Goal: Transaction & Acquisition: Book appointment/travel/reservation

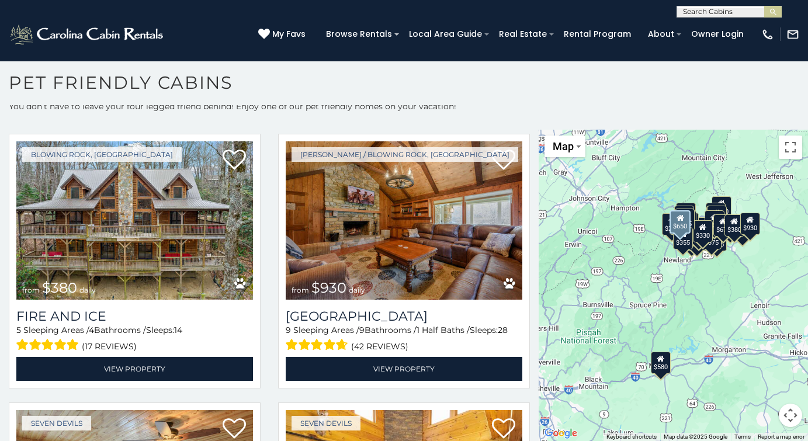
scroll to position [1640, 0]
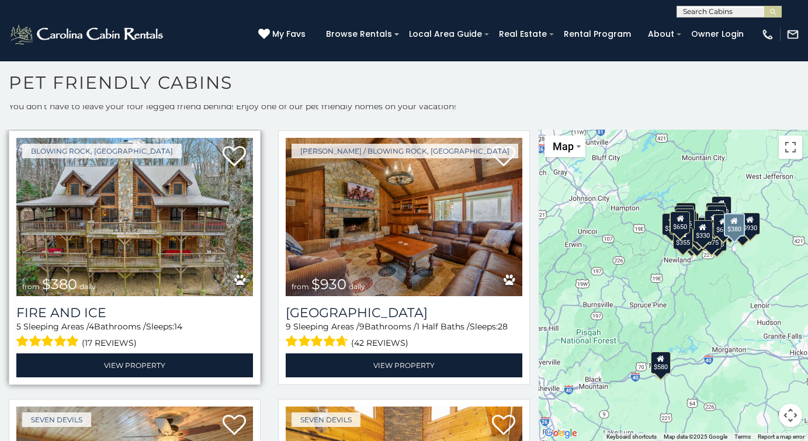
click at [150, 220] on img at bounding box center [134, 217] width 237 height 158
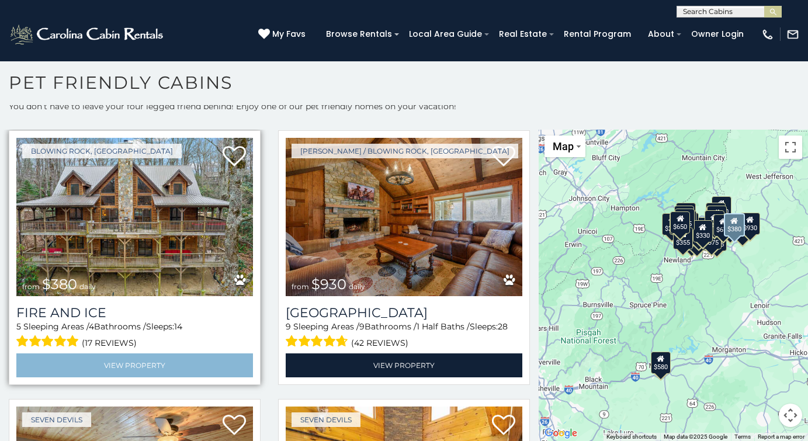
click at [118, 363] on link "View Property" at bounding box center [134, 365] width 237 height 24
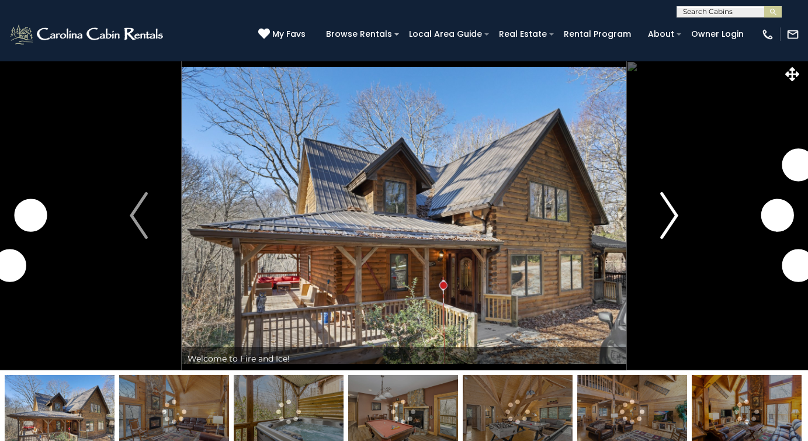
click at [668, 214] on img "Next" at bounding box center [669, 215] width 18 height 47
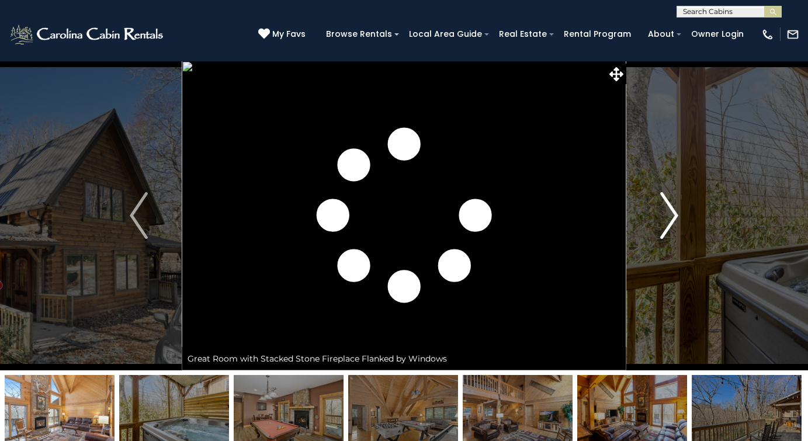
click at [668, 214] on img "Next" at bounding box center [669, 215] width 18 height 47
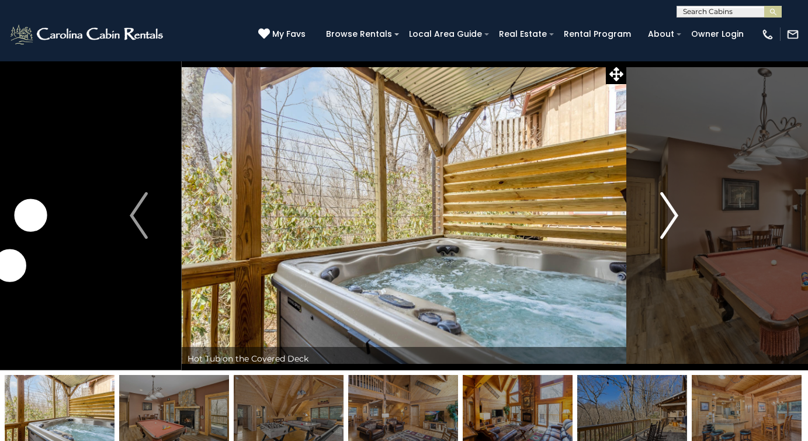
click at [668, 214] on img "Next" at bounding box center [669, 215] width 18 height 47
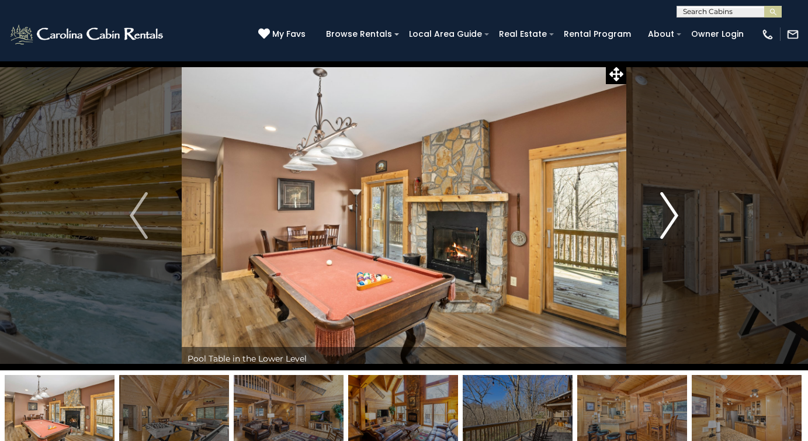
click at [668, 214] on img "Next" at bounding box center [669, 215] width 18 height 47
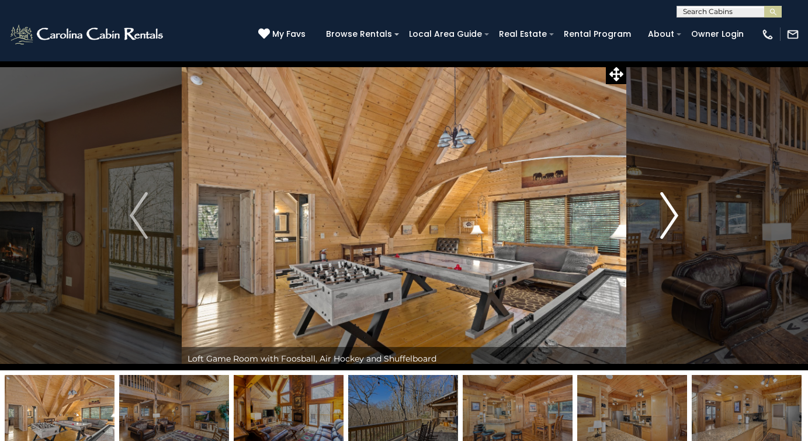
click at [668, 214] on img "Next" at bounding box center [669, 215] width 18 height 47
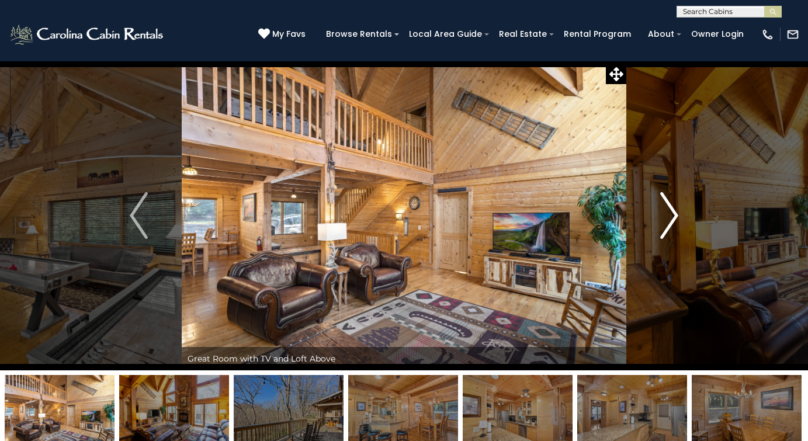
click at [668, 214] on img "Next" at bounding box center [669, 215] width 18 height 47
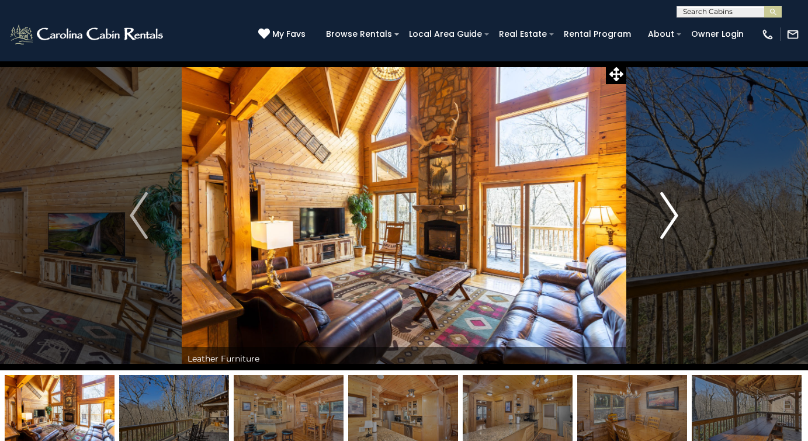
click at [668, 214] on img "Next" at bounding box center [669, 215] width 18 height 47
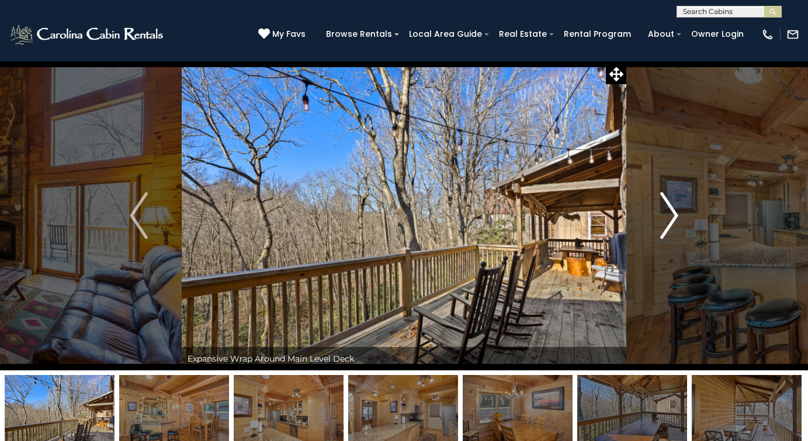
click at [668, 214] on img "Next" at bounding box center [669, 215] width 18 height 47
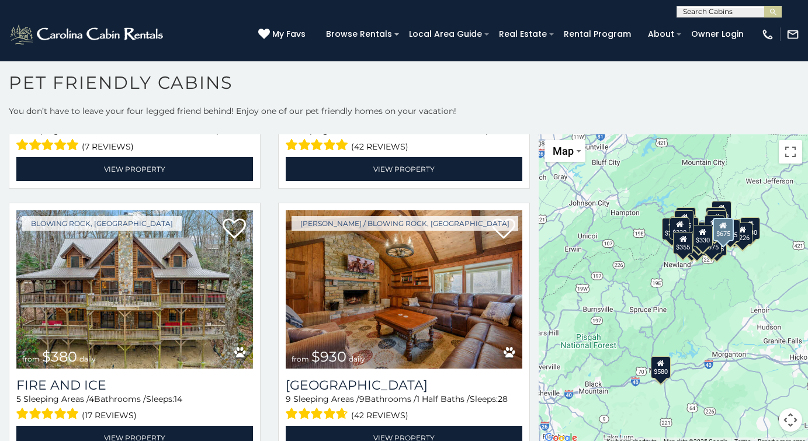
scroll to position [1574, 0]
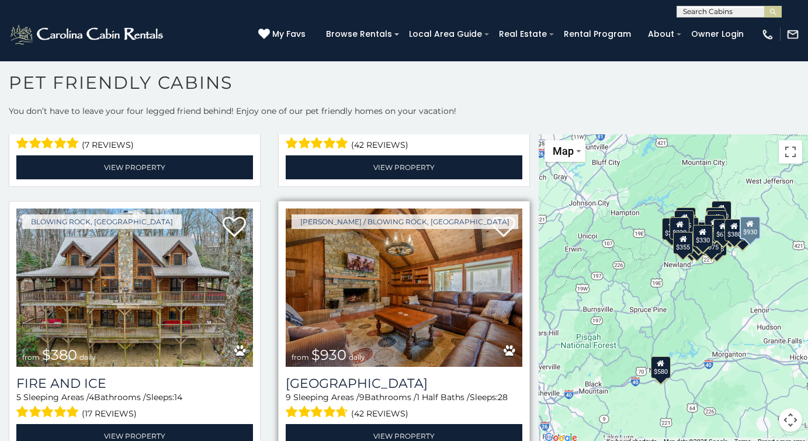
click at [367, 308] on img at bounding box center [404, 288] width 237 height 158
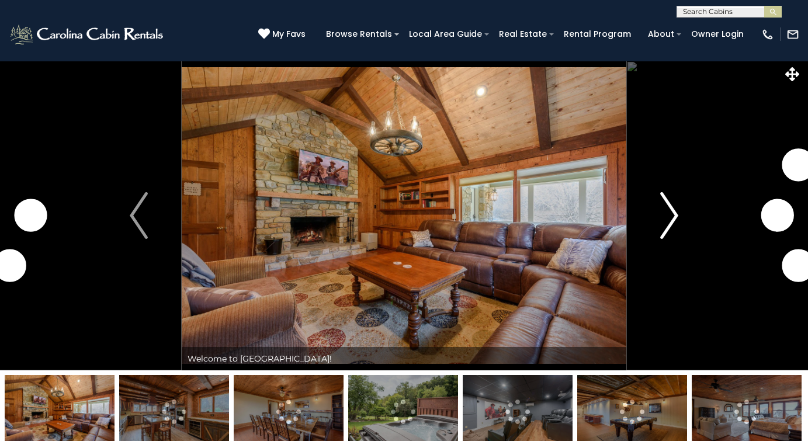
click at [676, 216] on img "Next" at bounding box center [669, 215] width 18 height 47
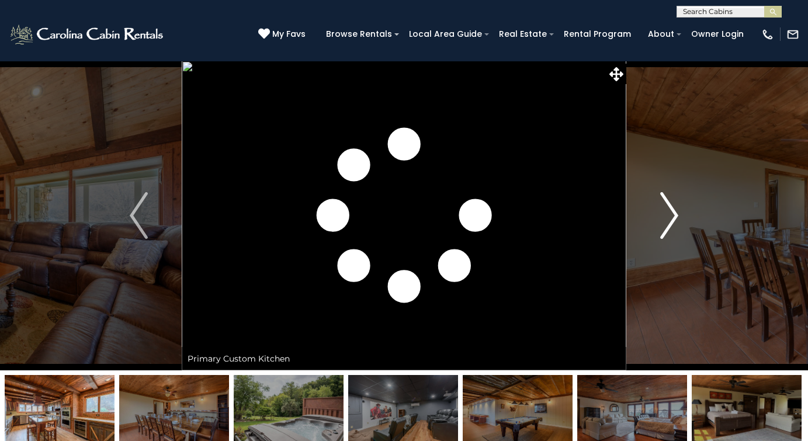
click at [673, 212] on img "Next" at bounding box center [669, 215] width 18 height 47
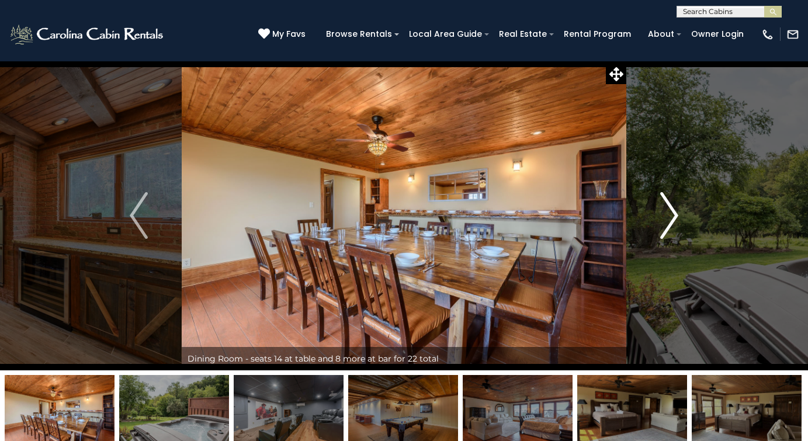
click at [673, 212] on img "Next" at bounding box center [669, 215] width 18 height 47
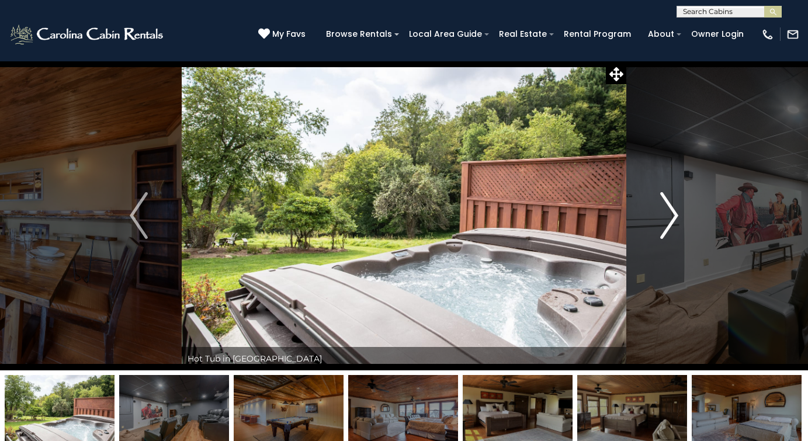
click at [673, 212] on img "Next" at bounding box center [669, 215] width 18 height 47
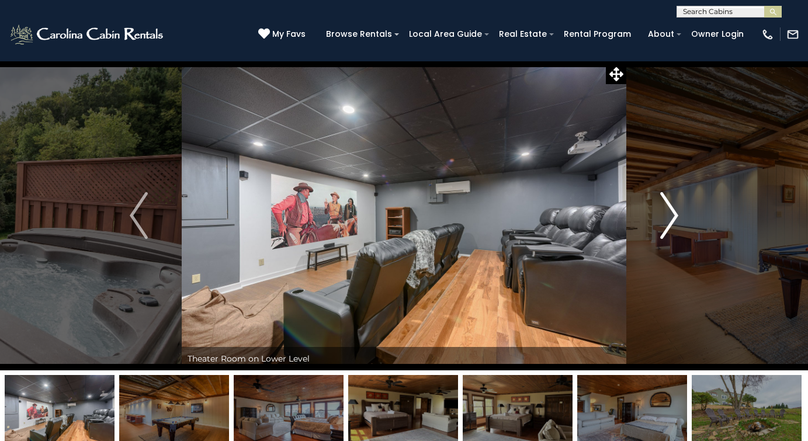
click at [673, 212] on img "Next" at bounding box center [669, 215] width 18 height 47
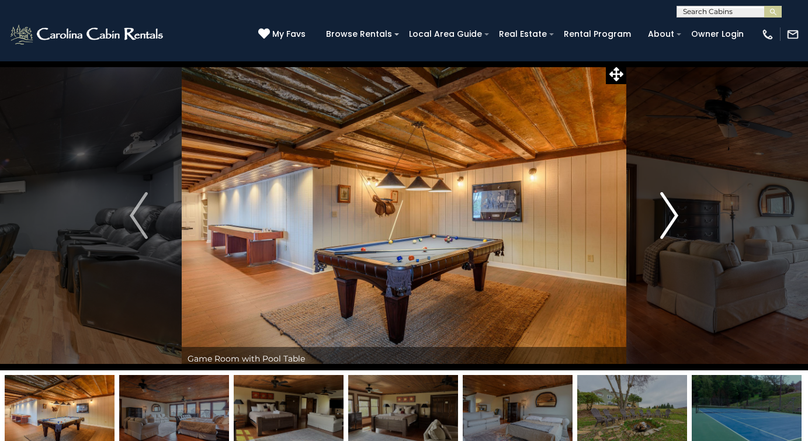
click at [673, 212] on img "Next" at bounding box center [669, 215] width 18 height 47
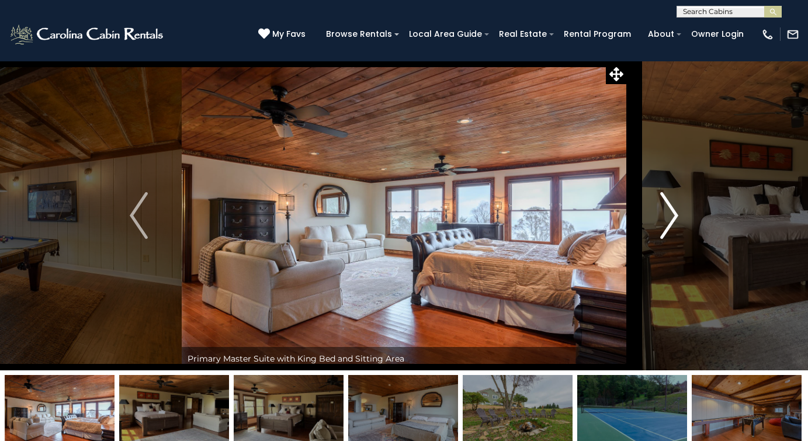
click at [673, 212] on img "Next" at bounding box center [669, 215] width 18 height 47
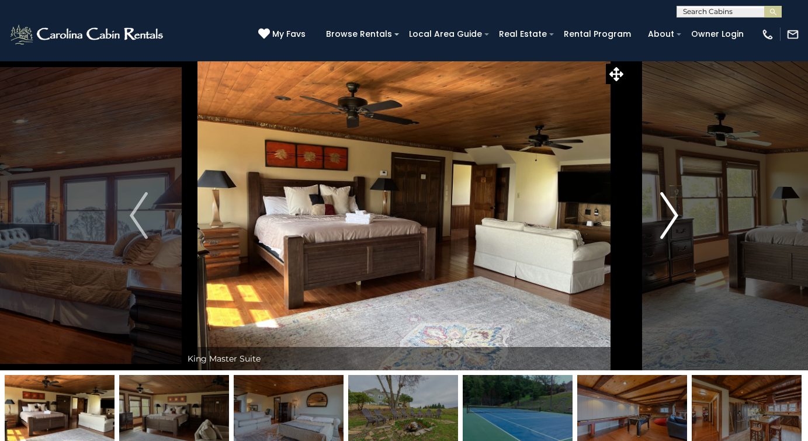
click at [673, 212] on img "Next" at bounding box center [669, 215] width 18 height 47
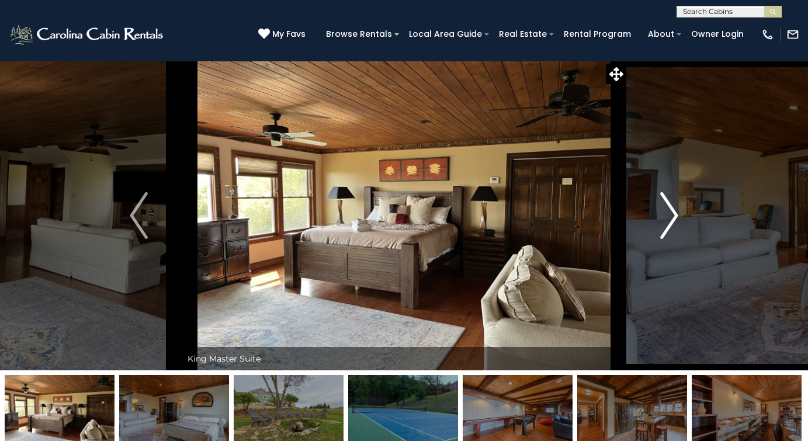
click at [673, 212] on img "Next" at bounding box center [669, 215] width 18 height 47
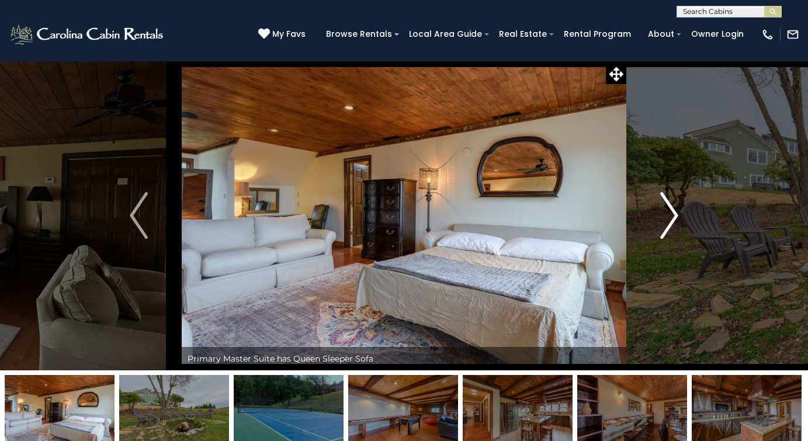
click at [673, 212] on img "Next" at bounding box center [669, 215] width 18 height 47
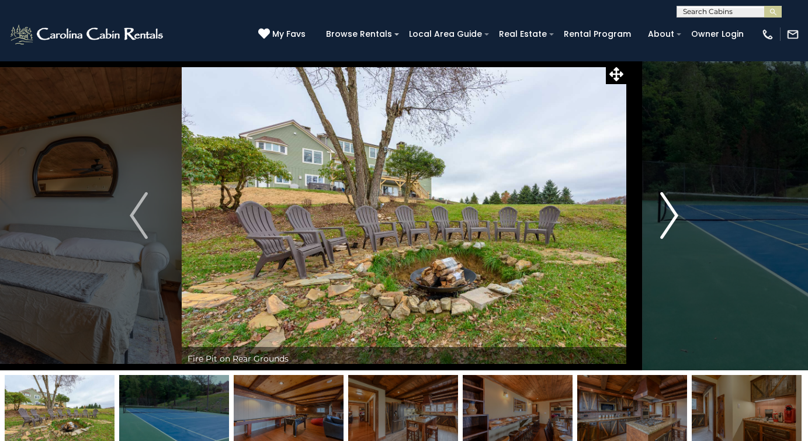
click at [673, 212] on img "Next" at bounding box center [669, 215] width 18 height 47
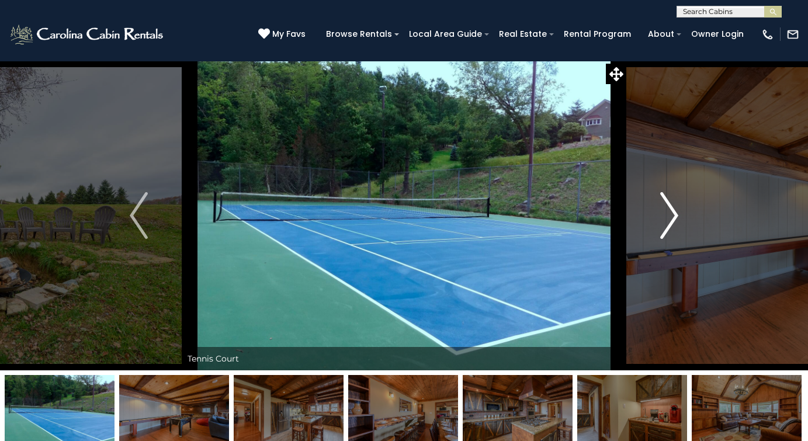
click at [673, 212] on img "Next" at bounding box center [669, 215] width 18 height 47
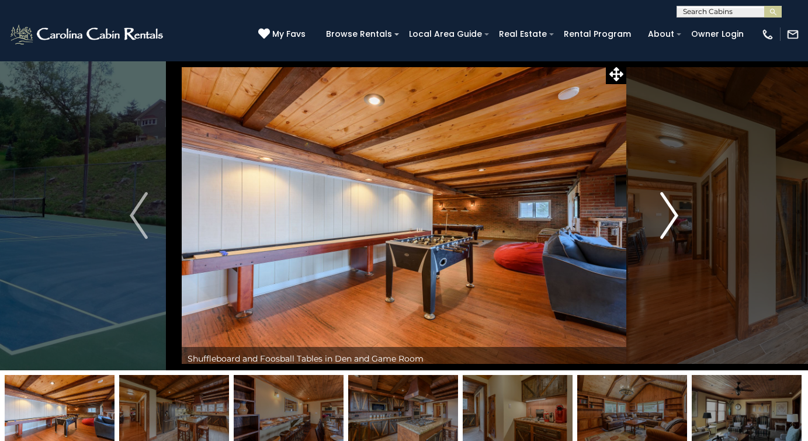
click at [673, 212] on img "Next" at bounding box center [669, 215] width 18 height 47
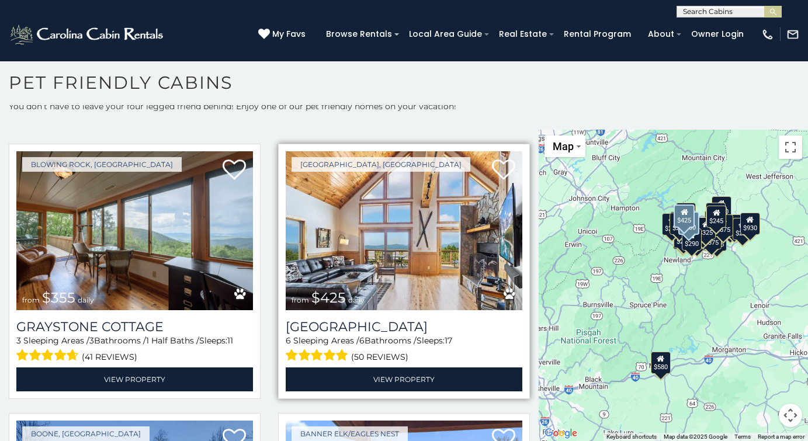
scroll to position [3471, 0]
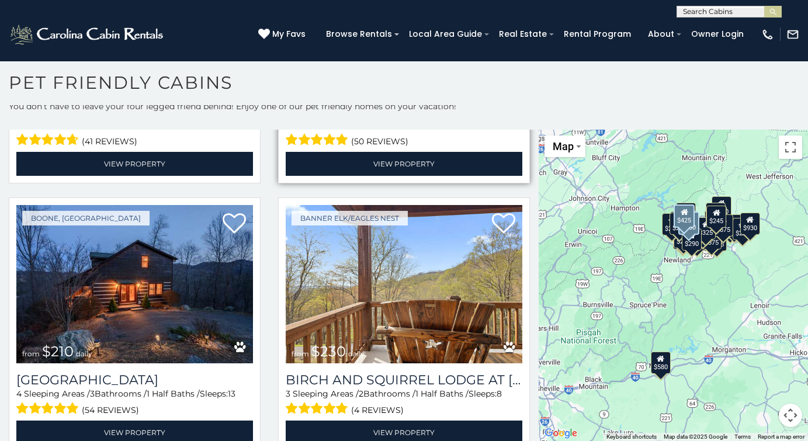
scroll to position [3431, 0]
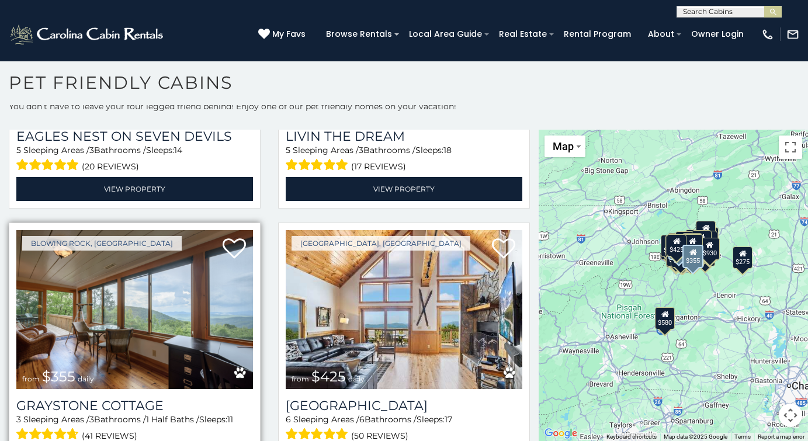
click at [217, 310] on img at bounding box center [134, 309] width 237 height 158
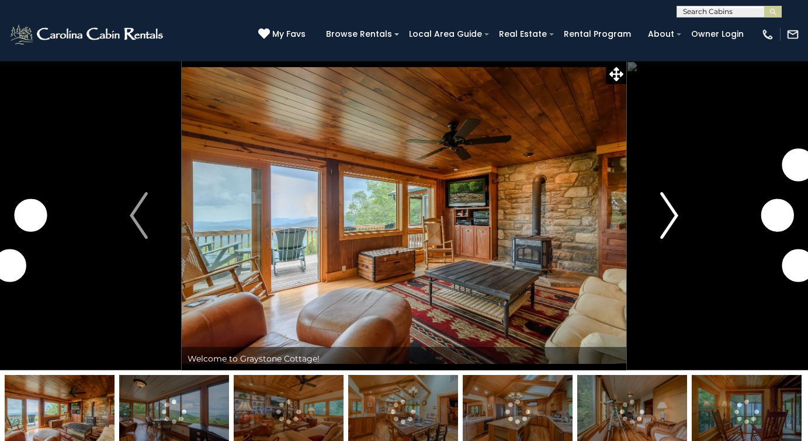
click at [672, 214] on img "Next" at bounding box center [669, 215] width 18 height 47
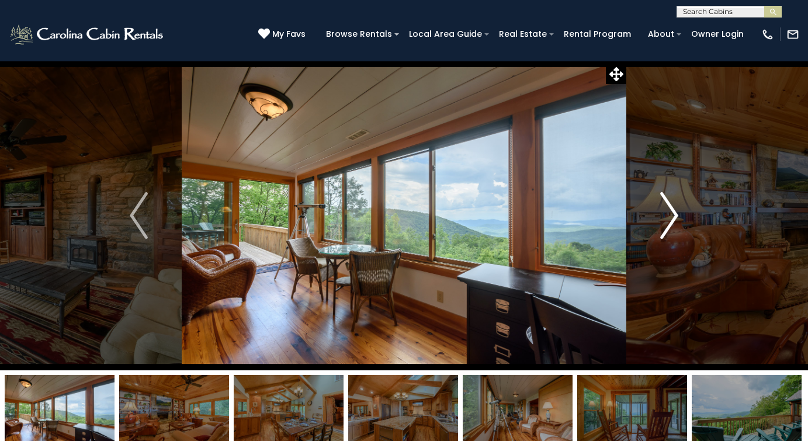
click at [672, 214] on img "Next" at bounding box center [669, 215] width 18 height 47
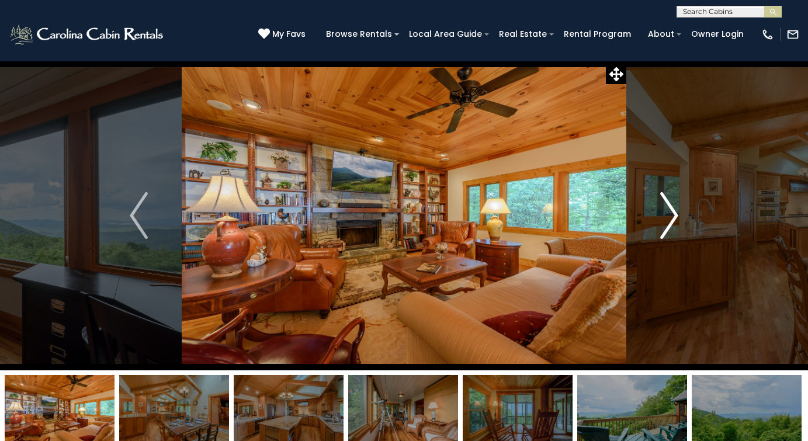
click at [672, 214] on img "Next" at bounding box center [669, 215] width 18 height 47
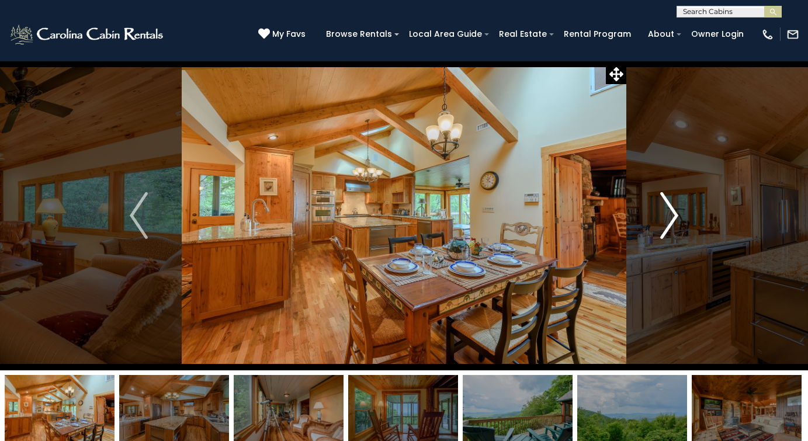
click at [672, 214] on img "Next" at bounding box center [669, 215] width 18 height 47
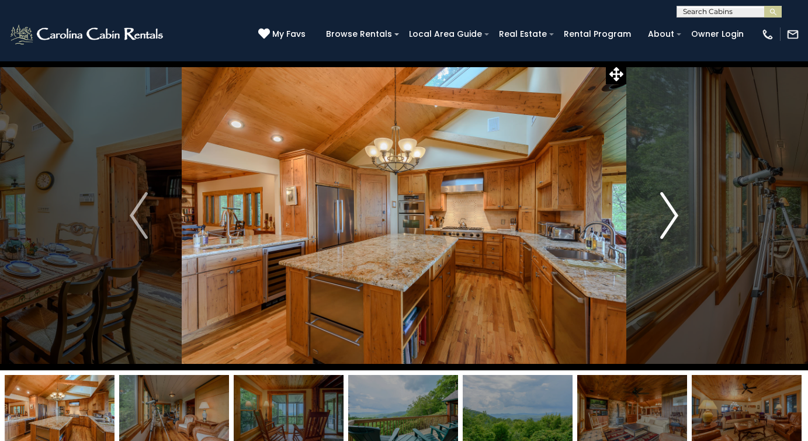
click at [672, 214] on img "Next" at bounding box center [669, 215] width 18 height 47
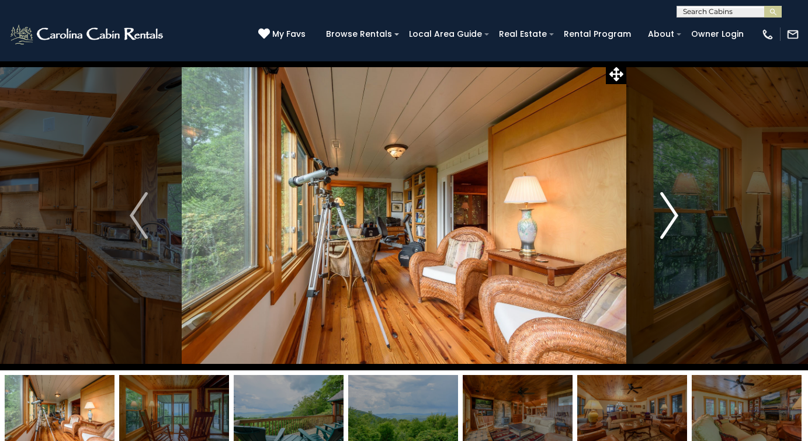
click at [672, 214] on img "Next" at bounding box center [669, 215] width 18 height 47
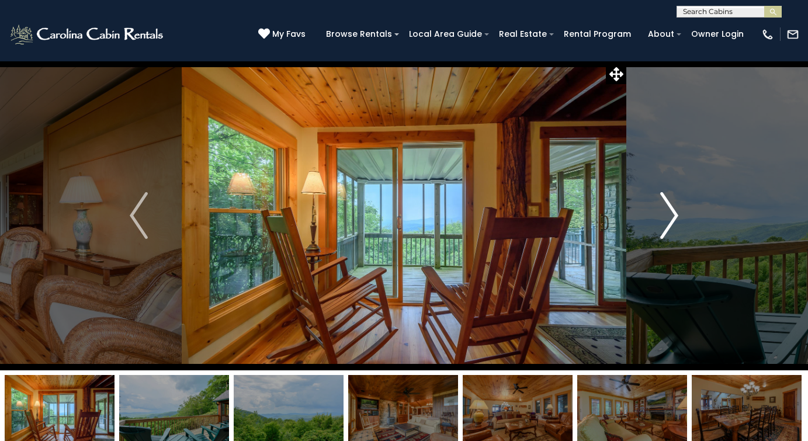
click at [672, 214] on img "Next" at bounding box center [669, 215] width 18 height 47
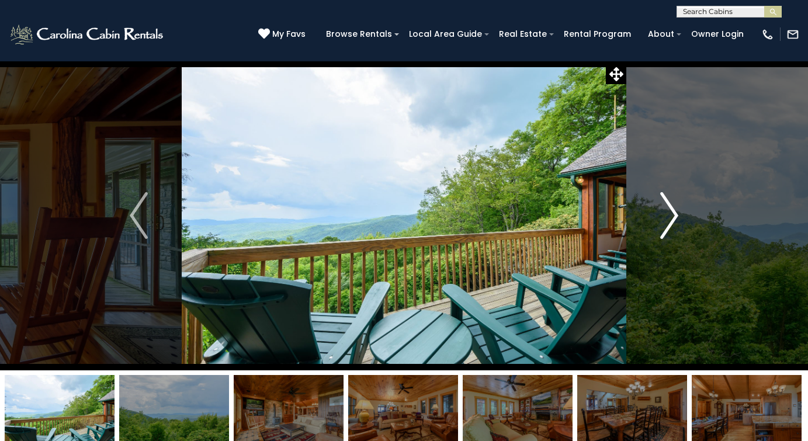
click at [672, 214] on img "Next" at bounding box center [669, 215] width 18 height 47
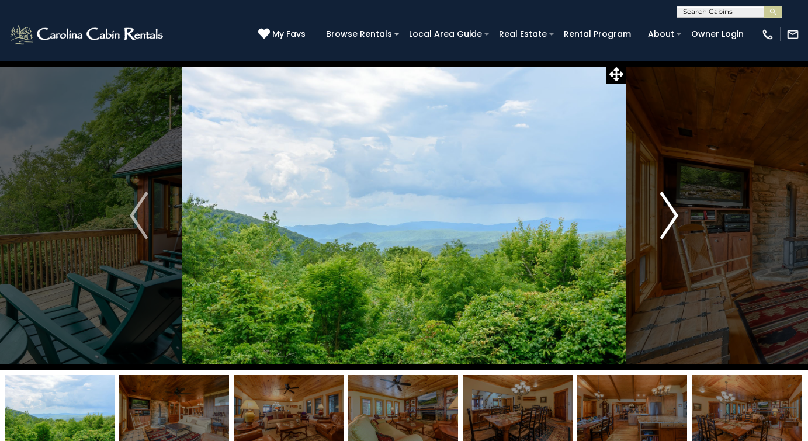
click at [672, 214] on img "Next" at bounding box center [669, 215] width 18 height 47
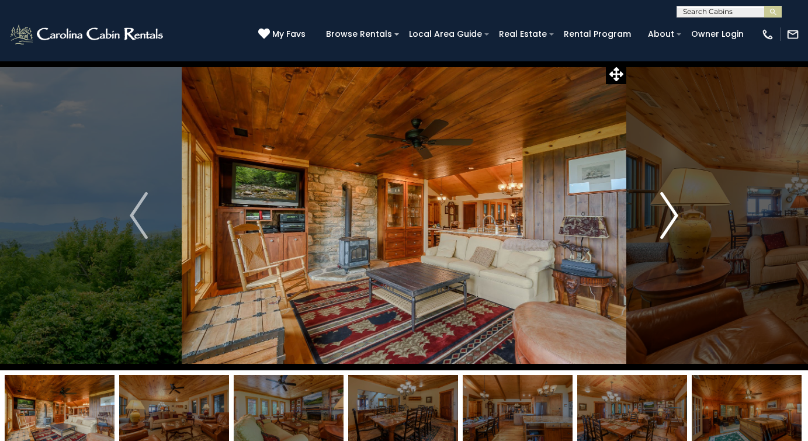
click at [672, 214] on img "Next" at bounding box center [669, 215] width 18 height 47
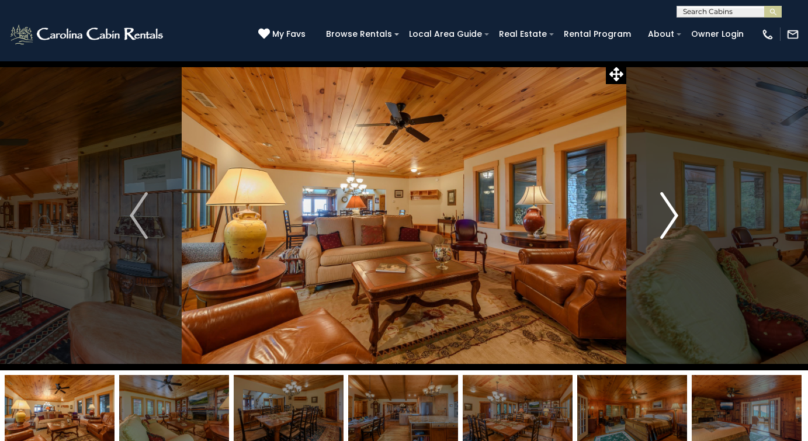
click at [672, 214] on img "Next" at bounding box center [669, 215] width 18 height 47
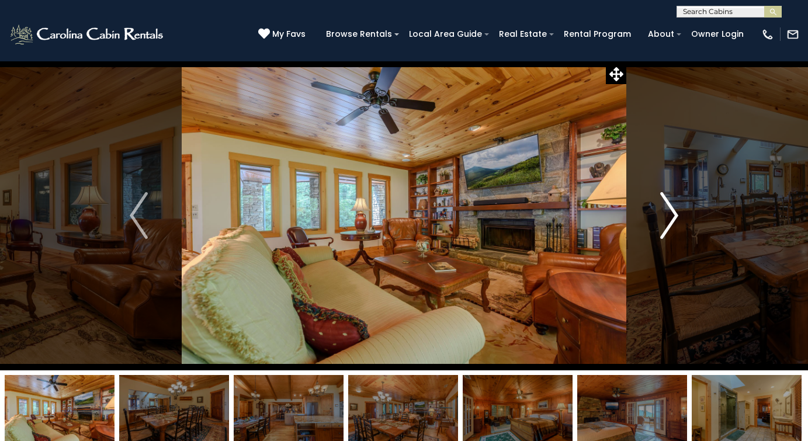
click at [672, 214] on img "Next" at bounding box center [669, 215] width 18 height 47
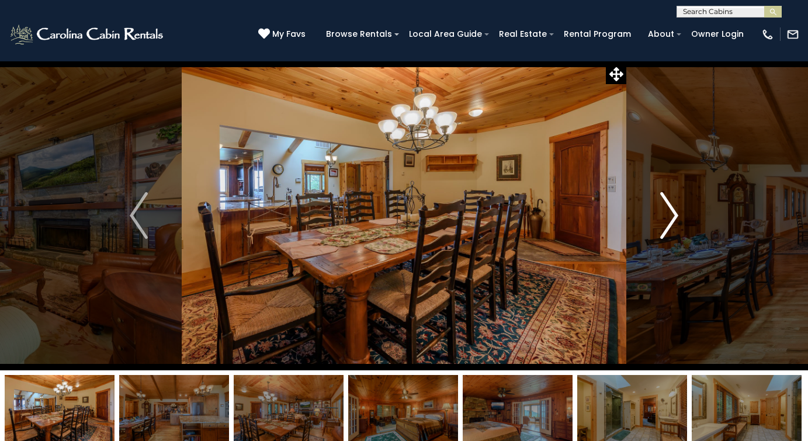
click at [672, 214] on img "Next" at bounding box center [669, 215] width 18 height 47
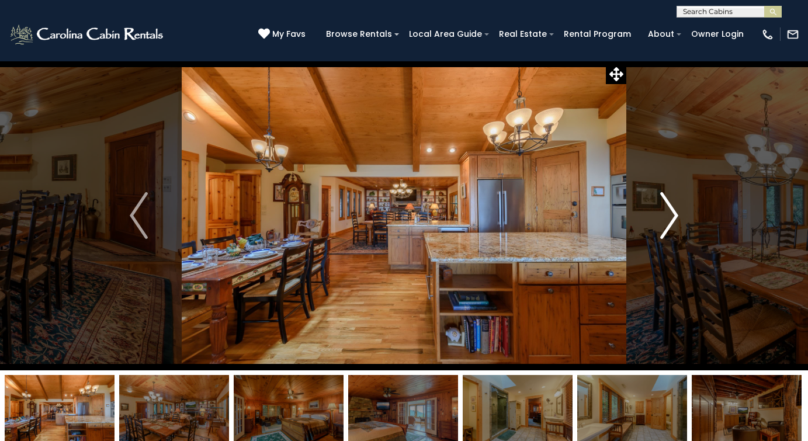
click at [672, 214] on img "Next" at bounding box center [669, 215] width 18 height 47
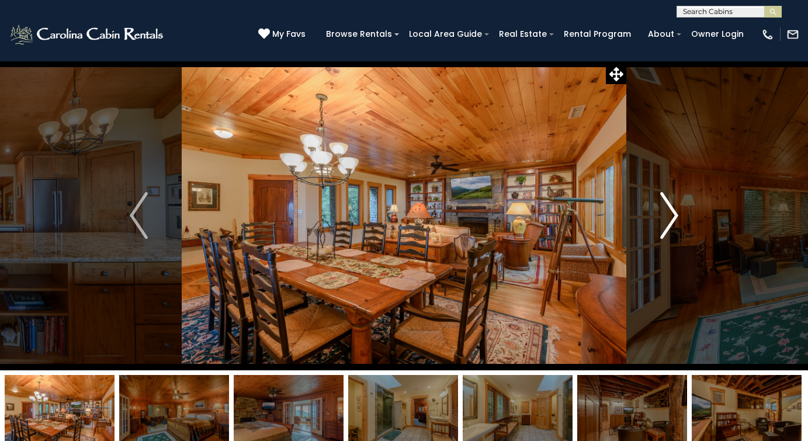
click at [672, 214] on img "Next" at bounding box center [669, 215] width 18 height 47
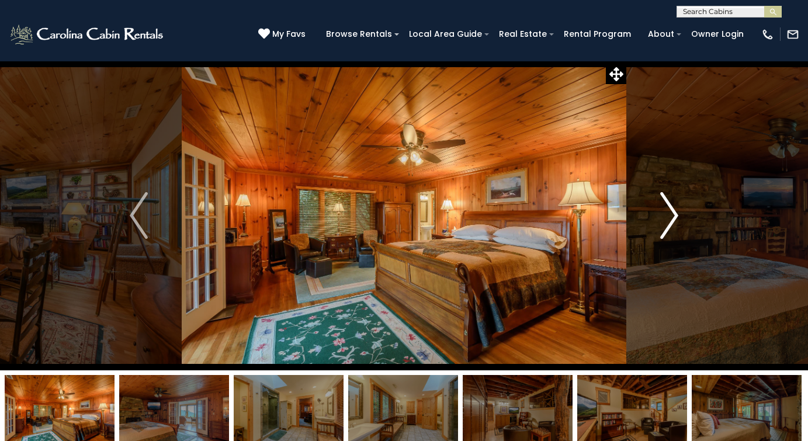
click at [672, 214] on img "Next" at bounding box center [669, 215] width 18 height 47
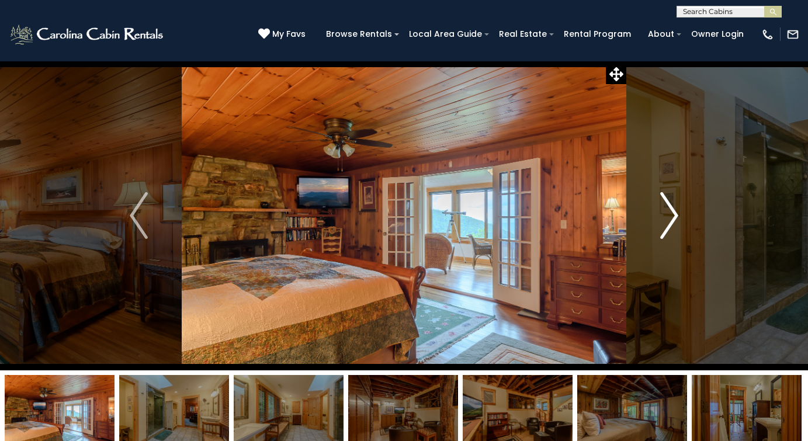
click at [672, 214] on img "Next" at bounding box center [669, 215] width 18 height 47
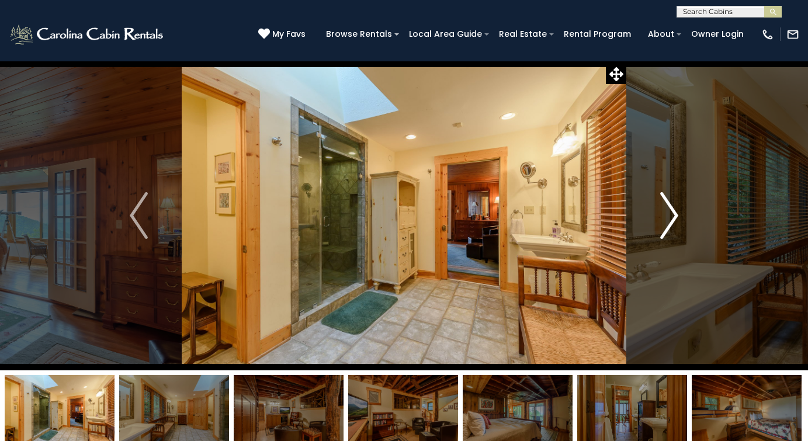
click at [672, 214] on img "Next" at bounding box center [669, 215] width 18 height 47
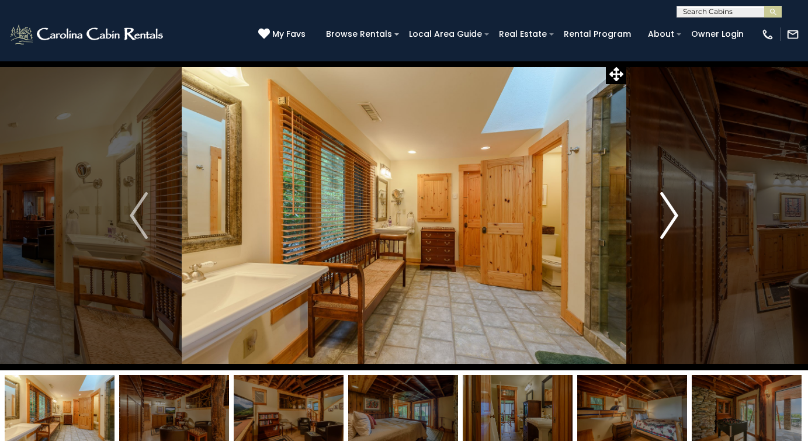
click at [672, 214] on img "Next" at bounding box center [669, 215] width 18 height 47
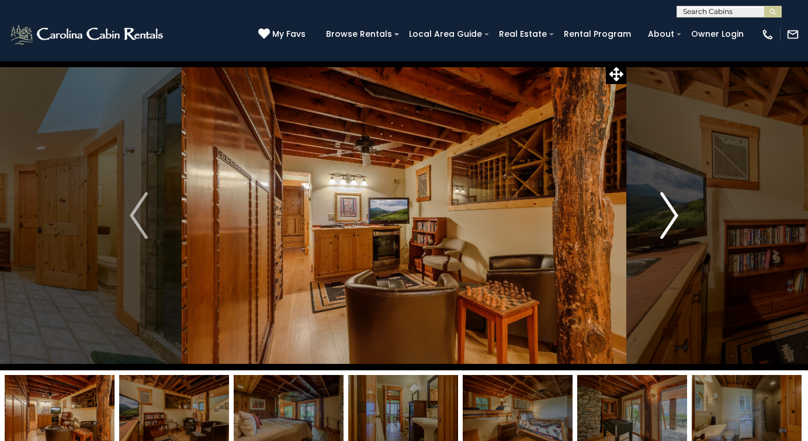
click at [672, 214] on img "Next" at bounding box center [669, 215] width 18 height 47
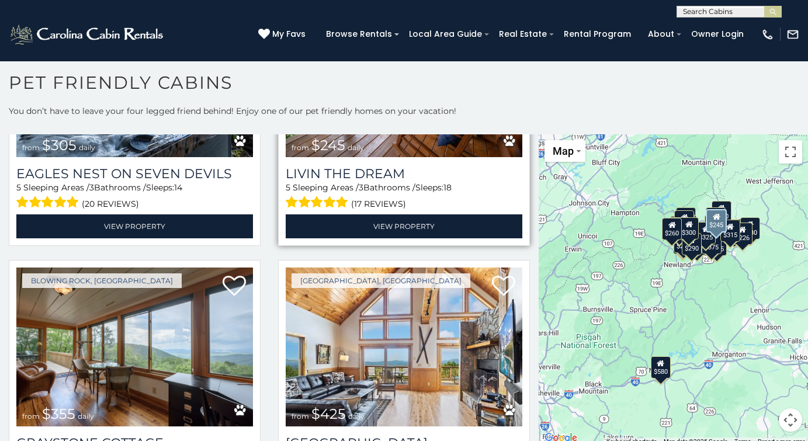
scroll to position [3404, 0]
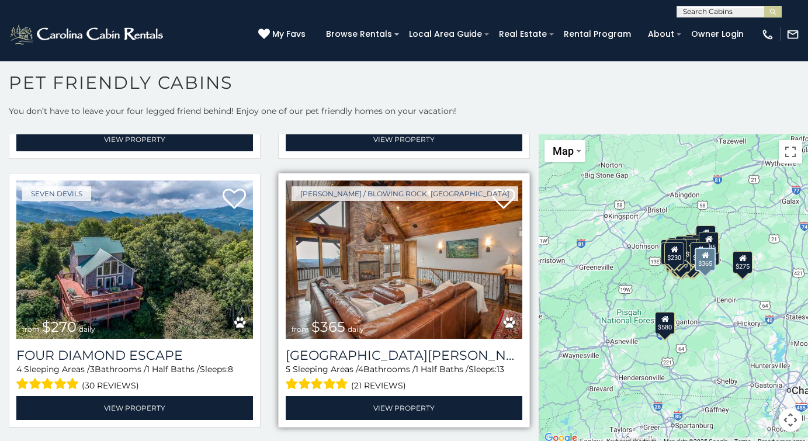
scroll to position [4824, 0]
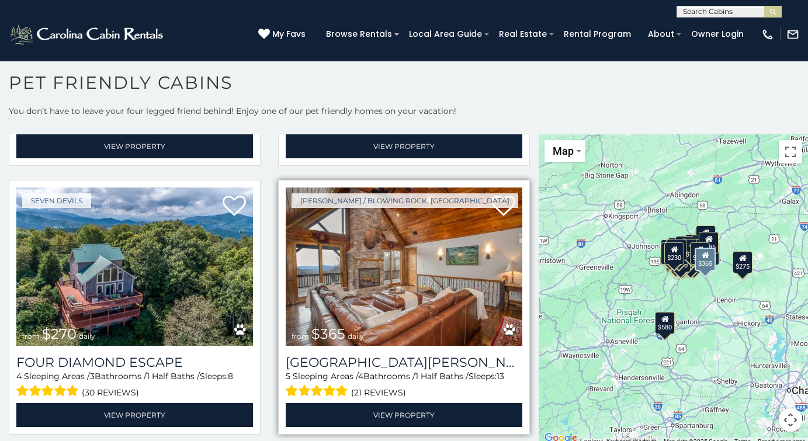
click at [434, 252] on img at bounding box center [404, 267] width 237 height 158
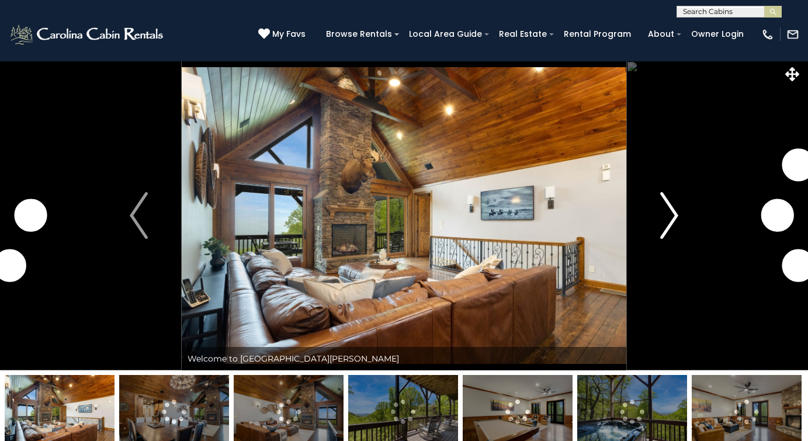
click at [670, 218] on img "Next" at bounding box center [669, 215] width 18 height 47
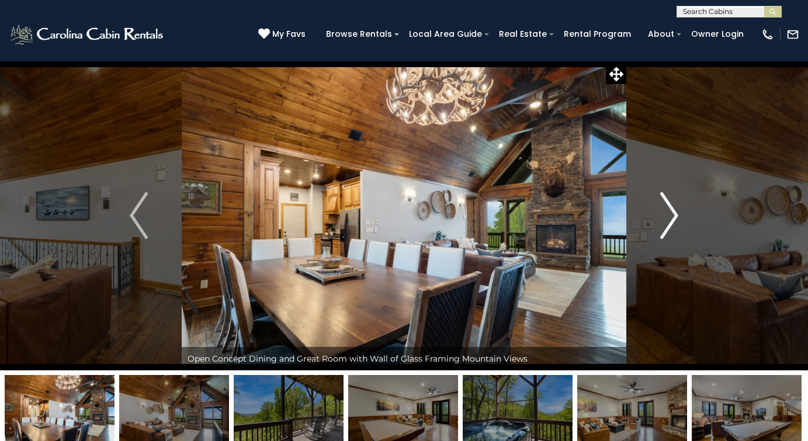
click at [670, 218] on img "Next" at bounding box center [669, 215] width 18 height 47
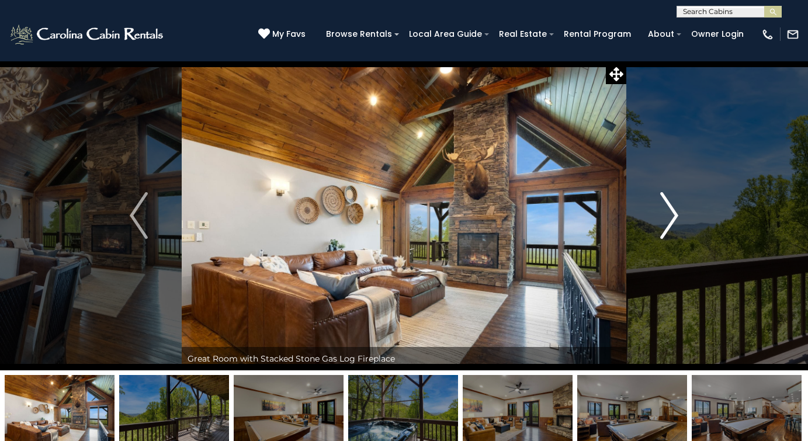
click at [670, 218] on img "Next" at bounding box center [669, 215] width 18 height 47
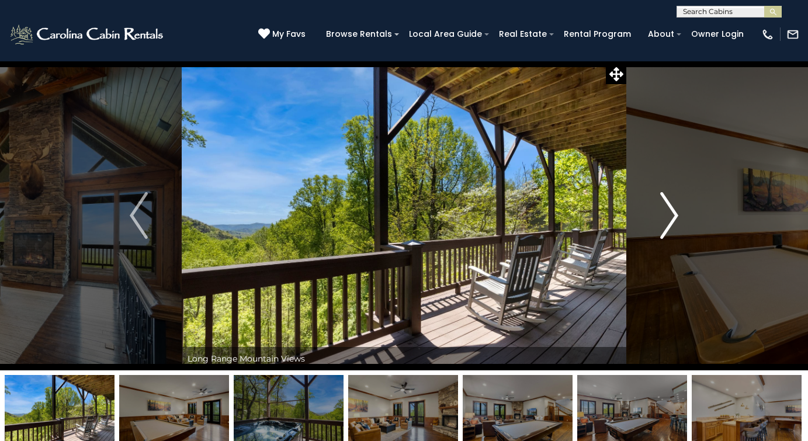
click at [670, 218] on img "Next" at bounding box center [669, 215] width 18 height 47
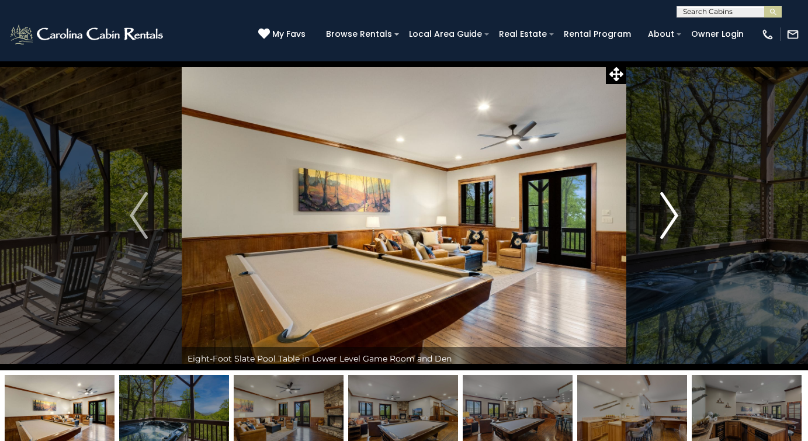
click at [670, 218] on img "Next" at bounding box center [669, 215] width 18 height 47
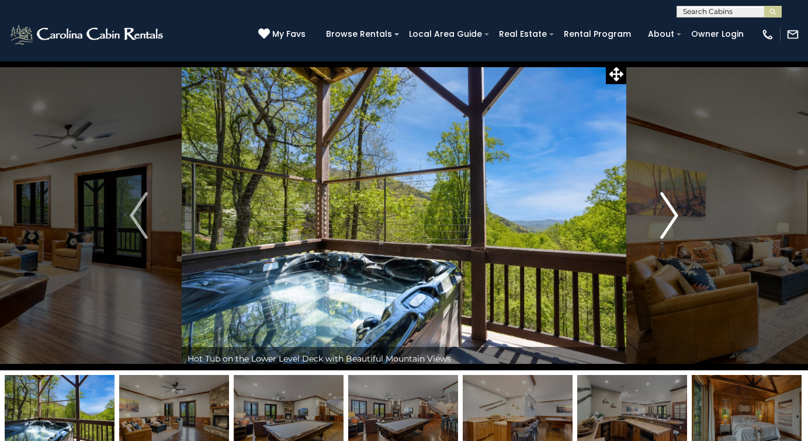
click at [670, 218] on img "Next" at bounding box center [669, 215] width 18 height 47
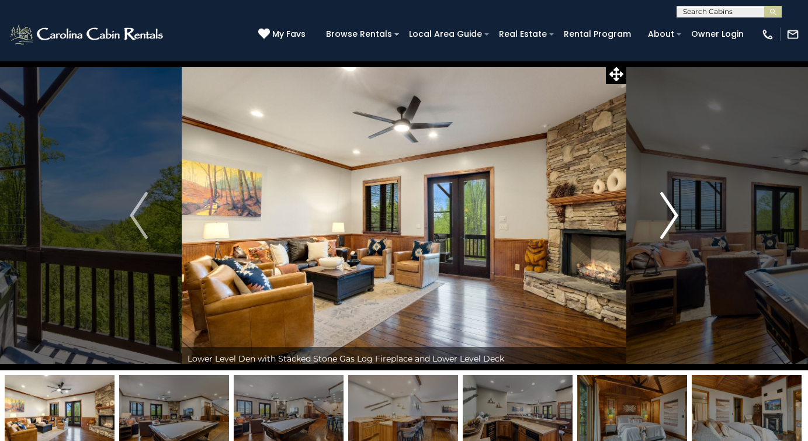
click at [670, 218] on img "Next" at bounding box center [669, 215] width 18 height 47
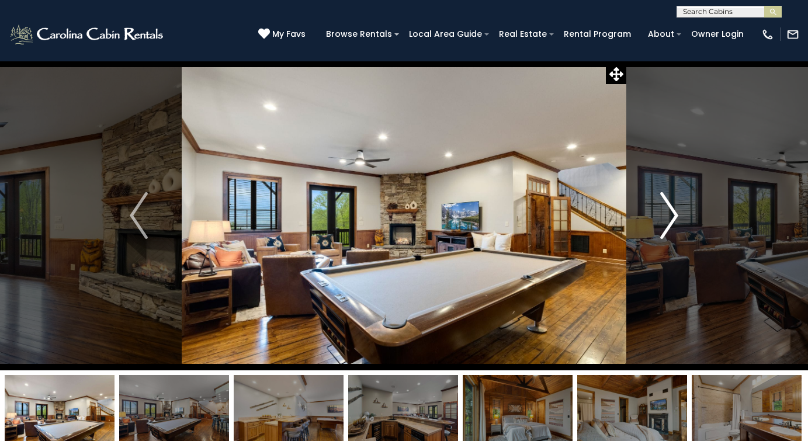
click at [670, 218] on img "Next" at bounding box center [669, 215] width 18 height 47
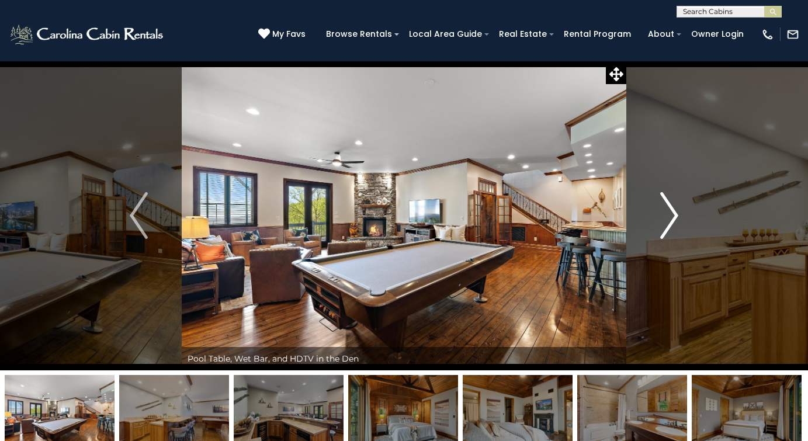
click at [670, 218] on img "Next" at bounding box center [669, 215] width 18 height 47
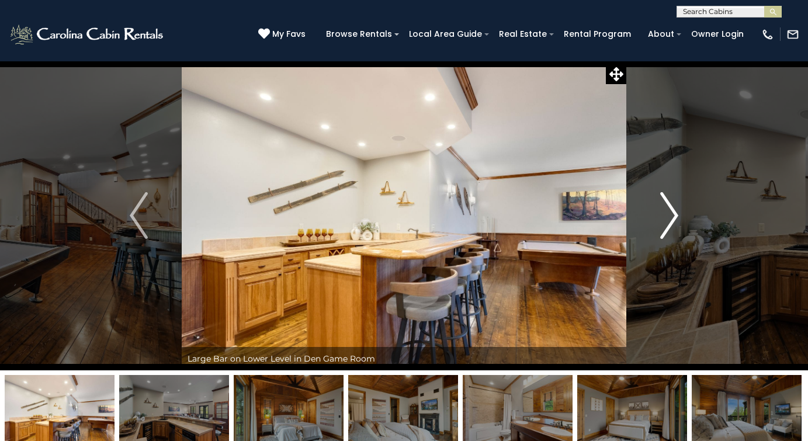
click at [670, 218] on img "Next" at bounding box center [669, 215] width 18 height 47
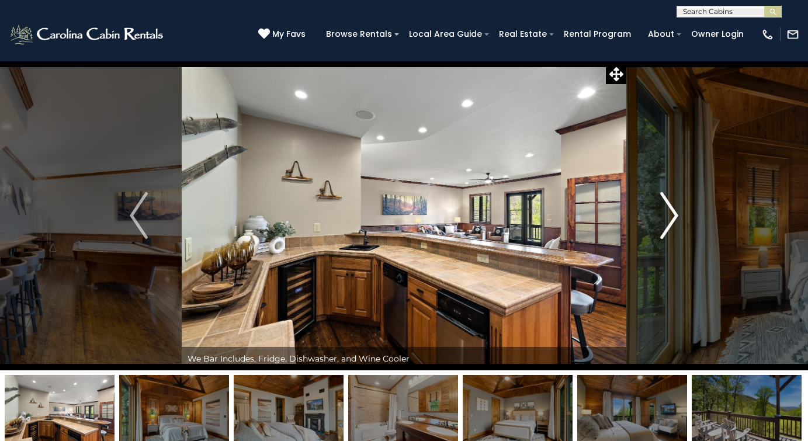
click at [670, 218] on img "Next" at bounding box center [669, 215] width 18 height 47
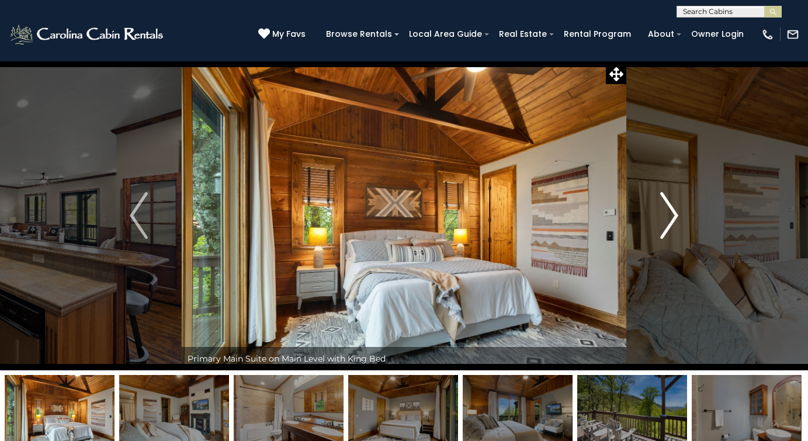
click at [670, 218] on img "Next" at bounding box center [669, 215] width 18 height 47
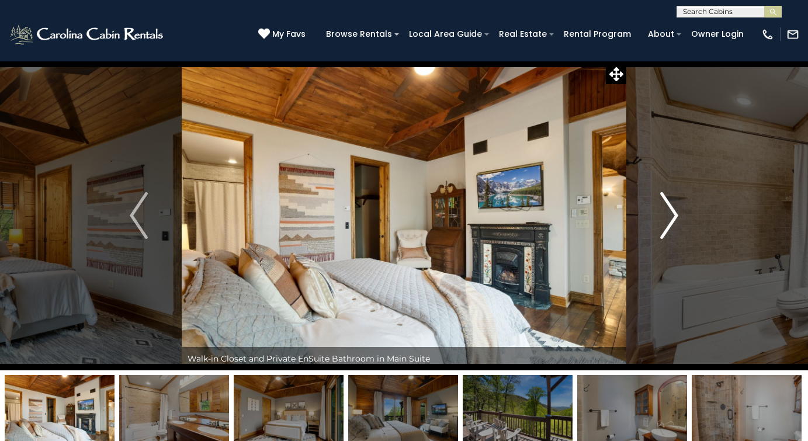
click at [670, 218] on img "Next" at bounding box center [669, 215] width 18 height 47
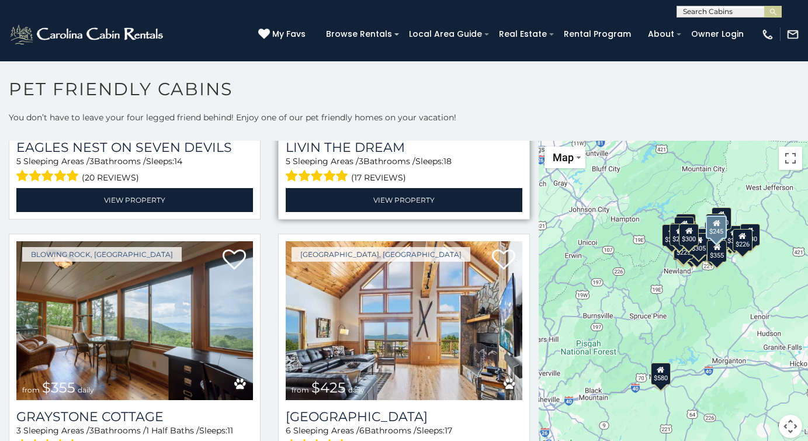
scroll to position [3434, 0]
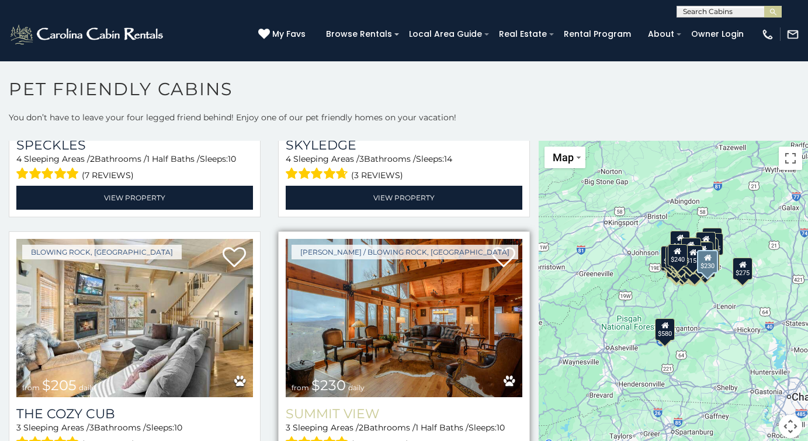
scroll to position [10919, 0]
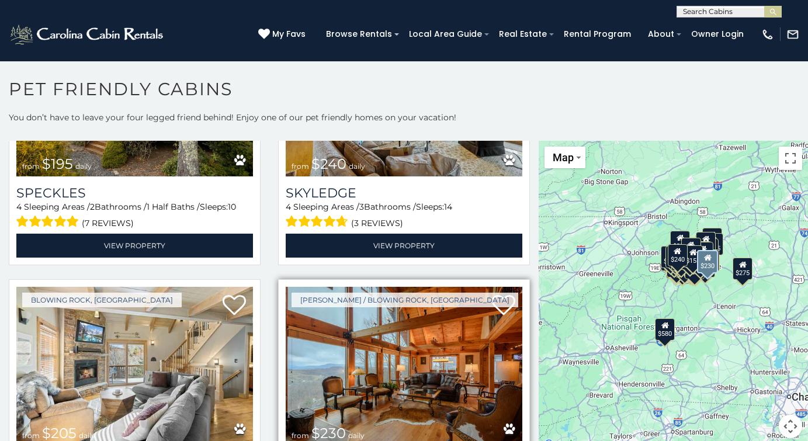
click at [433, 287] on img at bounding box center [404, 366] width 237 height 158
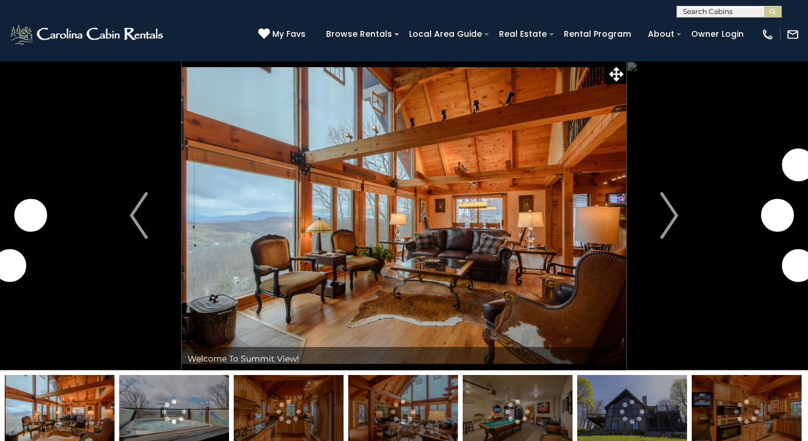
scroll to position [-39, 0]
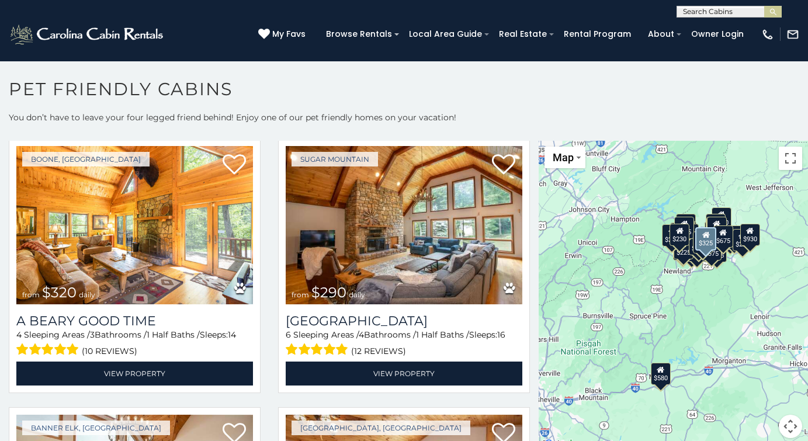
scroll to position [2182, 0]
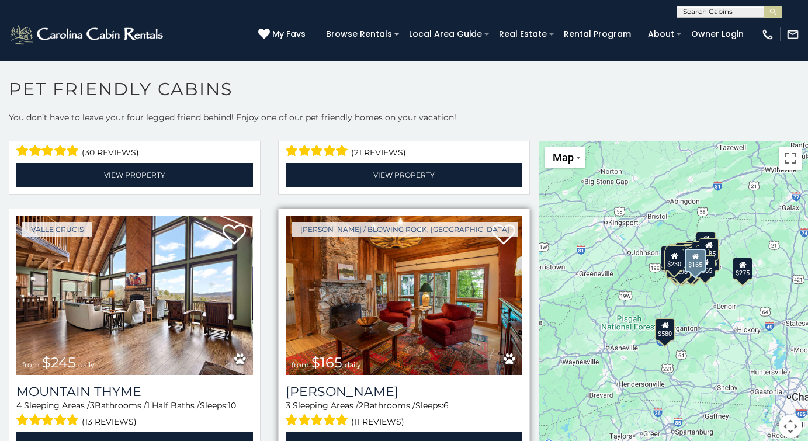
scroll to position [5066, 0]
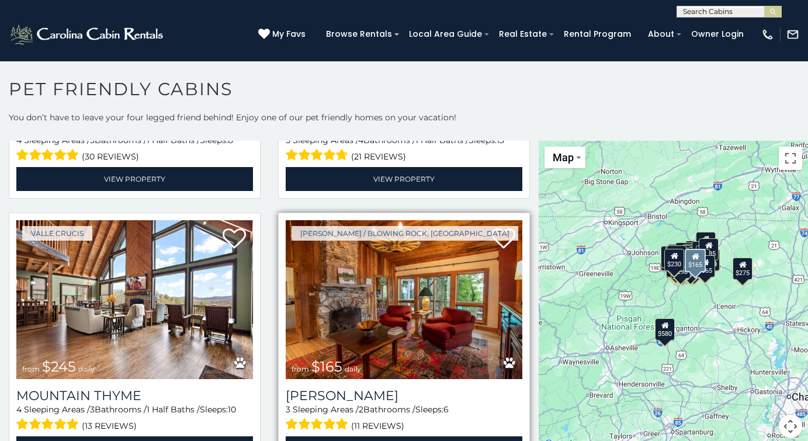
click at [387, 327] on img at bounding box center [404, 299] width 237 height 158
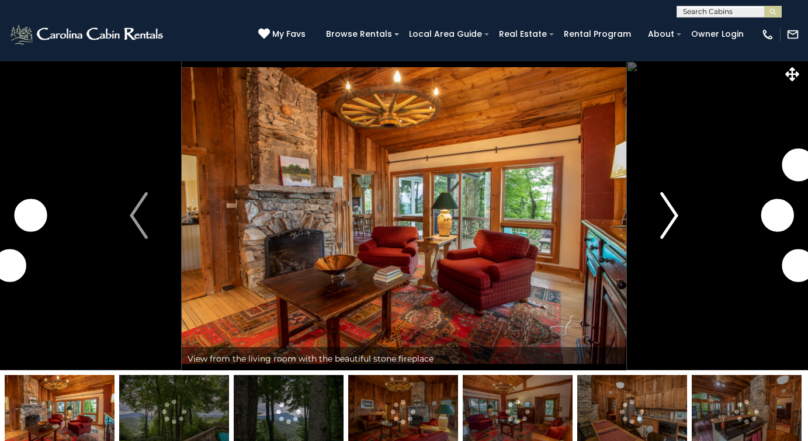
click at [674, 215] on img "Next" at bounding box center [669, 215] width 18 height 47
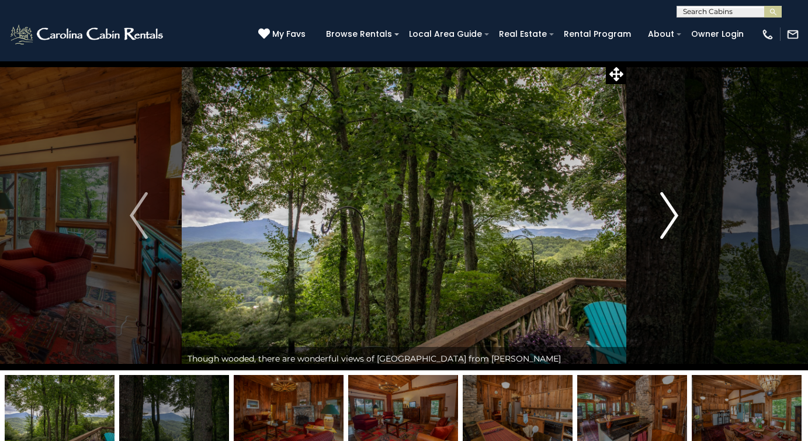
click at [674, 213] on img "Next" at bounding box center [669, 215] width 18 height 47
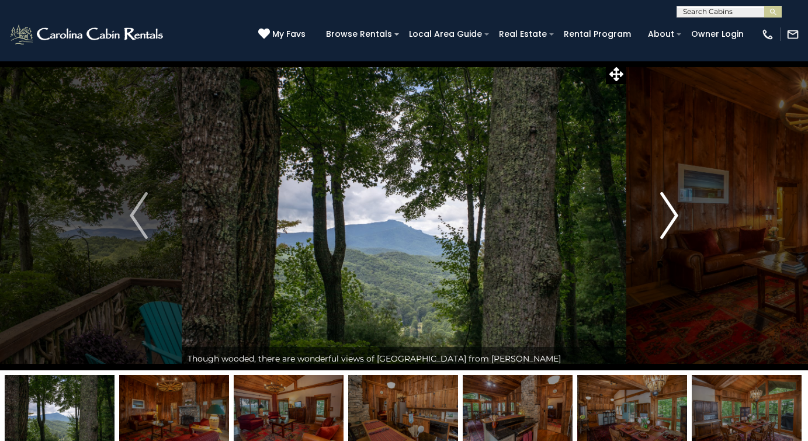
click at [674, 213] on img "Next" at bounding box center [669, 215] width 18 height 47
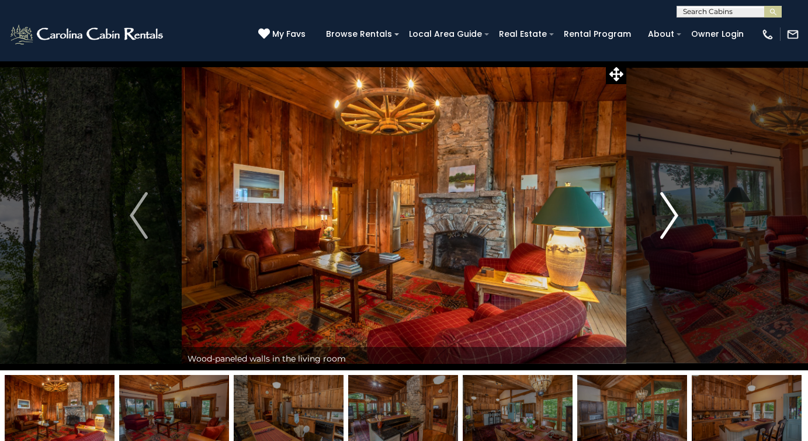
click at [674, 213] on img "Next" at bounding box center [669, 215] width 18 height 47
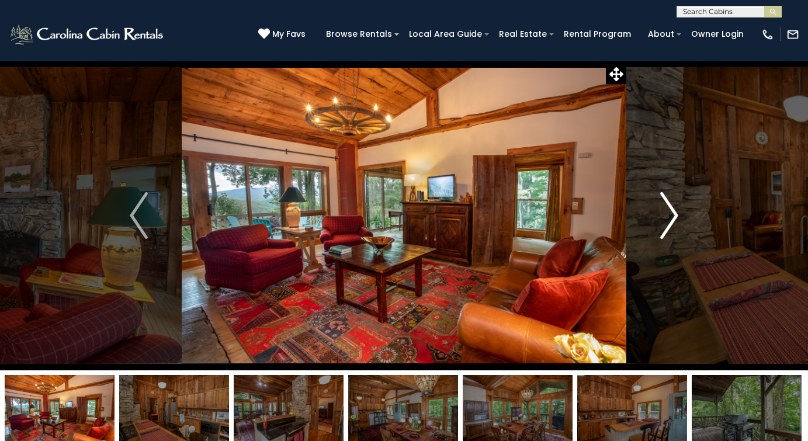
click at [674, 213] on img "Next" at bounding box center [669, 215] width 18 height 47
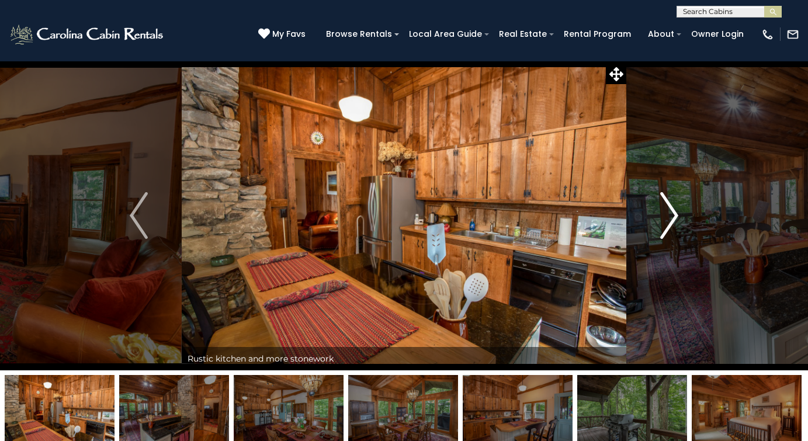
click at [674, 213] on img "Next" at bounding box center [669, 215] width 18 height 47
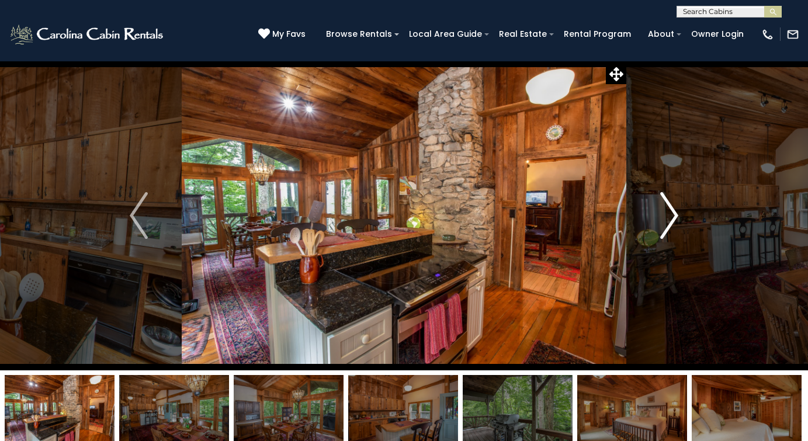
click at [674, 213] on img "Next" at bounding box center [669, 215] width 18 height 47
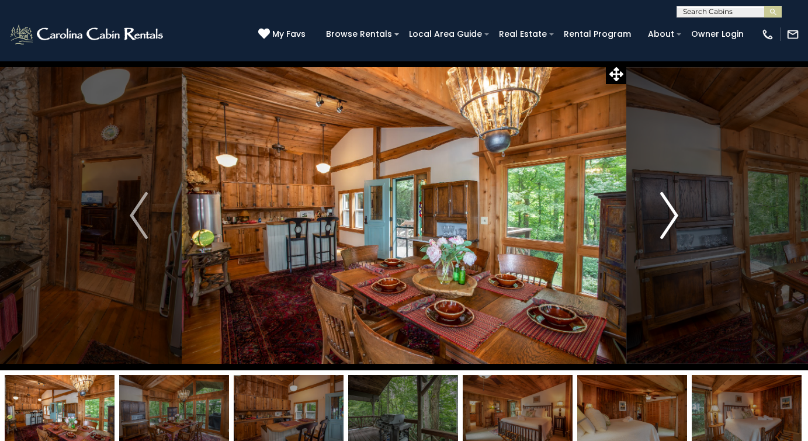
click at [674, 213] on img "Next" at bounding box center [669, 215] width 18 height 47
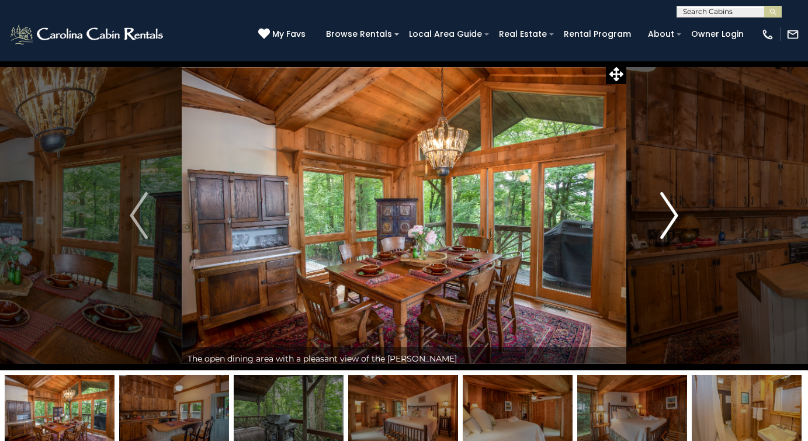
click at [674, 213] on img "Next" at bounding box center [669, 215] width 18 height 47
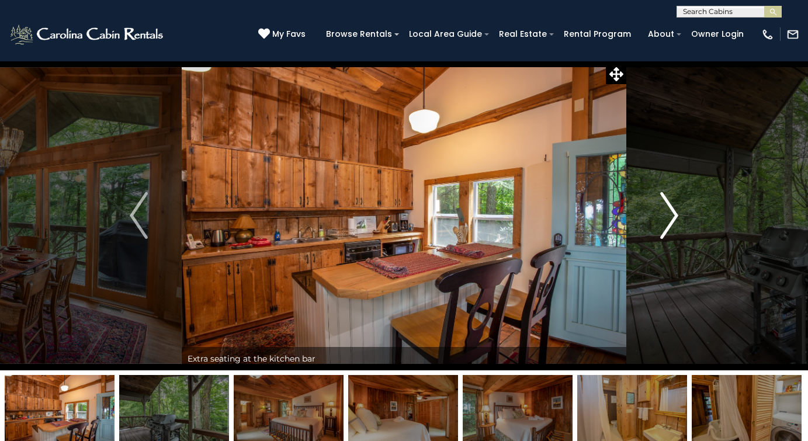
click at [674, 213] on img "Next" at bounding box center [669, 215] width 18 height 47
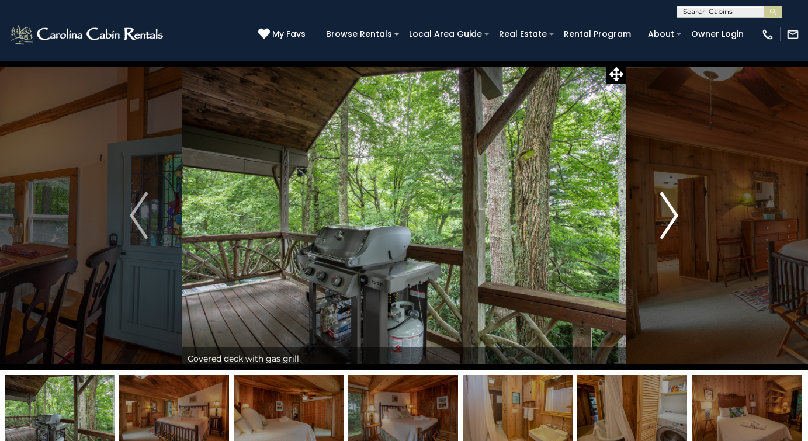
click at [674, 213] on img "Next" at bounding box center [669, 215] width 18 height 47
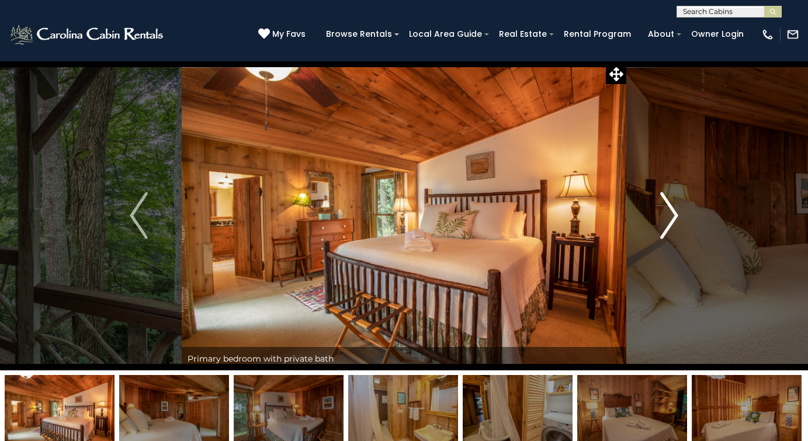
click at [674, 213] on img "Next" at bounding box center [669, 215] width 18 height 47
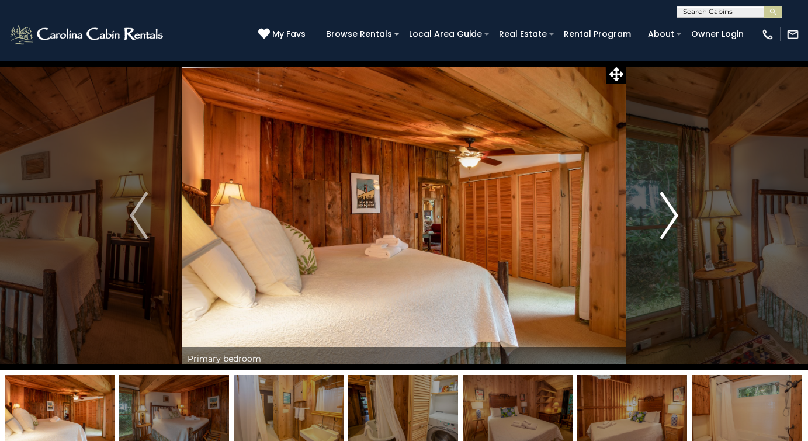
click at [674, 213] on img "Next" at bounding box center [669, 215] width 18 height 47
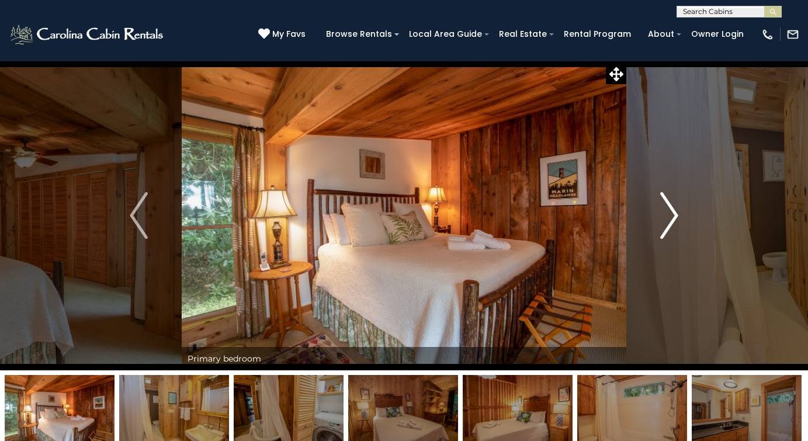
click at [674, 213] on img "Next" at bounding box center [669, 215] width 18 height 47
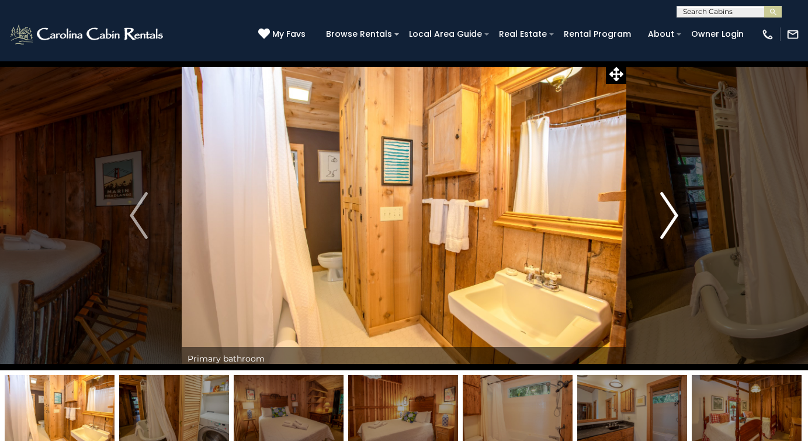
click at [674, 213] on img "Next" at bounding box center [669, 215] width 18 height 47
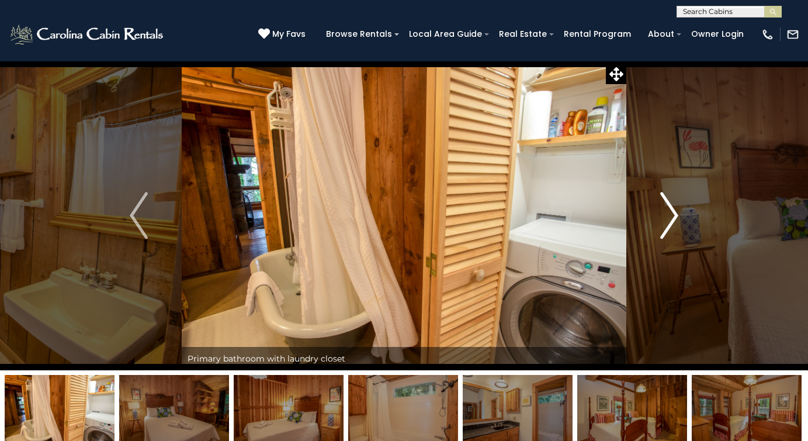
click at [674, 213] on img "Next" at bounding box center [669, 215] width 18 height 47
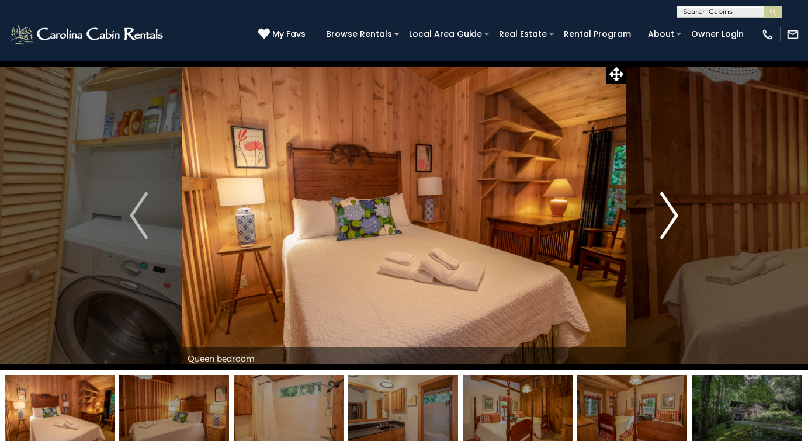
click at [674, 213] on img "Next" at bounding box center [669, 215] width 18 height 47
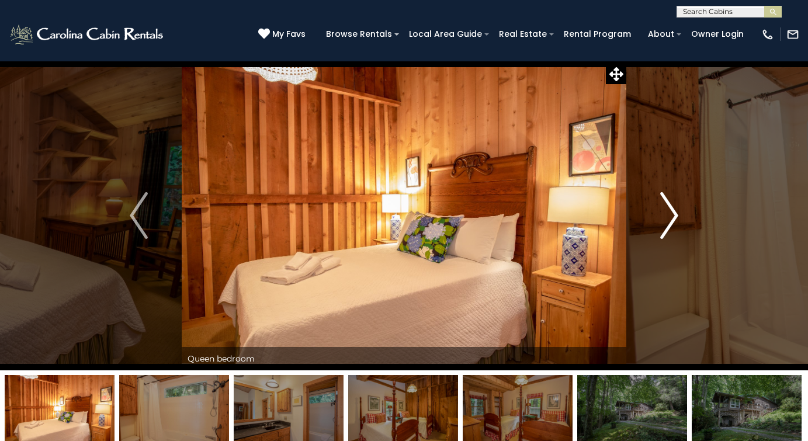
click at [674, 213] on img "Next" at bounding box center [669, 215] width 18 height 47
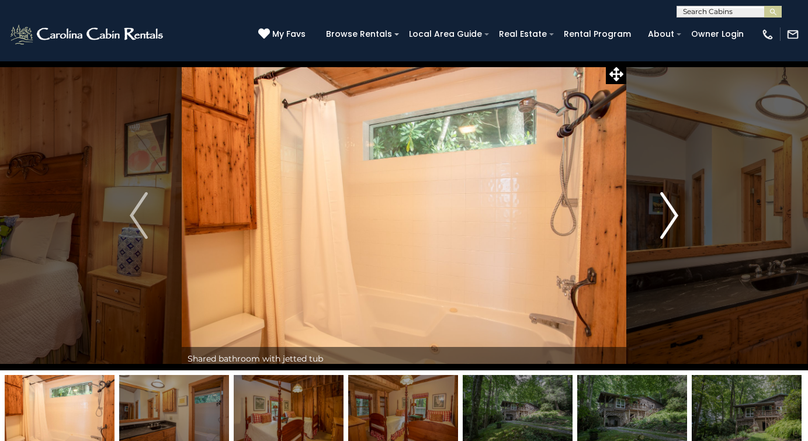
click at [674, 213] on img "Next" at bounding box center [669, 215] width 18 height 47
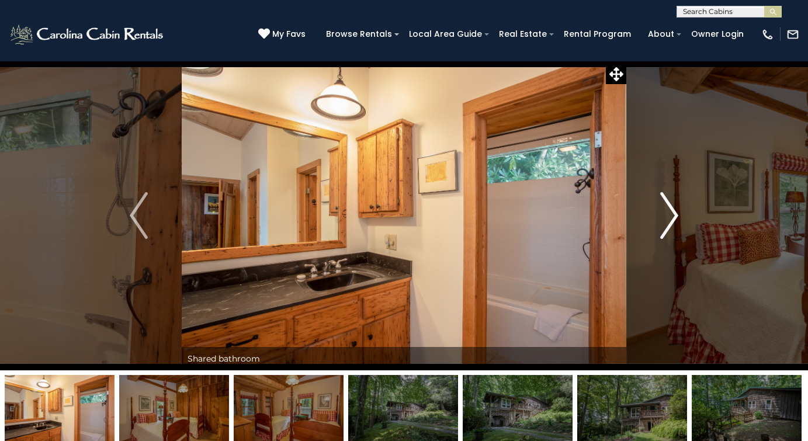
click at [674, 213] on img "Next" at bounding box center [669, 215] width 18 height 47
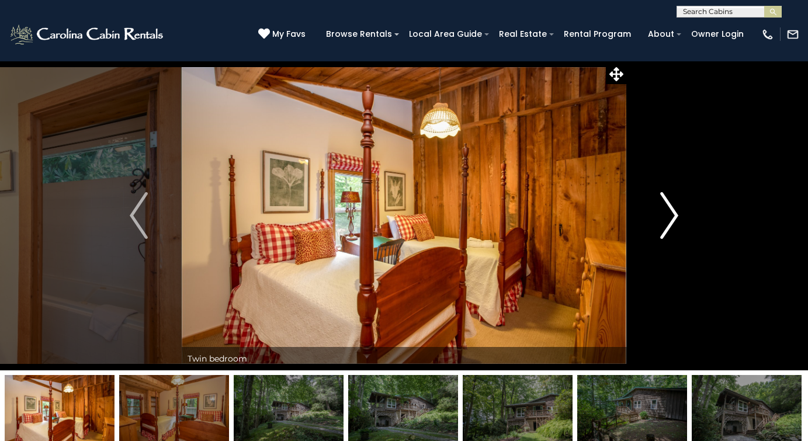
click at [674, 213] on img "Next" at bounding box center [669, 215] width 18 height 47
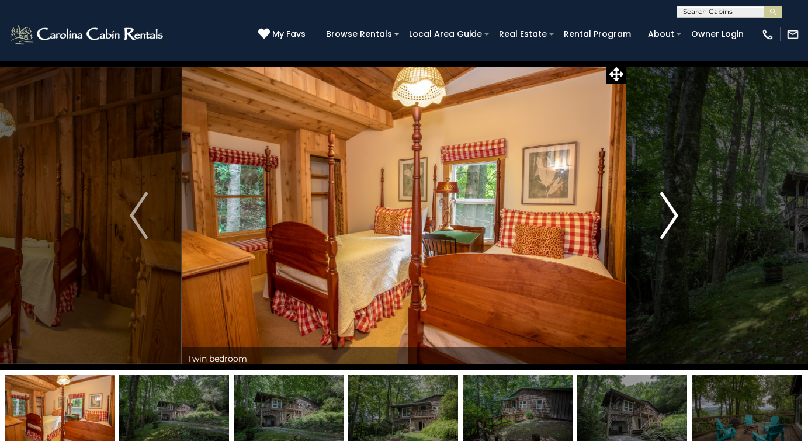
click at [674, 213] on img "Next" at bounding box center [669, 215] width 18 height 47
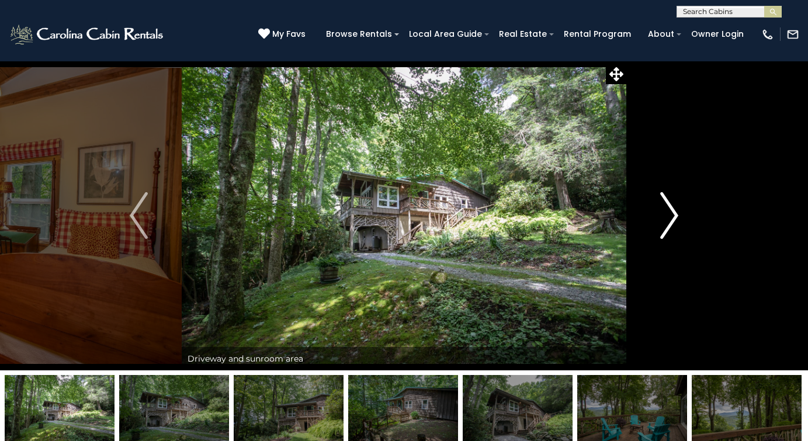
click at [674, 213] on img "Next" at bounding box center [669, 215] width 18 height 47
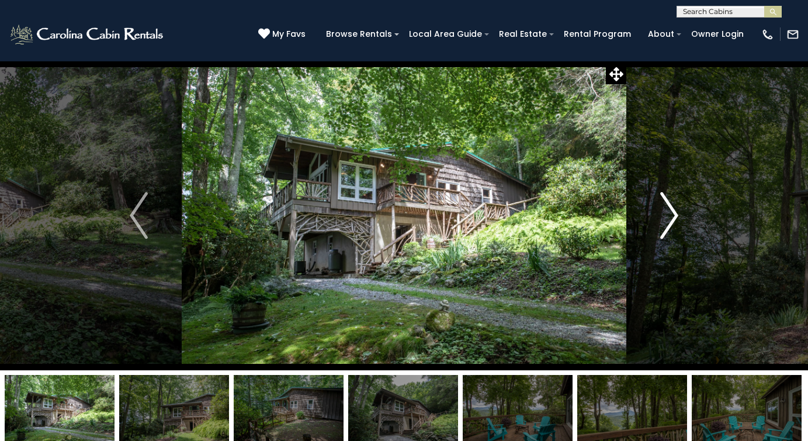
click at [674, 213] on img "Next" at bounding box center [669, 215] width 18 height 47
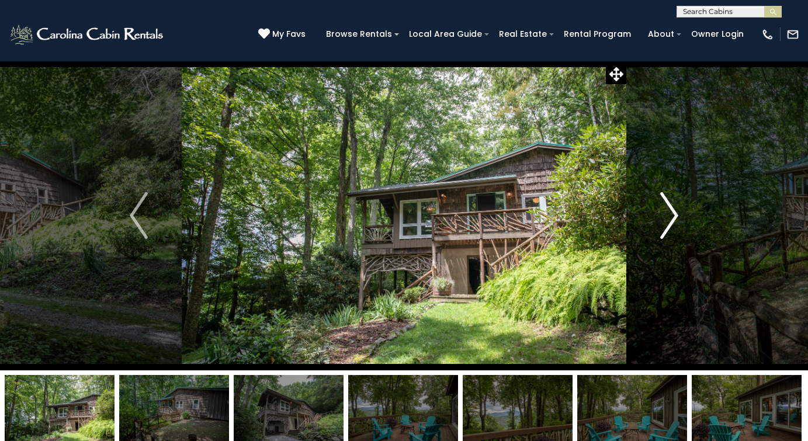
click at [674, 213] on img "Next" at bounding box center [669, 215] width 18 height 47
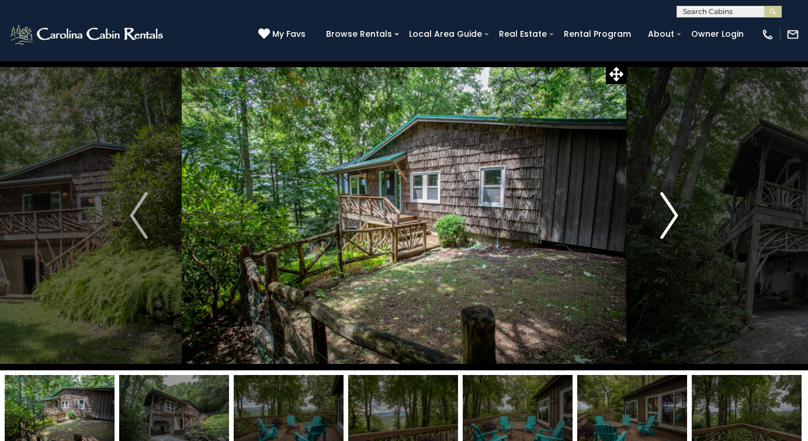
click at [674, 213] on img "Next" at bounding box center [669, 215] width 18 height 47
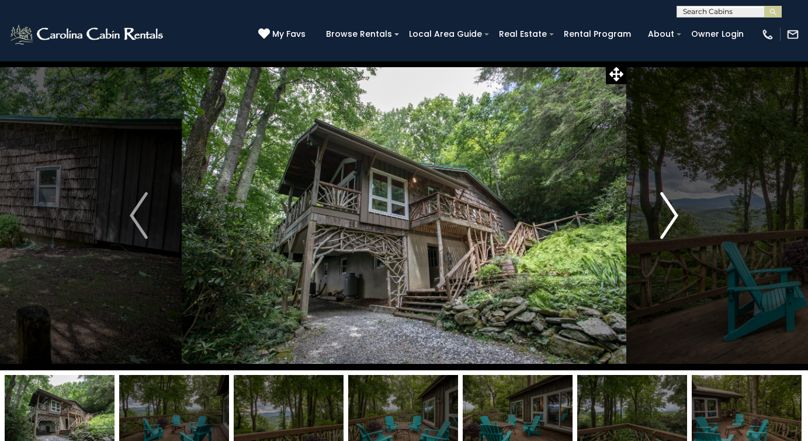
click at [674, 213] on img "Next" at bounding box center [669, 215] width 18 height 47
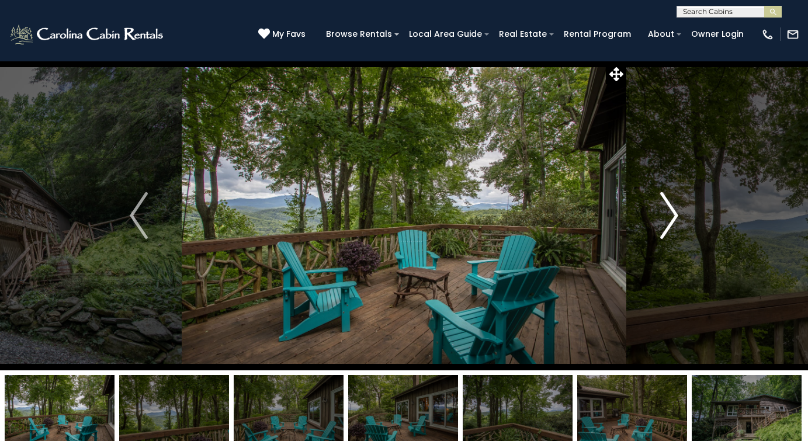
click at [674, 213] on img "Next" at bounding box center [669, 215] width 18 height 47
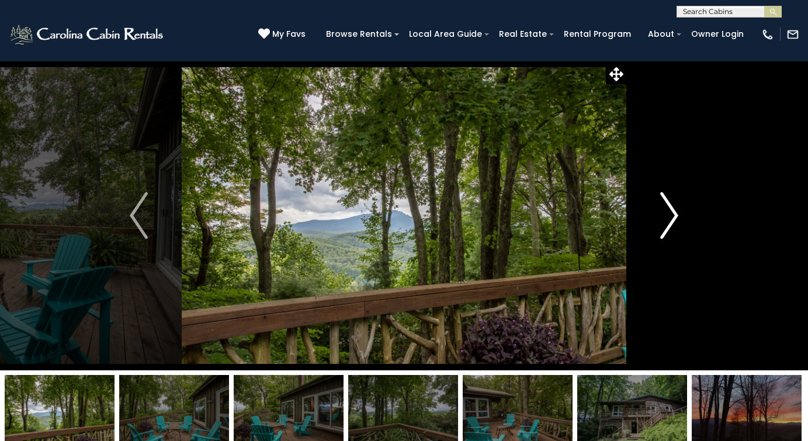
click at [674, 213] on img "Next" at bounding box center [669, 215] width 18 height 47
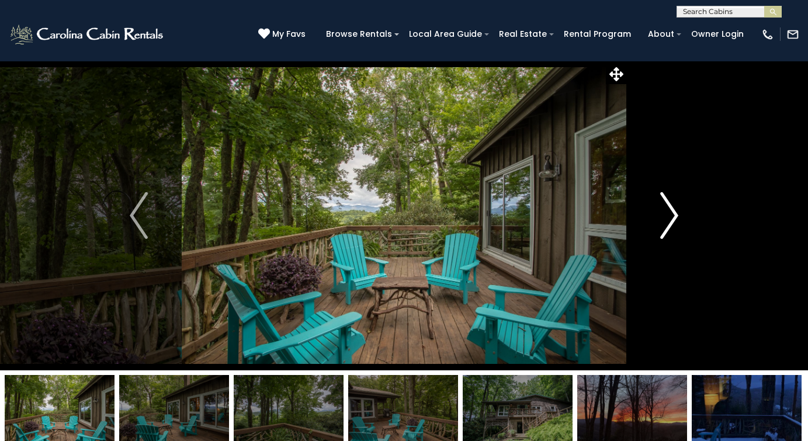
click at [674, 213] on img "Next" at bounding box center [669, 215] width 18 height 47
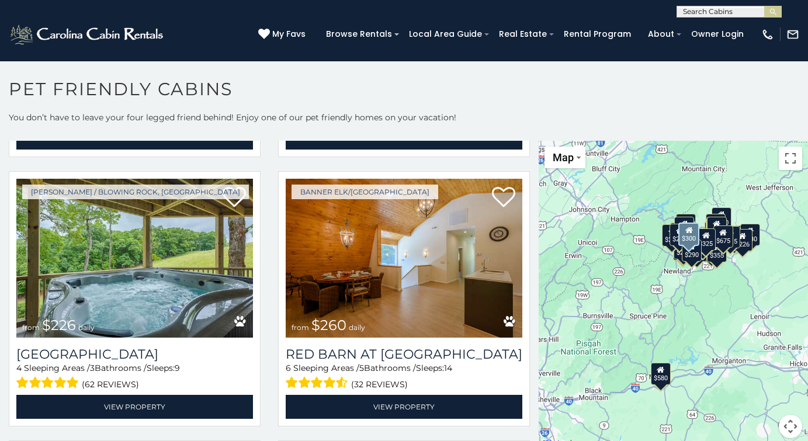
scroll to position [2956, 0]
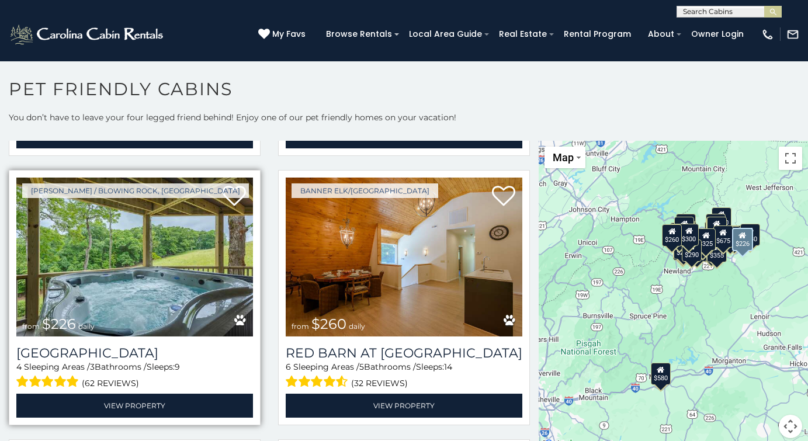
click at [111, 252] on img at bounding box center [134, 257] width 237 height 158
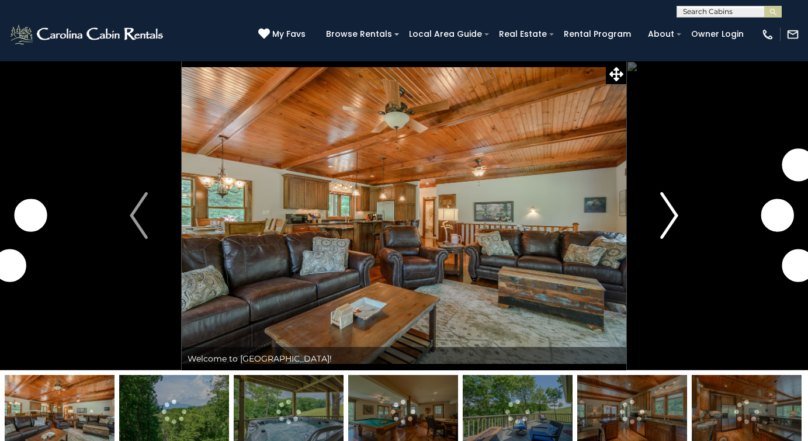
click at [676, 214] on img "Next" at bounding box center [669, 215] width 18 height 47
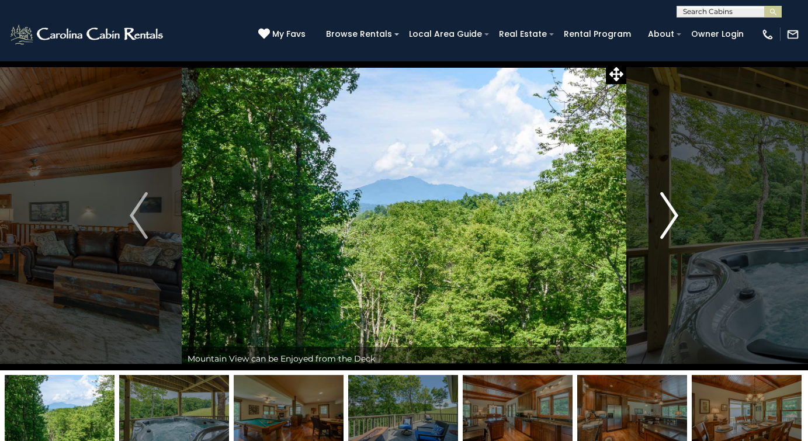
click at [676, 214] on img "Next" at bounding box center [669, 215] width 18 height 47
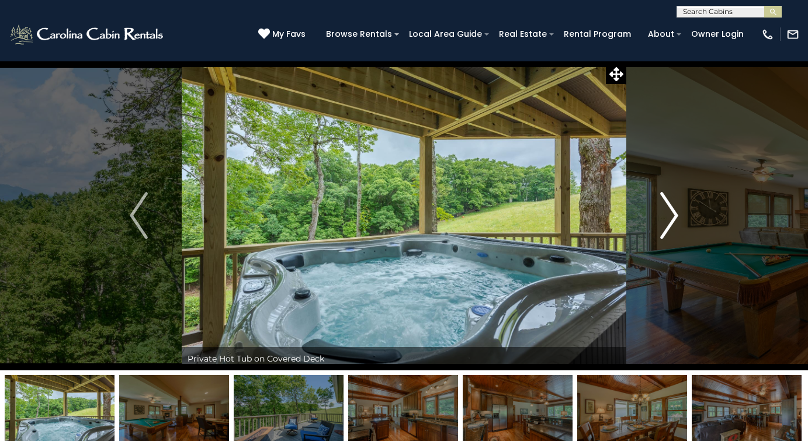
click at [676, 214] on img "Next" at bounding box center [669, 215] width 18 height 47
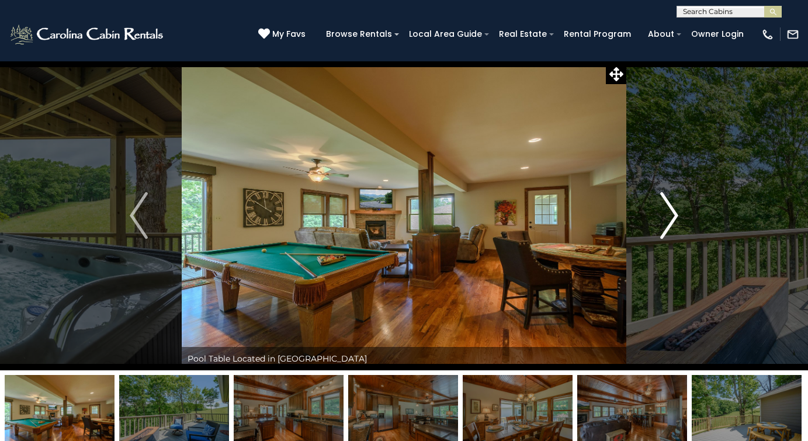
click at [676, 214] on img "Next" at bounding box center [669, 215] width 18 height 47
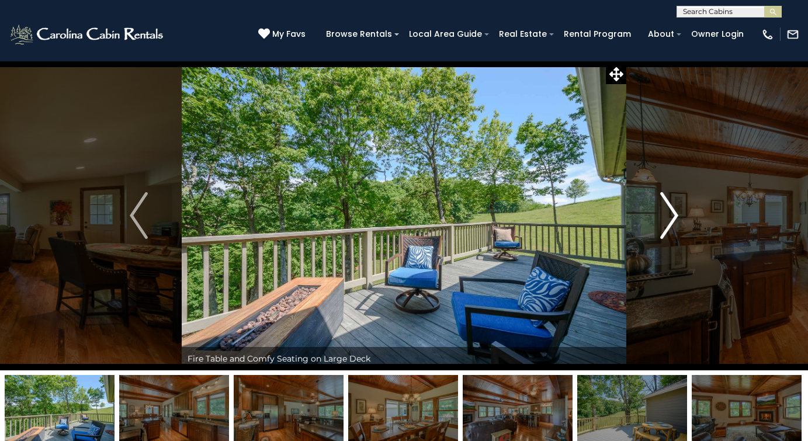
click at [676, 214] on img "Next" at bounding box center [669, 215] width 18 height 47
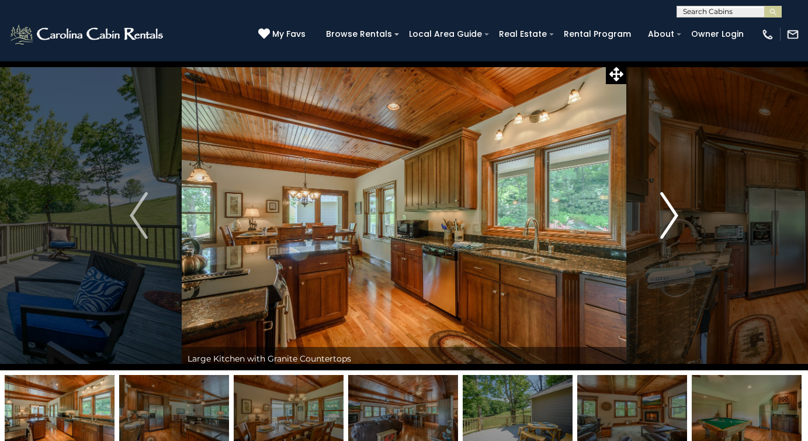
click at [676, 214] on img "Next" at bounding box center [669, 215] width 18 height 47
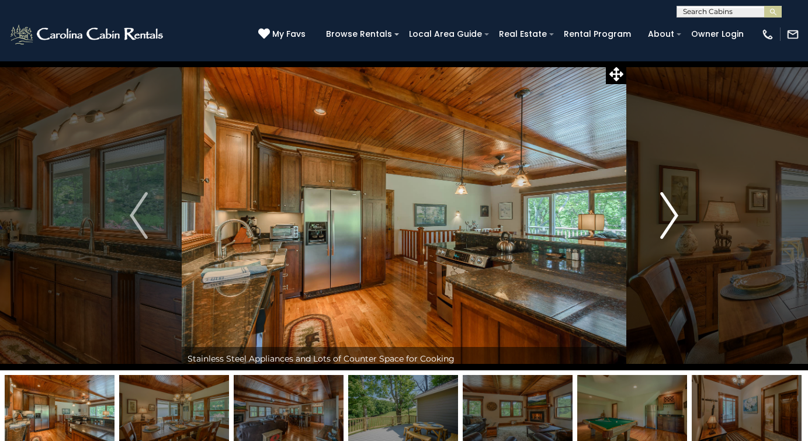
click at [676, 214] on img "Next" at bounding box center [669, 215] width 18 height 47
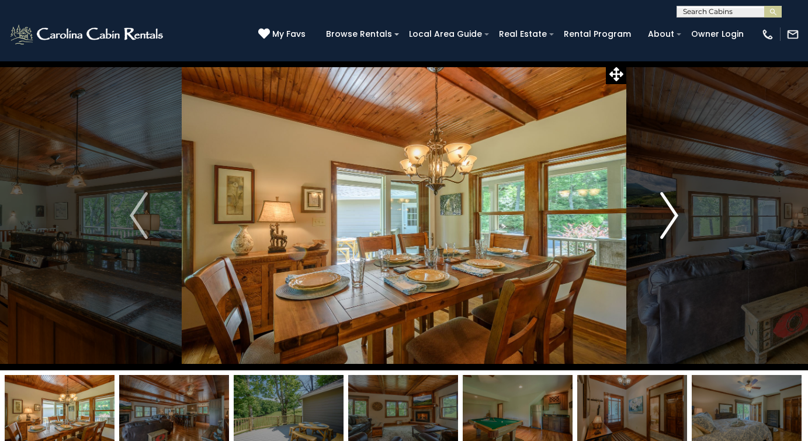
click at [676, 214] on img "Next" at bounding box center [669, 215] width 18 height 47
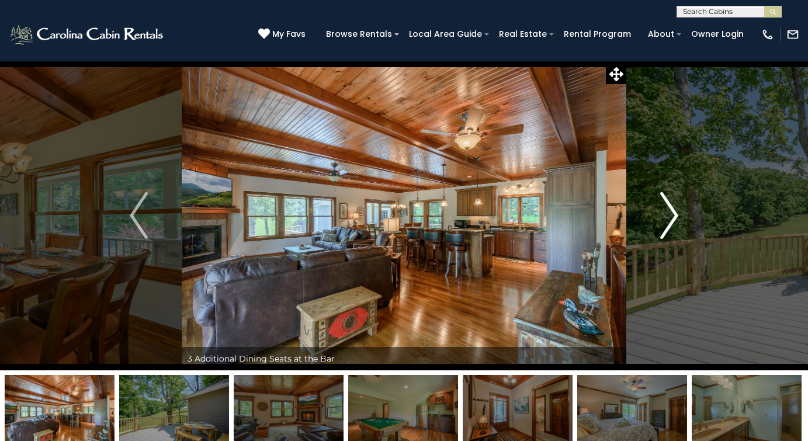
click at [676, 214] on img "Next" at bounding box center [669, 215] width 18 height 47
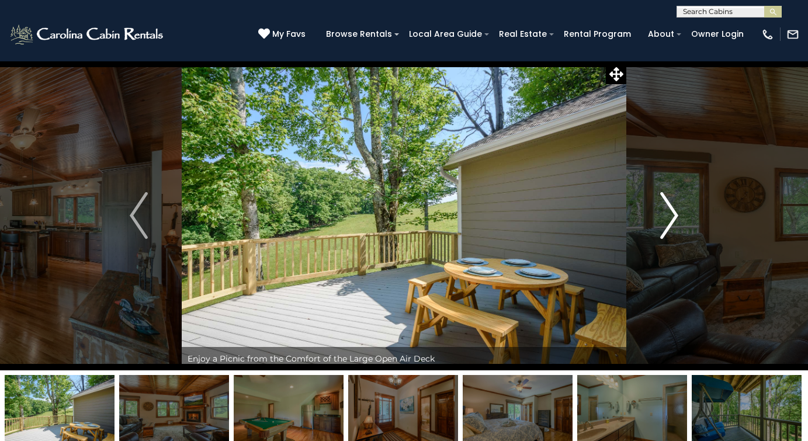
click at [676, 214] on img "Next" at bounding box center [669, 215] width 18 height 47
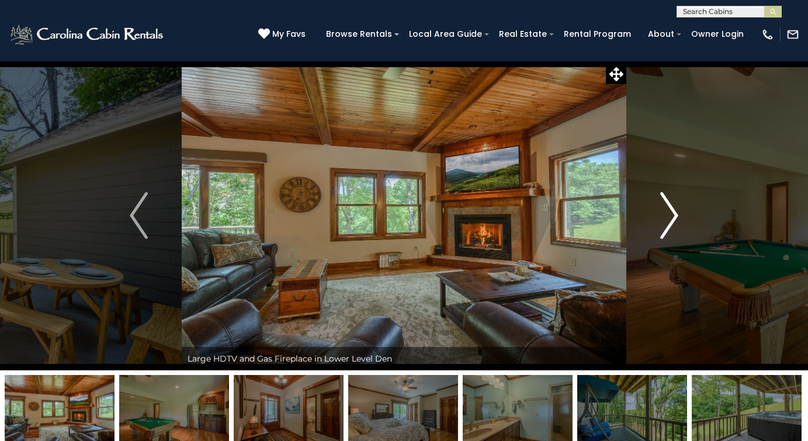
click at [676, 214] on img "Next" at bounding box center [669, 215] width 18 height 47
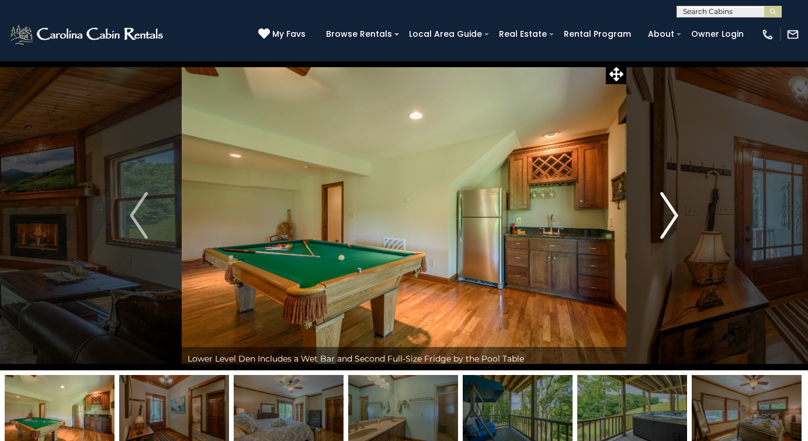
click at [676, 214] on img "Next" at bounding box center [669, 215] width 18 height 47
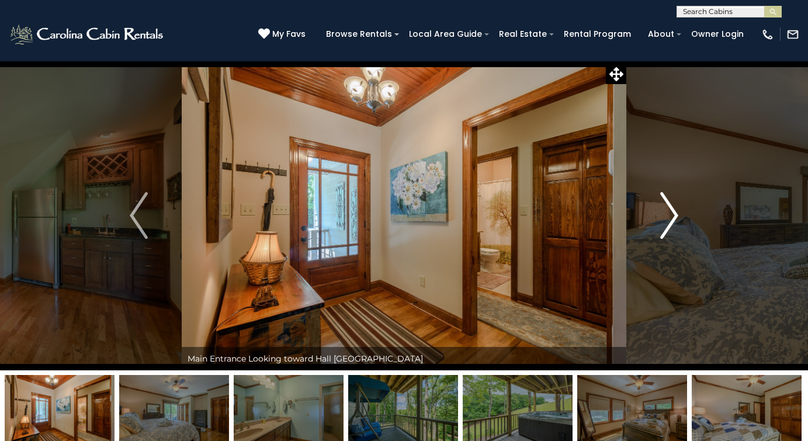
click at [676, 214] on img "Next" at bounding box center [669, 215] width 18 height 47
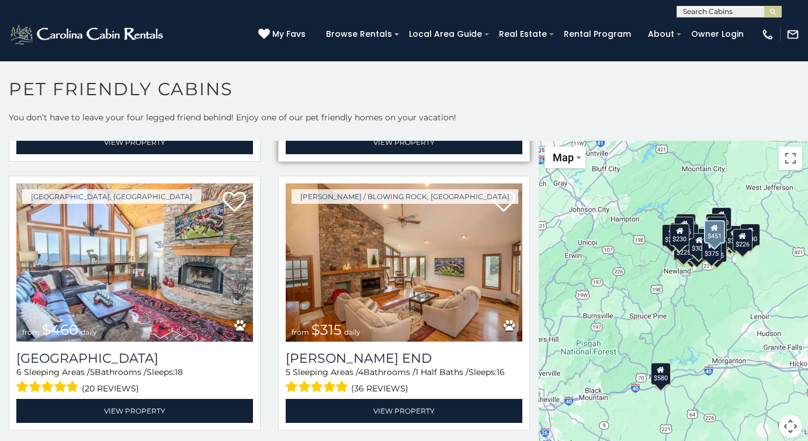
scroll to position [530, 0]
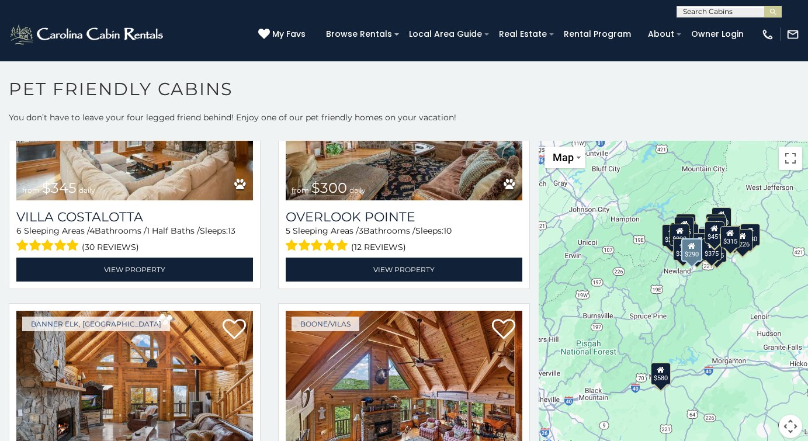
click at [303, 229] on div "5 Sleeping Areas / 3 Bathrooms / Sleeps: 10 (12 reviews)" at bounding box center [404, 240] width 237 height 30
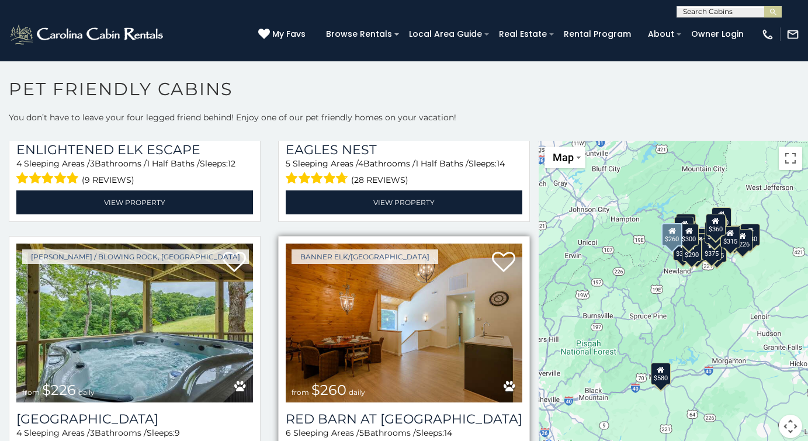
scroll to position [2883, 0]
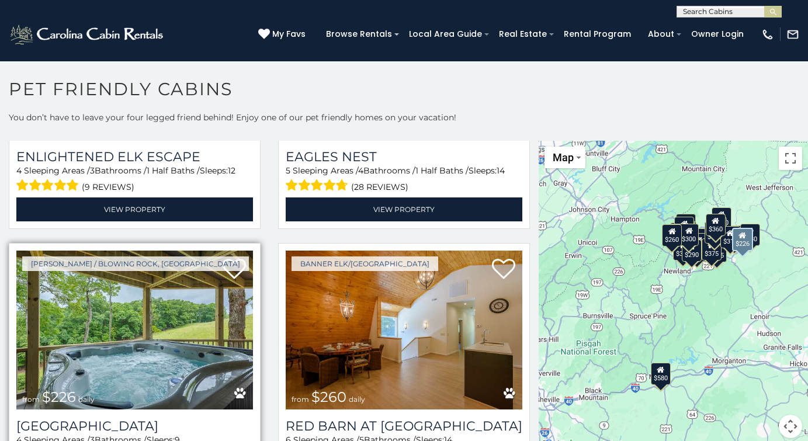
click at [152, 352] on img at bounding box center [134, 330] width 237 height 158
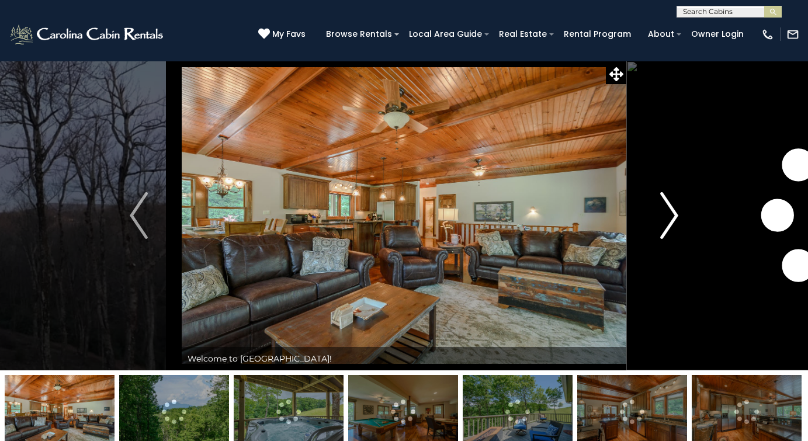
click at [671, 220] on img "Next" at bounding box center [669, 215] width 18 height 47
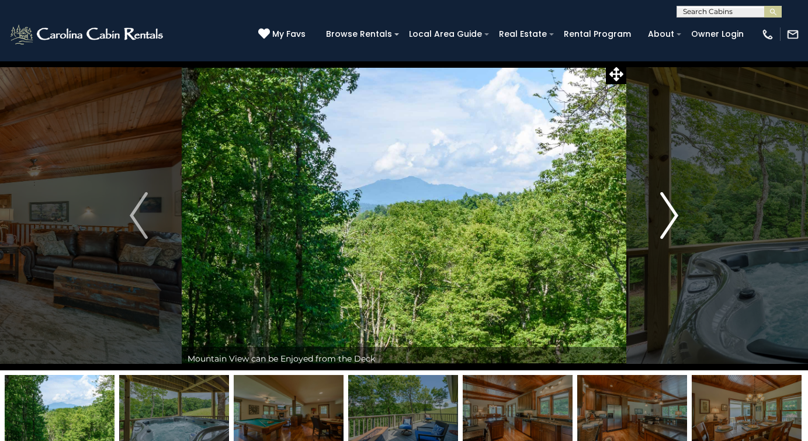
click at [671, 220] on img "Next" at bounding box center [669, 215] width 18 height 47
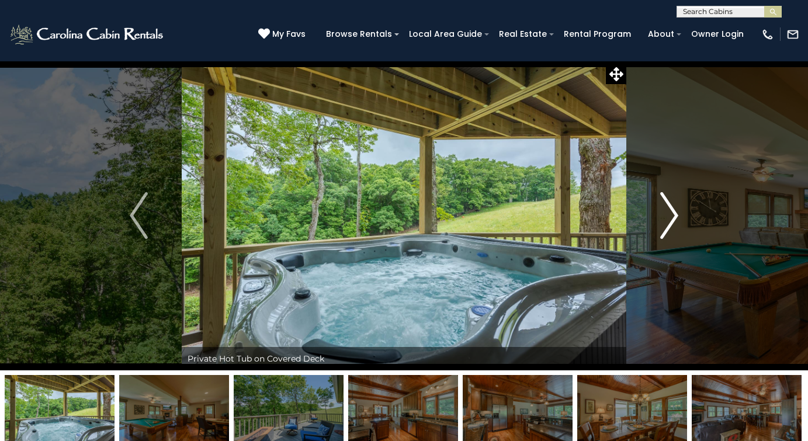
click at [671, 220] on img "Next" at bounding box center [669, 215] width 18 height 47
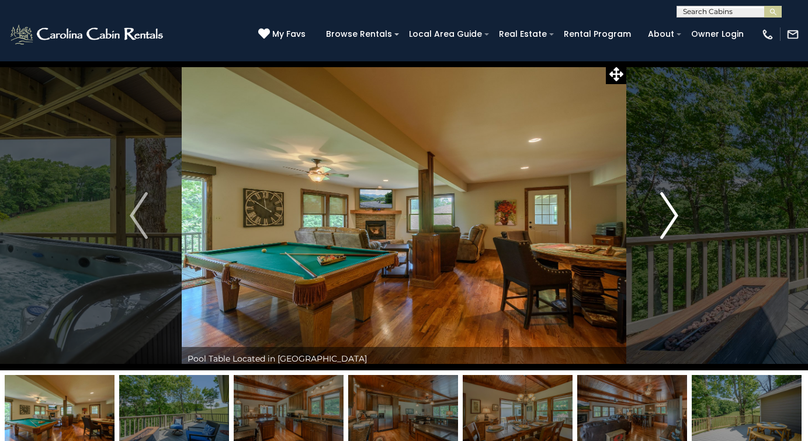
click at [671, 220] on img "Next" at bounding box center [669, 215] width 18 height 47
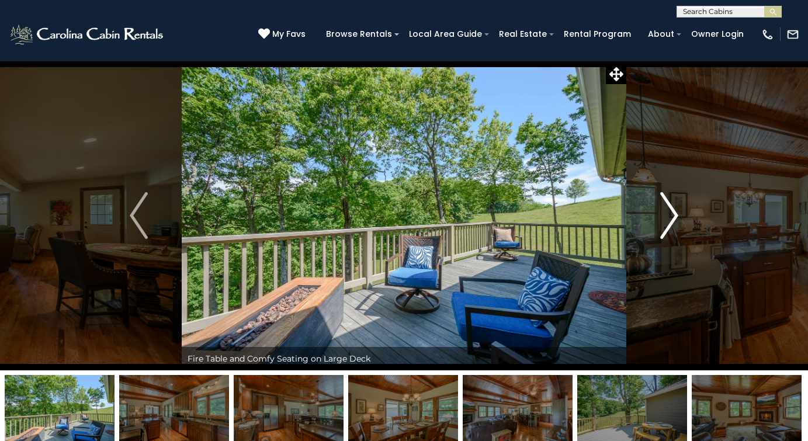
click at [671, 220] on img "Next" at bounding box center [669, 215] width 18 height 47
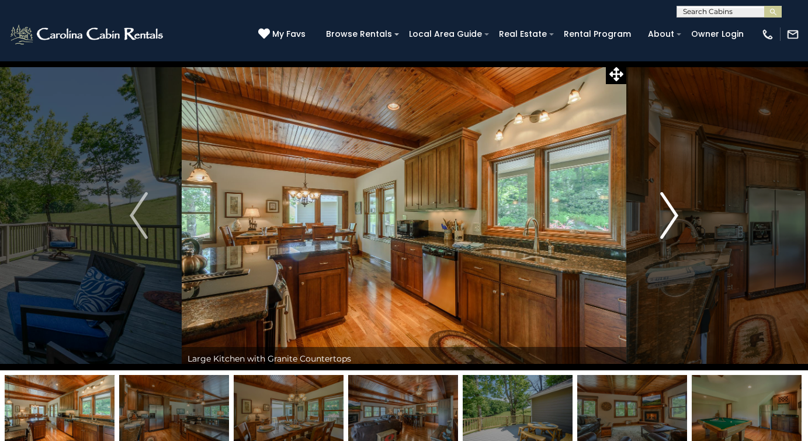
click at [671, 220] on img "Next" at bounding box center [669, 215] width 18 height 47
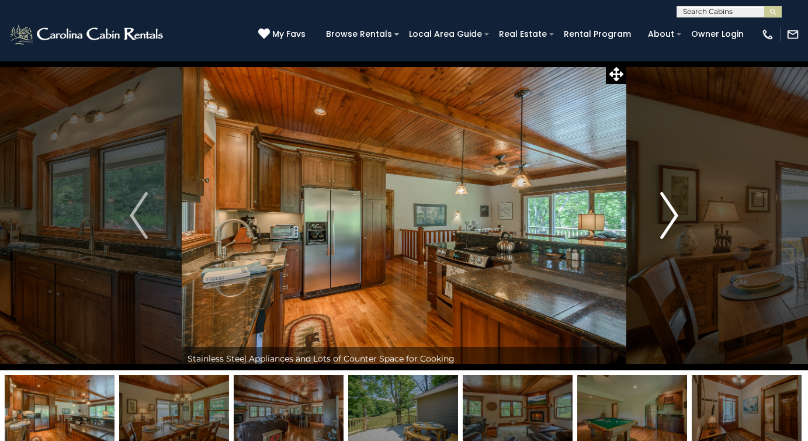
click at [671, 220] on img "Next" at bounding box center [669, 215] width 18 height 47
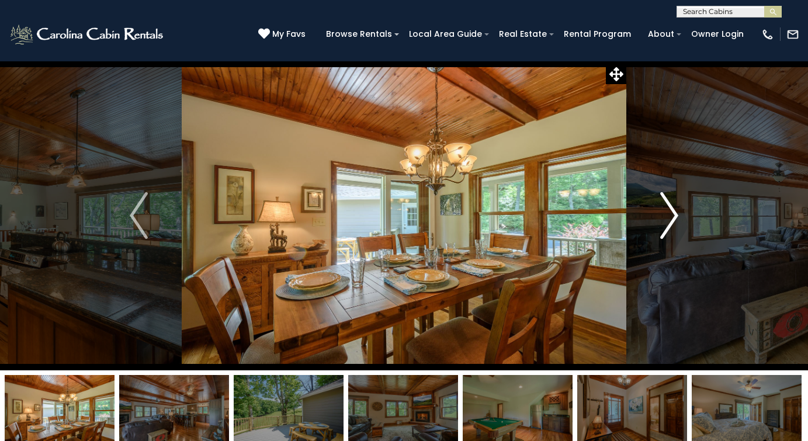
click at [671, 220] on img "Next" at bounding box center [669, 215] width 18 height 47
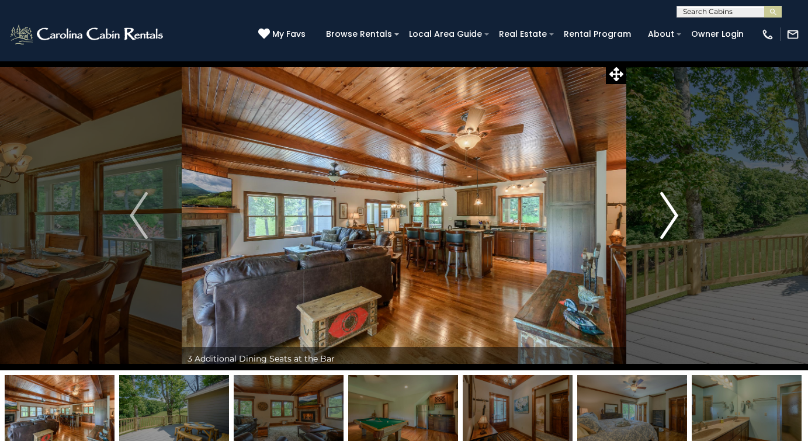
click at [671, 220] on img "Next" at bounding box center [669, 215] width 18 height 47
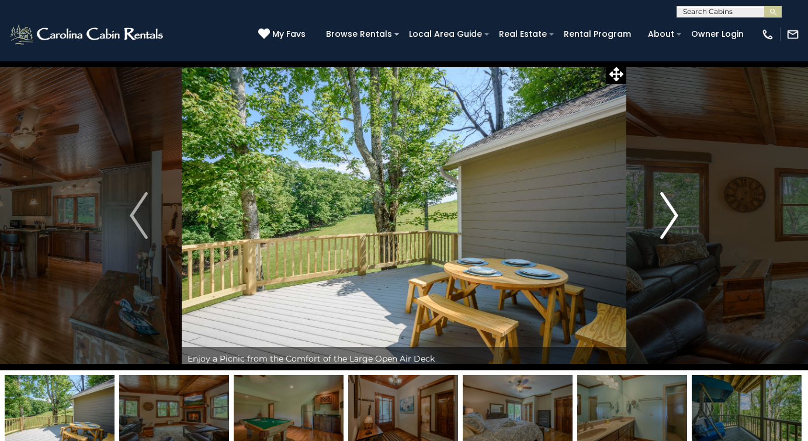
click at [671, 220] on img "Next" at bounding box center [669, 215] width 18 height 47
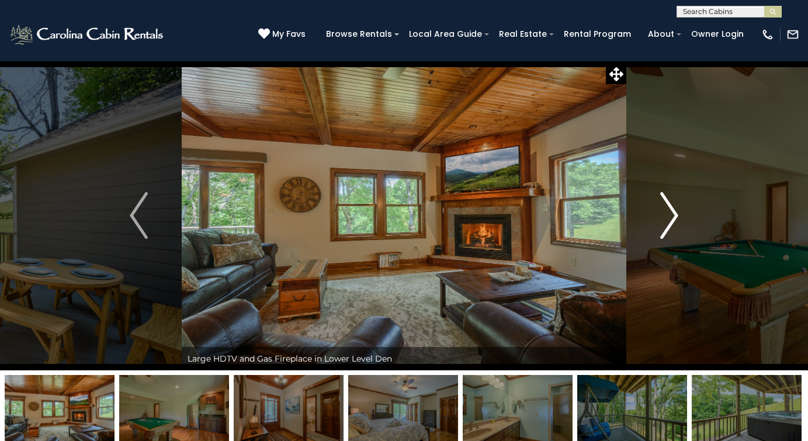
click at [671, 220] on img "Next" at bounding box center [669, 215] width 18 height 47
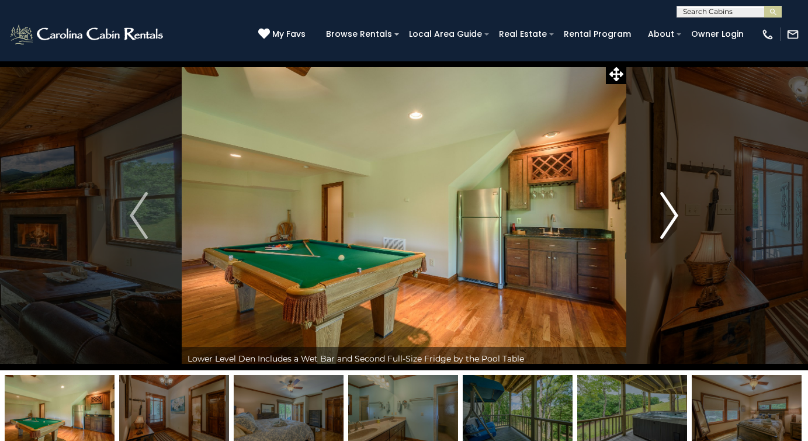
click at [671, 220] on img "Next" at bounding box center [669, 215] width 18 height 47
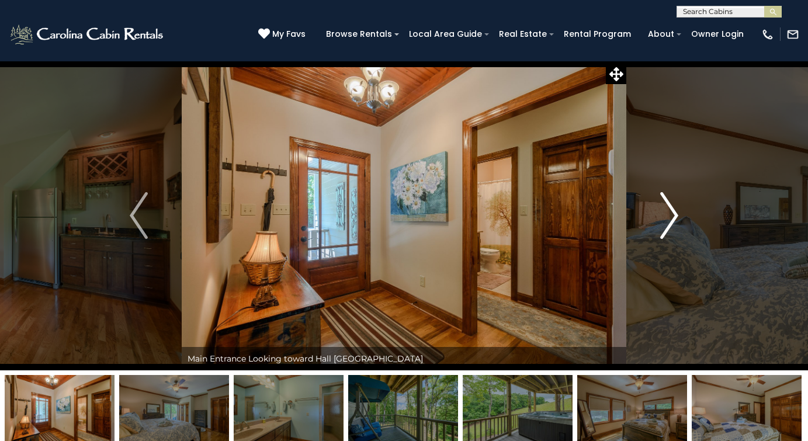
click at [671, 220] on img "Next" at bounding box center [669, 215] width 18 height 47
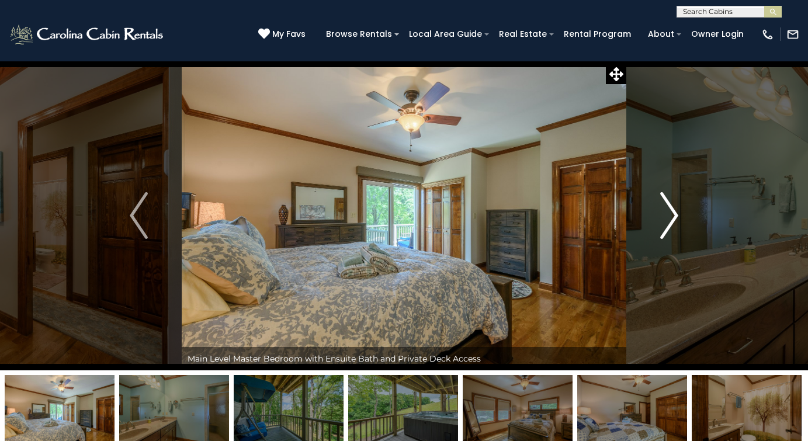
click at [671, 220] on img "Next" at bounding box center [669, 215] width 18 height 47
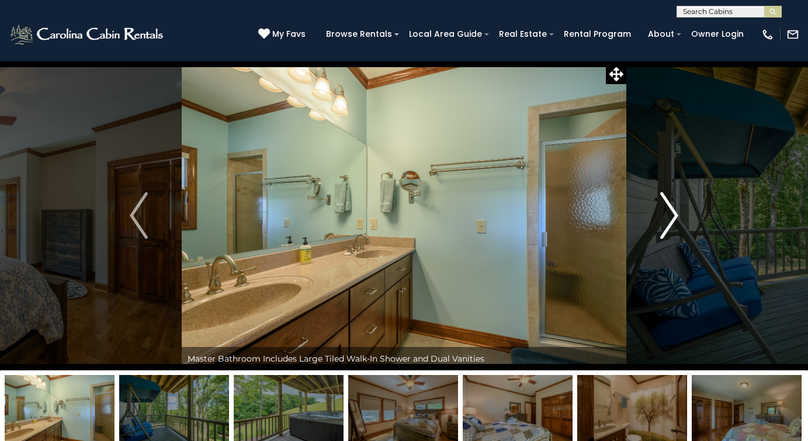
click at [671, 220] on img "Next" at bounding box center [669, 215] width 18 height 47
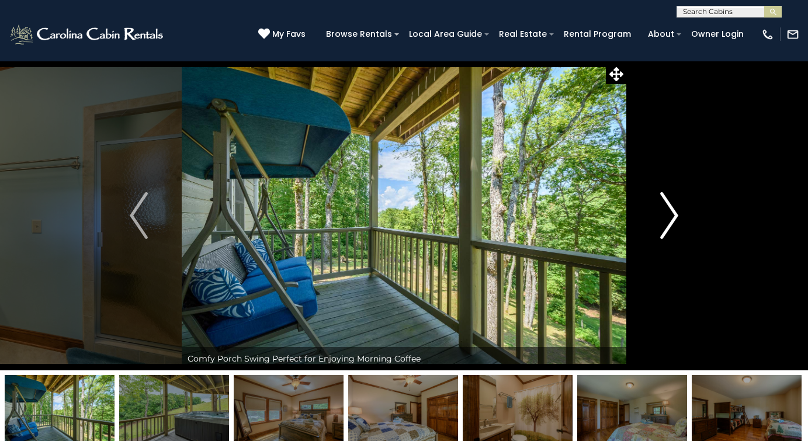
click at [671, 220] on img "Next" at bounding box center [669, 215] width 18 height 47
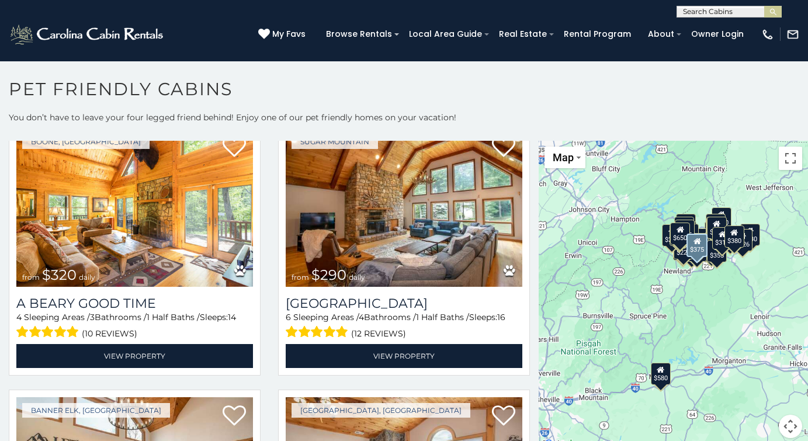
scroll to position [2199, 0]
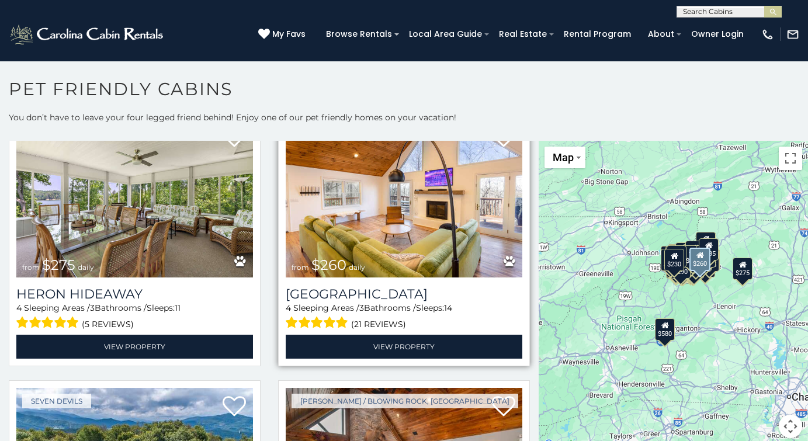
scroll to position [4623, 0]
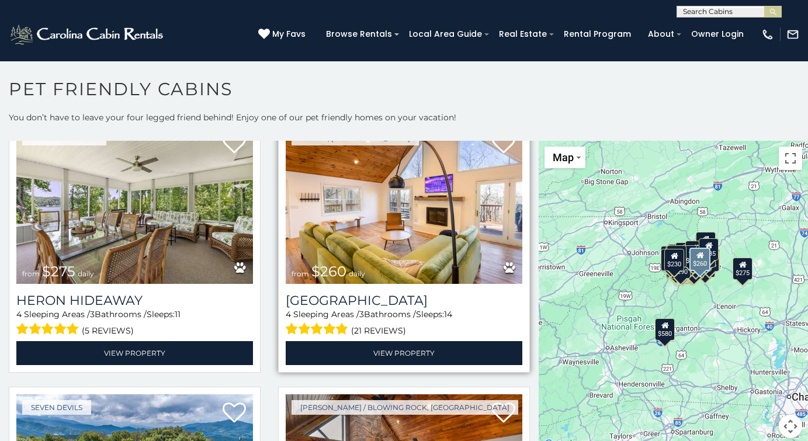
click at [453, 226] on img at bounding box center [404, 204] width 237 height 158
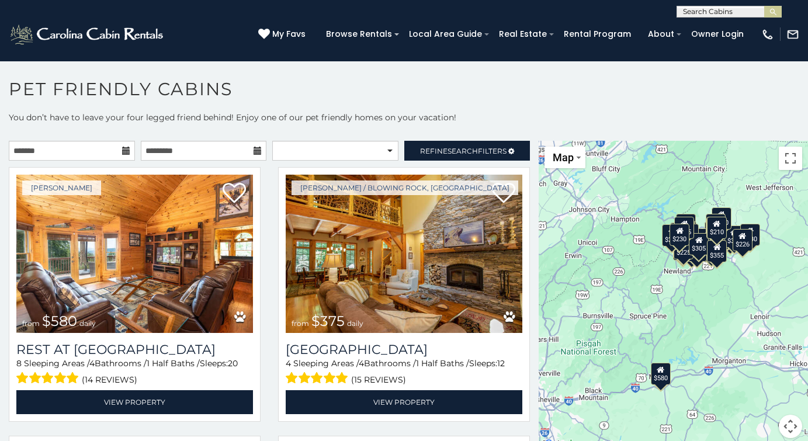
click at [165, 33] on img at bounding box center [88, 34] width 158 height 23
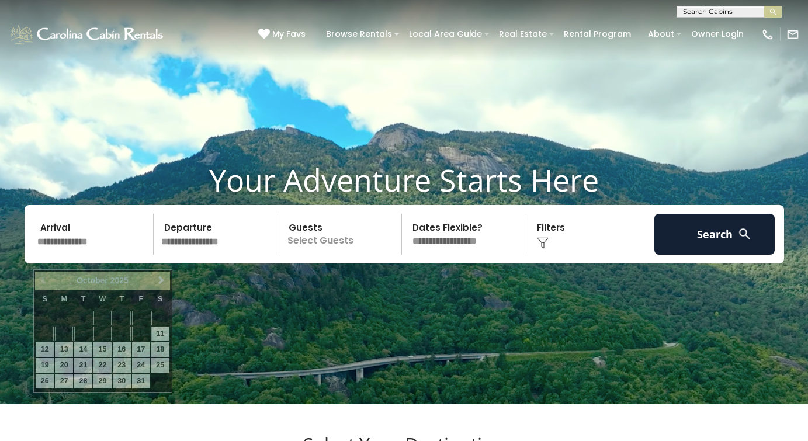
click at [72, 249] on input "text" at bounding box center [93, 234] width 121 height 41
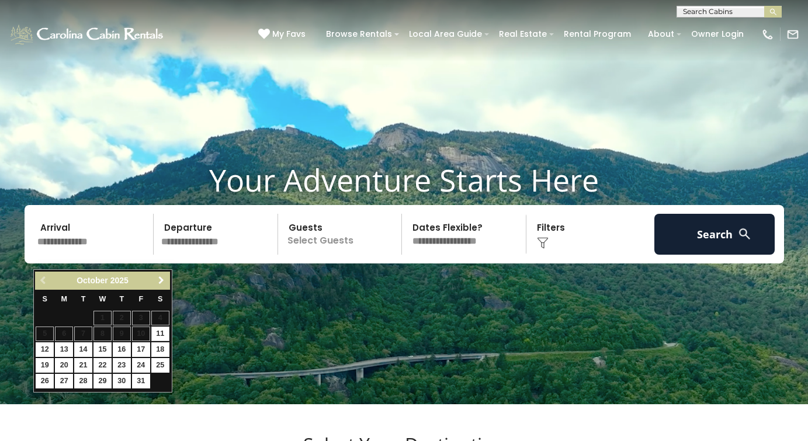
click at [161, 280] on span "Next" at bounding box center [161, 280] width 9 height 9
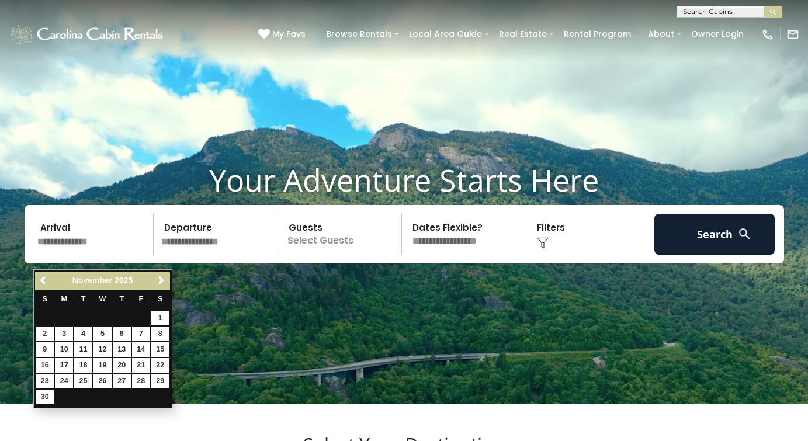
click at [161, 280] on span "Next" at bounding box center [161, 280] width 9 height 9
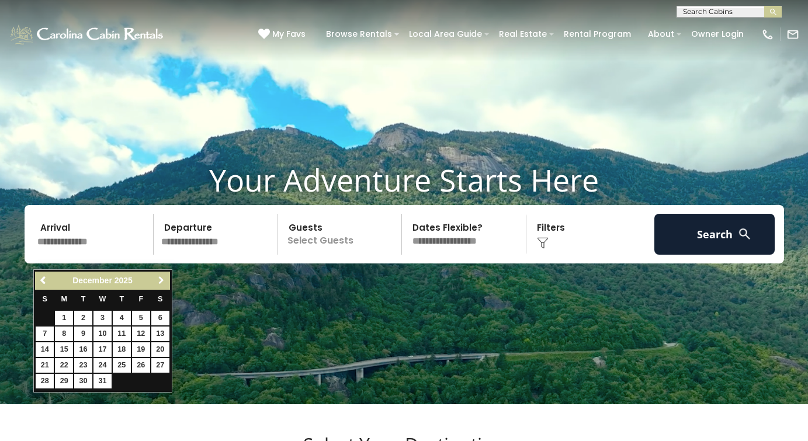
click at [161, 280] on span "Next" at bounding box center [161, 280] width 9 height 9
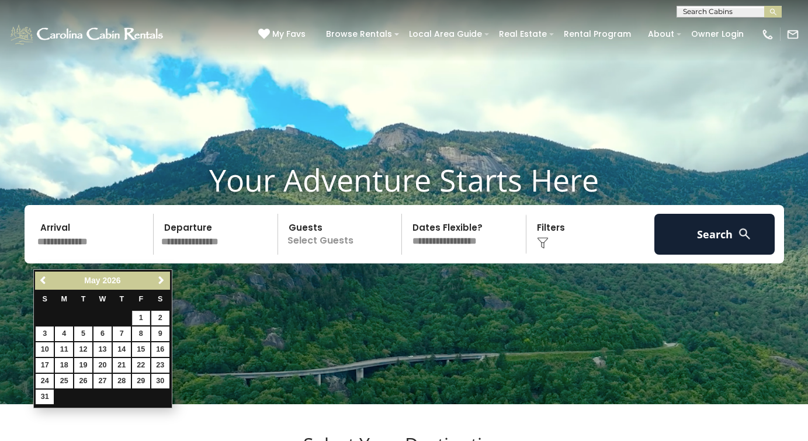
click at [141, 316] on link "1" at bounding box center [141, 318] width 18 height 15
type input "******"
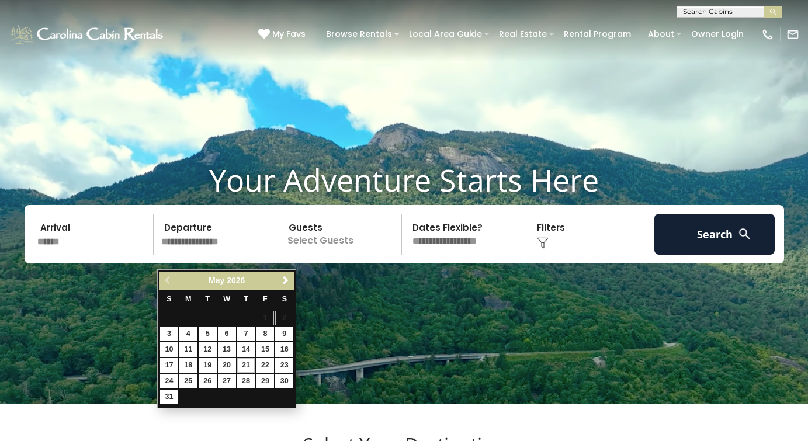
click at [247, 359] on link "21" at bounding box center [246, 365] width 18 height 15
type input "*******"
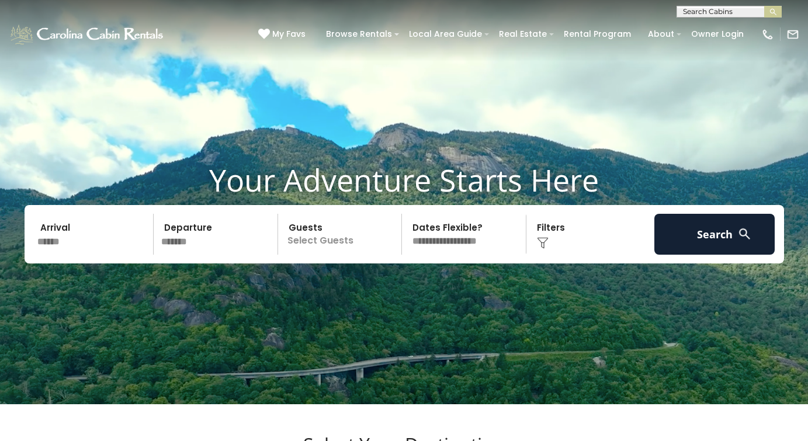
click at [326, 255] on p "Select Guests" at bounding box center [342, 234] width 120 height 41
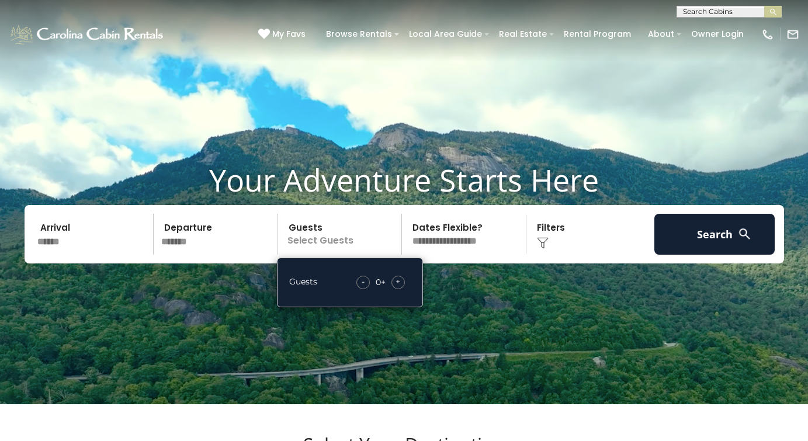
click at [398, 287] on span "+" at bounding box center [398, 282] width 5 height 12
click at [542, 249] on img at bounding box center [543, 243] width 12 height 12
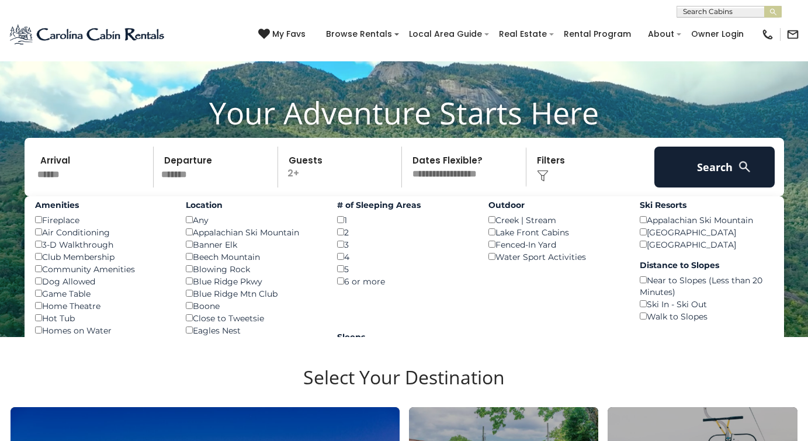
scroll to position [65, 0]
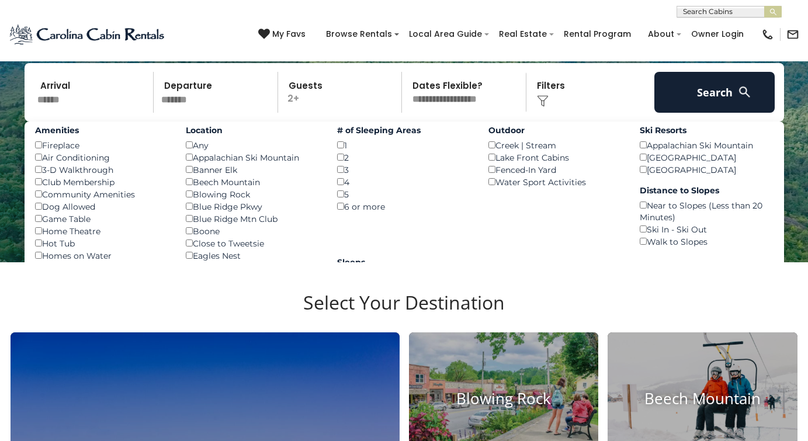
click at [115, 122] on div "Arrival ****** Departure ******* Guests 2+ Guests - 2 + +" at bounding box center [405, 92] width 760 height 58
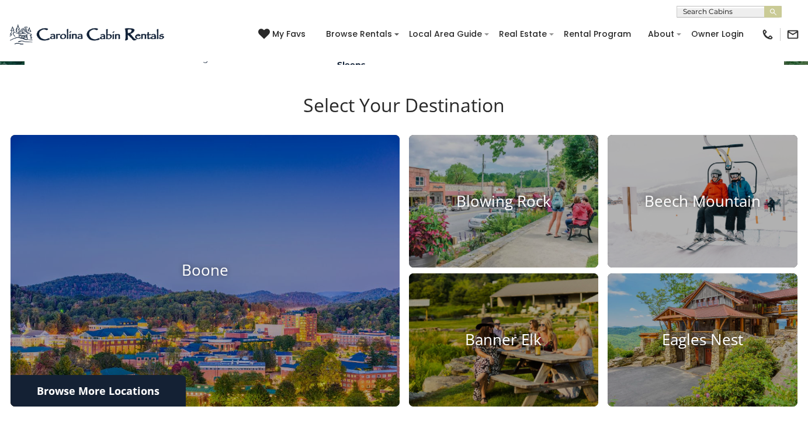
scroll to position [349, 0]
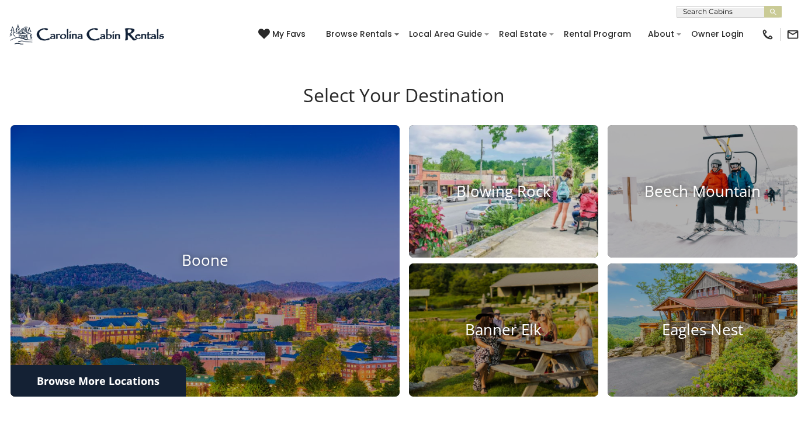
click at [487, 200] on h4 "Blowing Rock" at bounding box center [504, 191] width 190 height 18
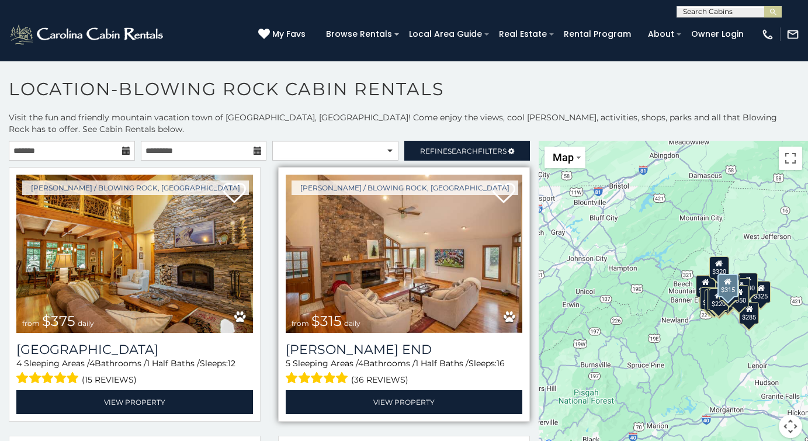
click at [401, 282] on img at bounding box center [404, 254] width 237 height 158
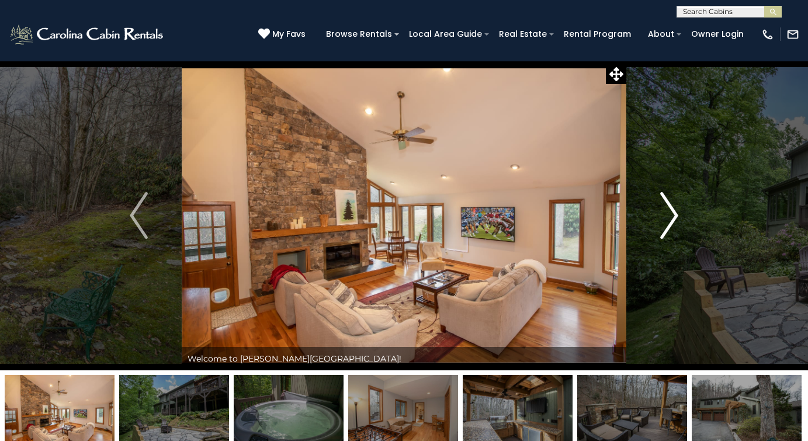
click at [676, 212] on img "Next" at bounding box center [669, 215] width 18 height 47
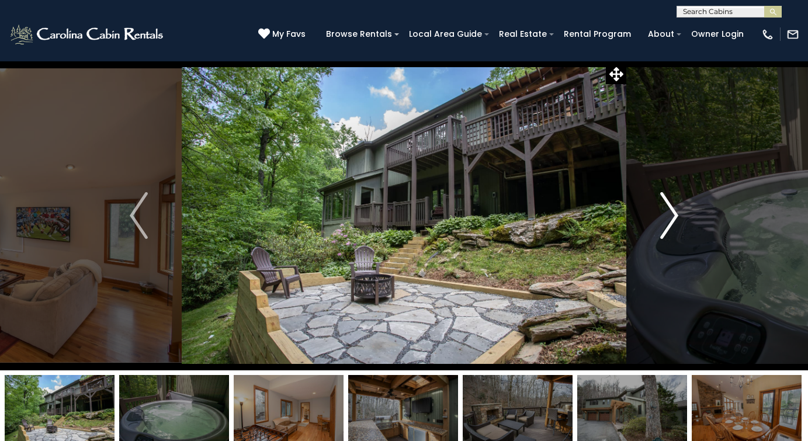
click at [676, 212] on img "Next" at bounding box center [669, 215] width 18 height 47
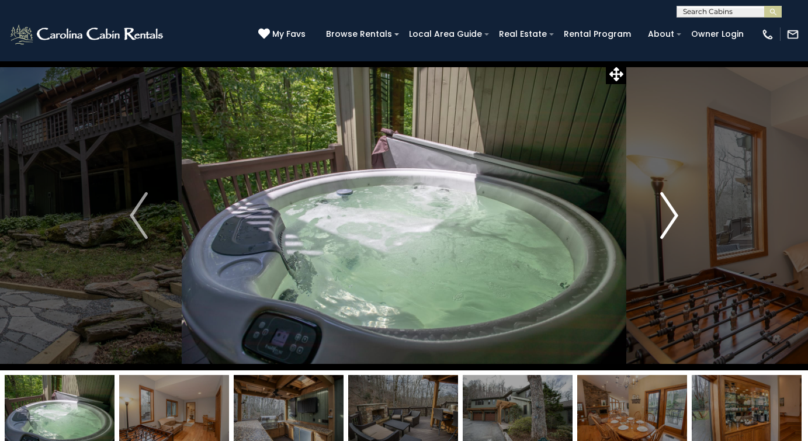
click at [676, 212] on img "Next" at bounding box center [669, 215] width 18 height 47
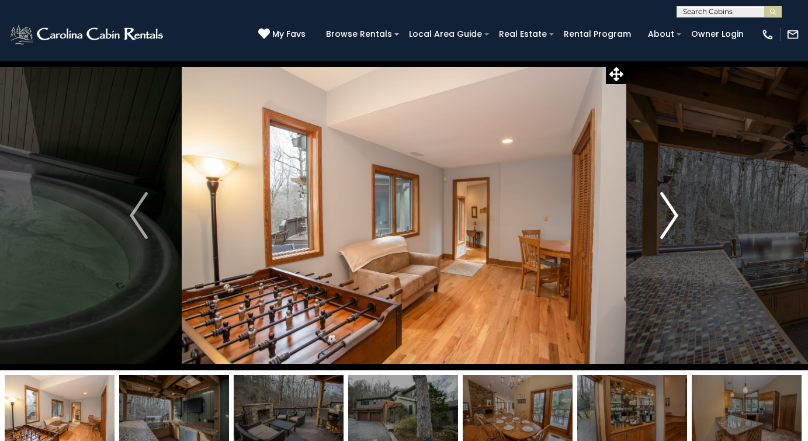
click at [676, 212] on img "Next" at bounding box center [669, 215] width 18 height 47
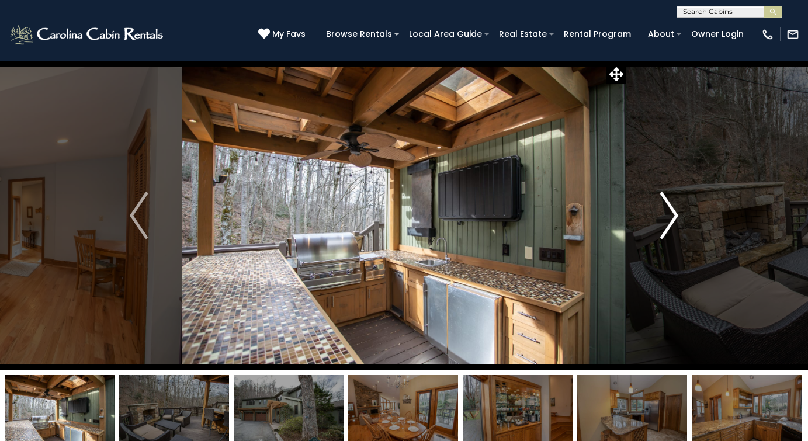
click at [676, 212] on img "Next" at bounding box center [669, 215] width 18 height 47
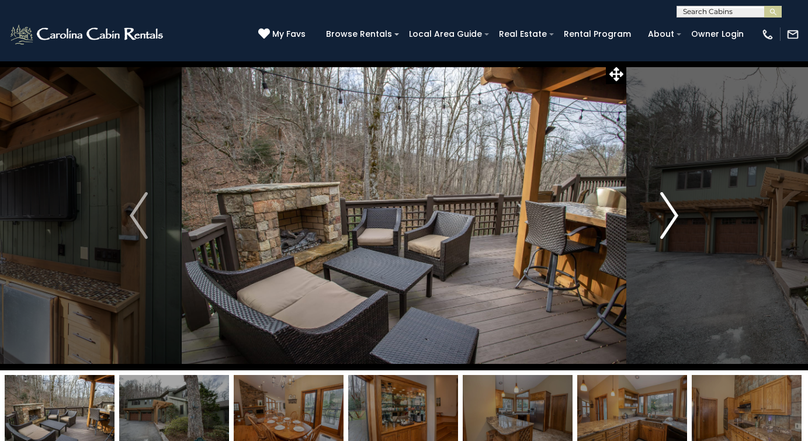
click at [676, 212] on img "Next" at bounding box center [669, 215] width 18 height 47
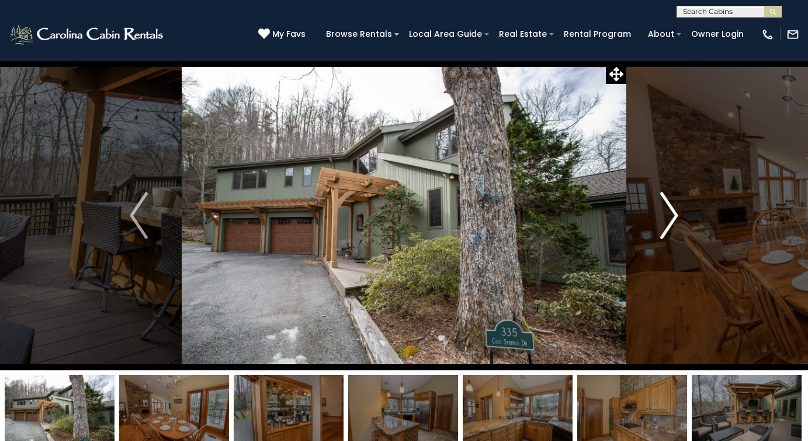
click at [676, 212] on img "Next" at bounding box center [669, 215] width 18 height 47
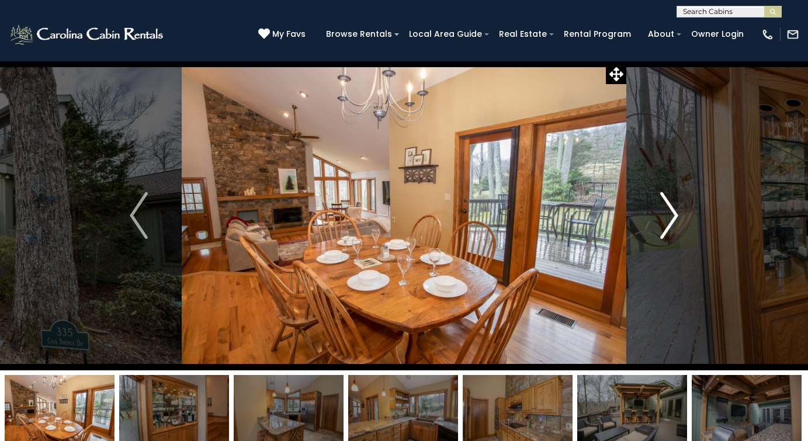
click at [676, 212] on img "Next" at bounding box center [669, 215] width 18 height 47
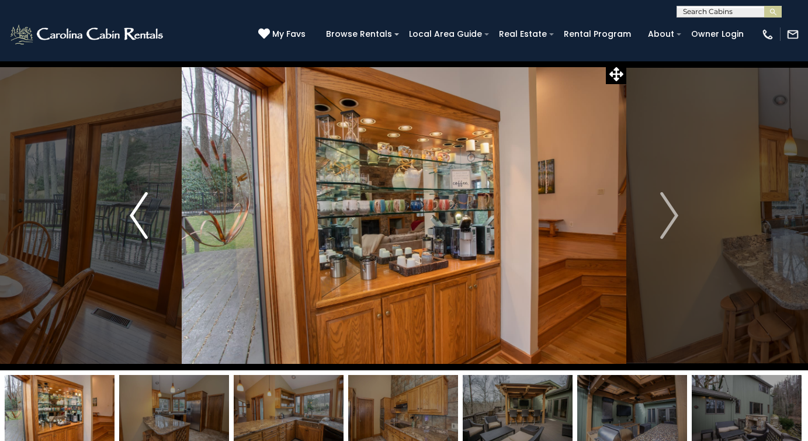
click at [132, 215] on img "Previous" at bounding box center [139, 215] width 18 height 47
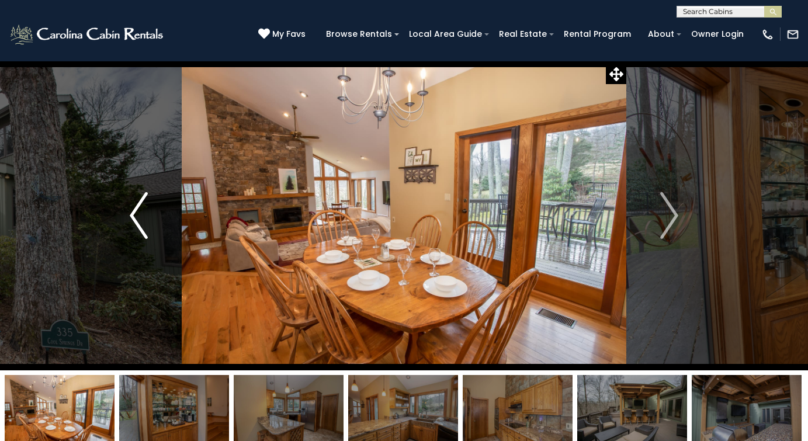
click at [132, 215] on img "Previous" at bounding box center [139, 215] width 18 height 47
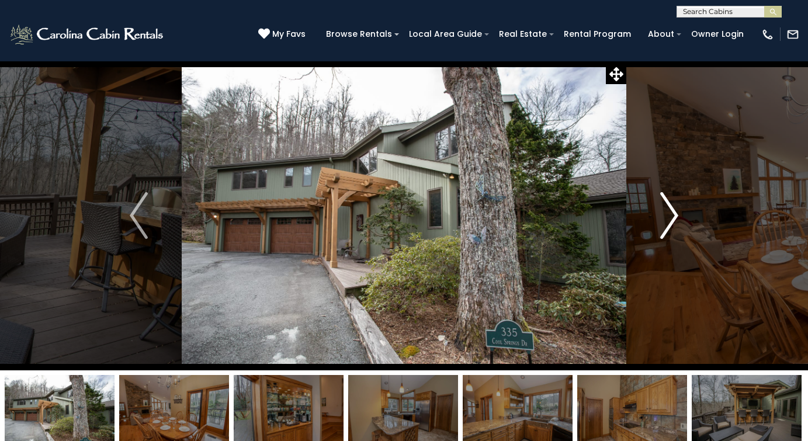
click at [681, 216] on button "Next" at bounding box center [669, 216] width 86 height 310
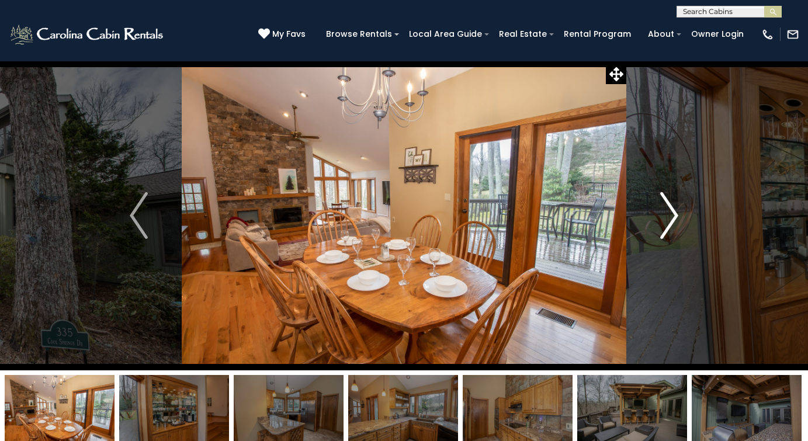
click at [681, 216] on button "Next" at bounding box center [669, 216] width 86 height 310
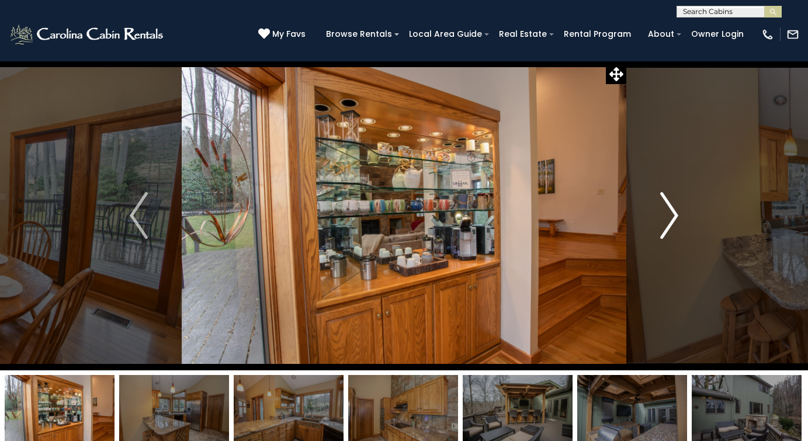
click at [681, 216] on button "Next" at bounding box center [669, 216] width 86 height 310
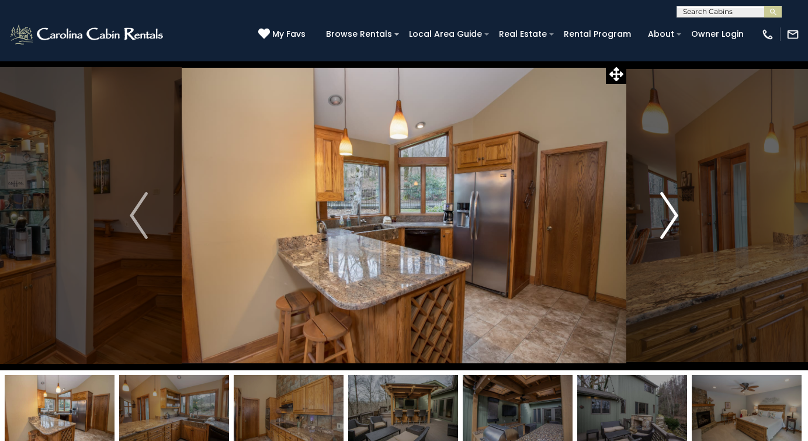
click at [681, 216] on button "Next" at bounding box center [669, 216] width 86 height 310
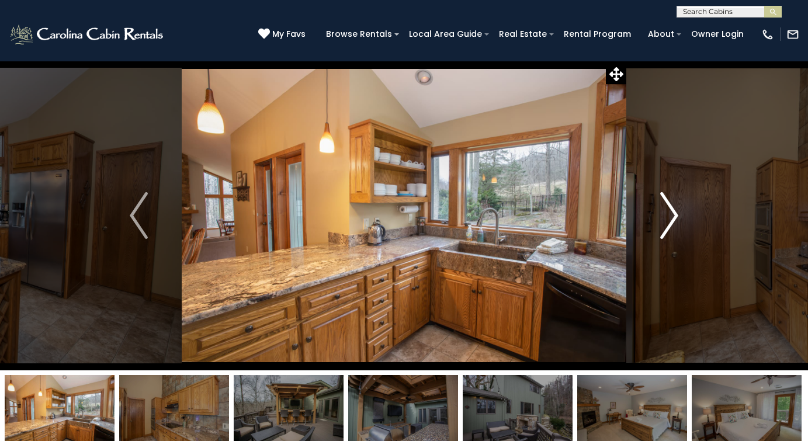
click at [681, 216] on button "Next" at bounding box center [669, 216] width 86 height 310
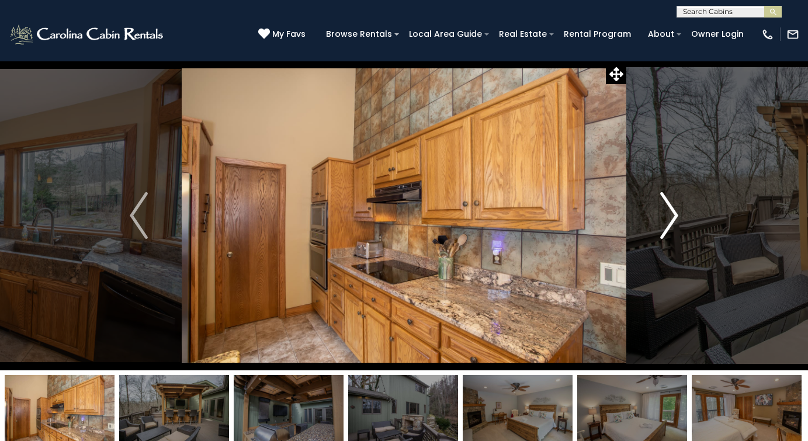
click at [681, 216] on button "Next" at bounding box center [669, 216] width 86 height 310
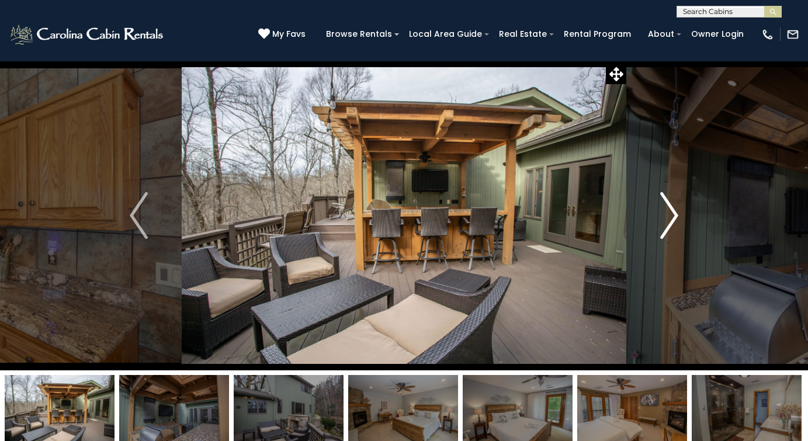
click at [681, 216] on button "Next" at bounding box center [669, 216] width 86 height 310
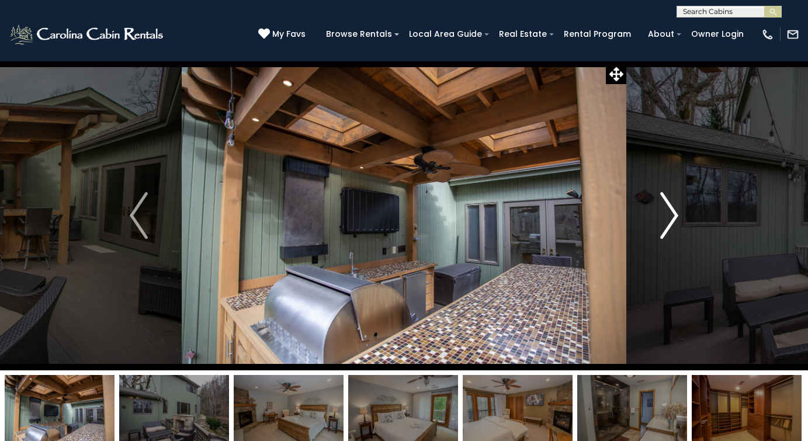
click at [681, 216] on button "Next" at bounding box center [669, 216] width 86 height 310
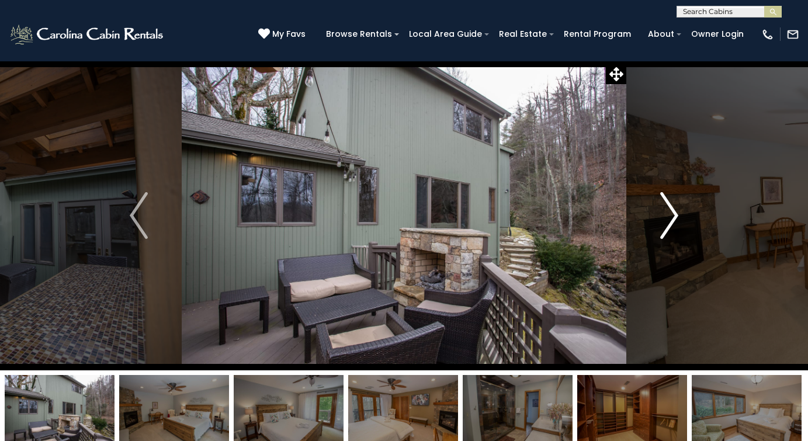
click at [681, 216] on button "Next" at bounding box center [669, 216] width 86 height 310
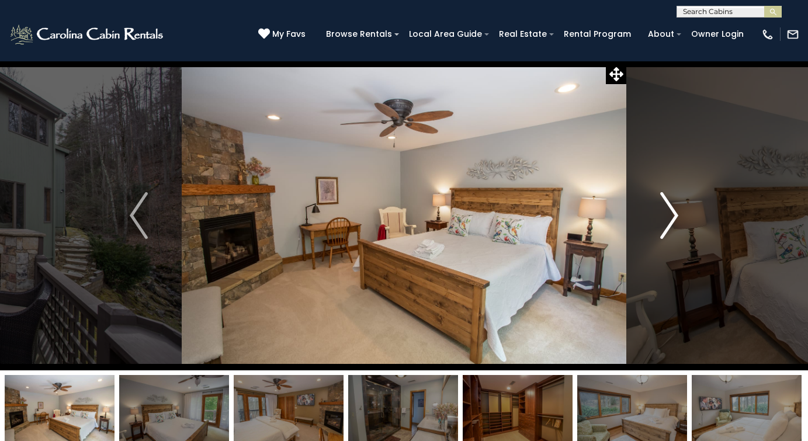
click at [681, 216] on button "Next" at bounding box center [669, 216] width 86 height 310
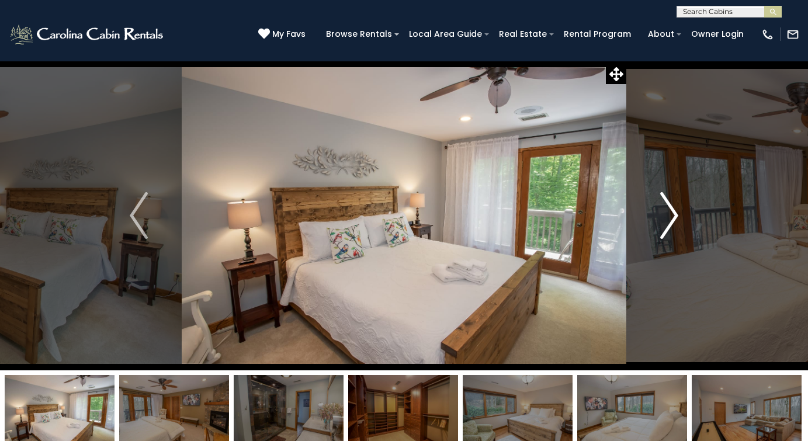
click at [681, 216] on button "Next" at bounding box center [669, 216] width 86 height 310
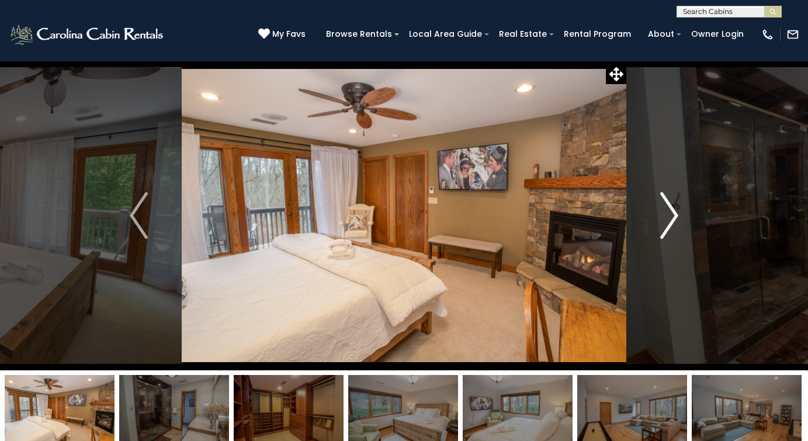
click at [681, 216] on button "Next" at bounding box center [669, 216] width 86 height 310
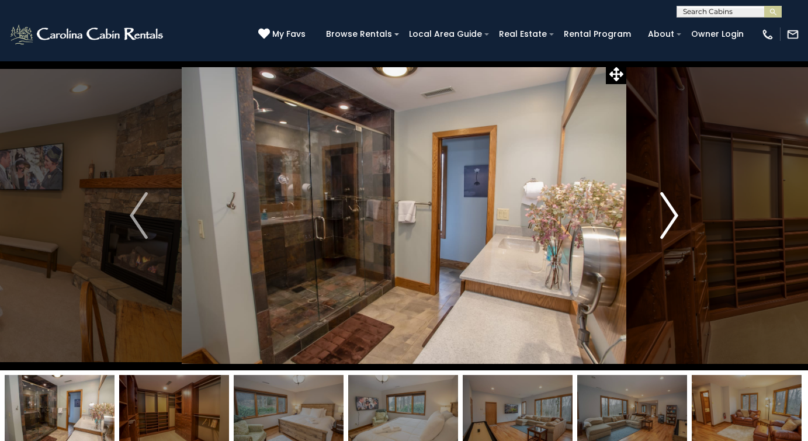
click at [681, 216] on button "Next" at bounding box center [669, 216] width 86 height 310
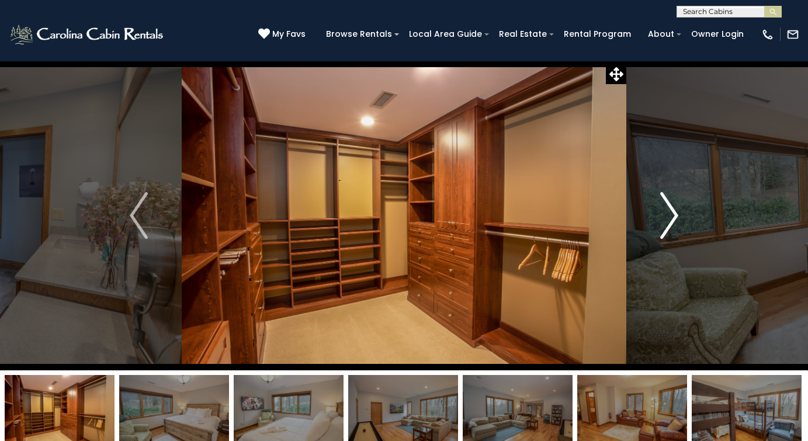
click at [681, 216] on button "Next" at bounding box center [669, 216] width 86 height 310
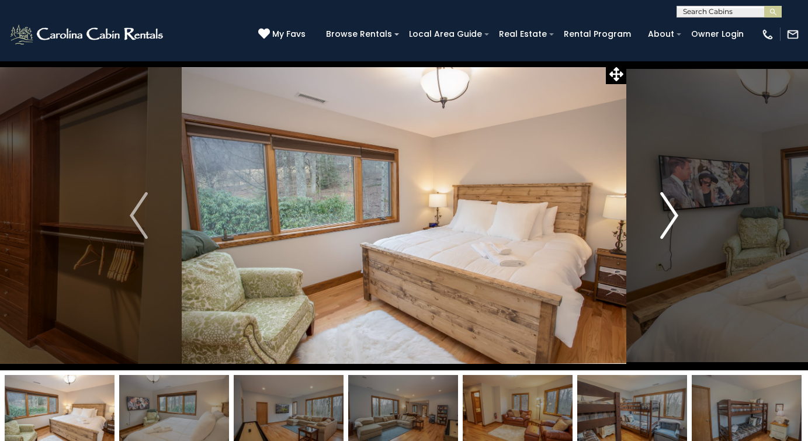
click at [681, 216] on button "Next" at bounding box center [669, 216] width 86 height 310
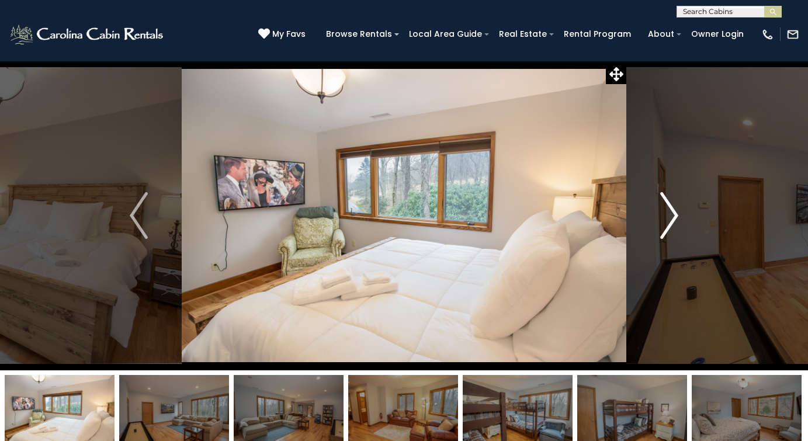
click at [681, 216] on button "Next" at bounding box center [669, 216] width 86 height 310
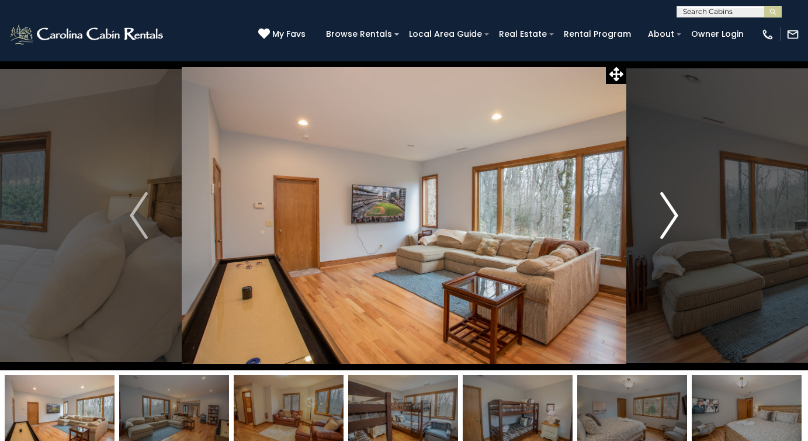
click at [681, 216] on button "Next" at bounding box center [669, 216] width 86 height 310
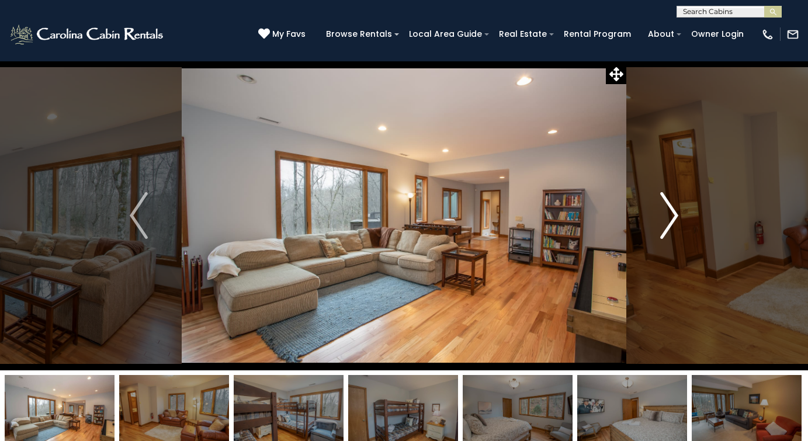
click at [681, 216] on button "Next" at bounding box center [669, 216] width 86 height 310
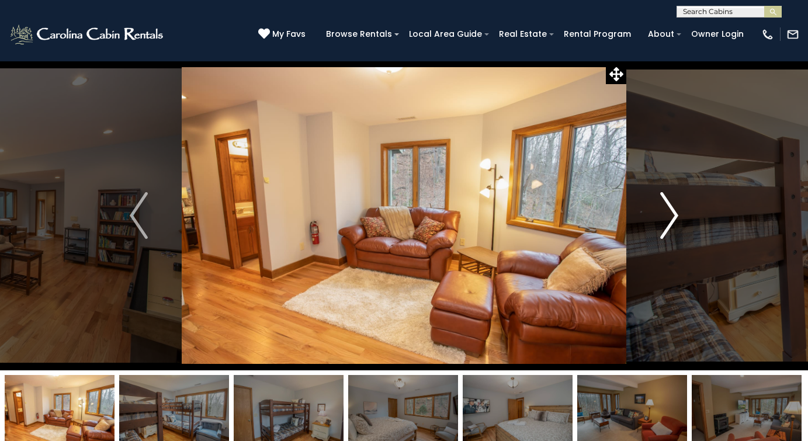
click at [681, 216] on button "Next" at bounding box center [669, 216] width 86 height 310
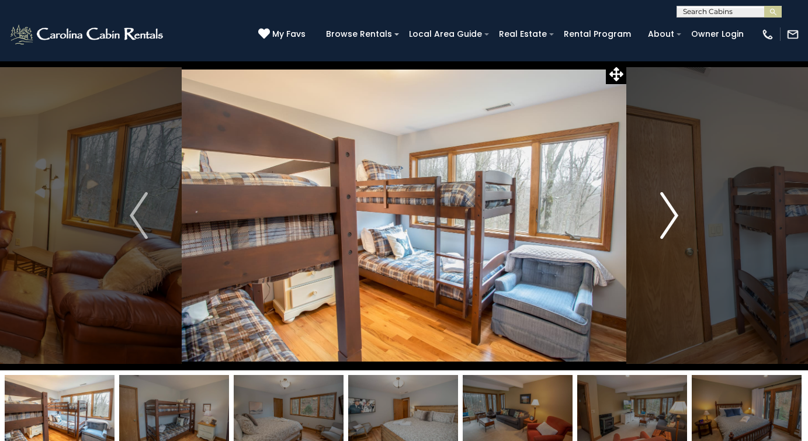
click at [681, 216] on button "Next" at bounding box center [669, 216] width 86 height 310
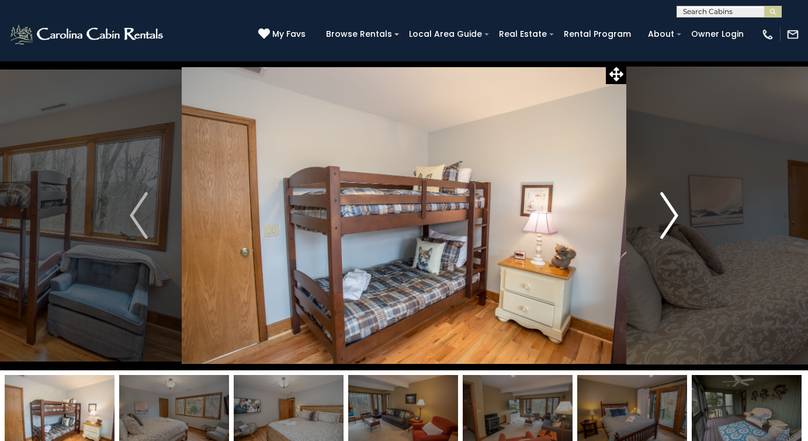
click at [681, 216] on button "Next" at bounding box center [669, 216] width 86 height 310
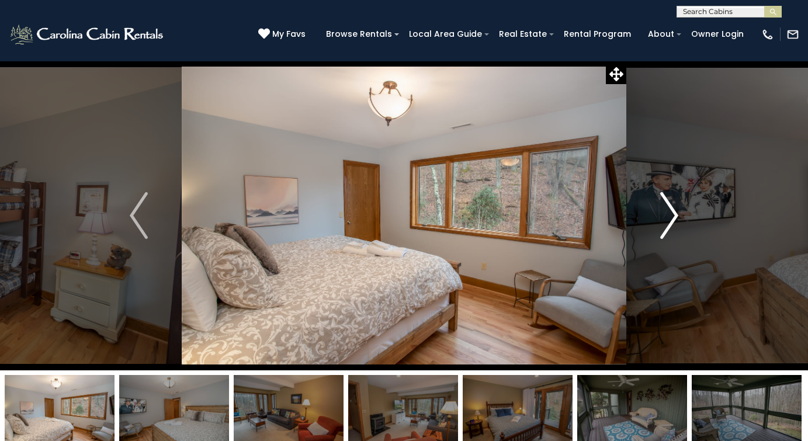
click at [674, 212] on img "Next" at bounding box center [669, 215] width 18 height 47
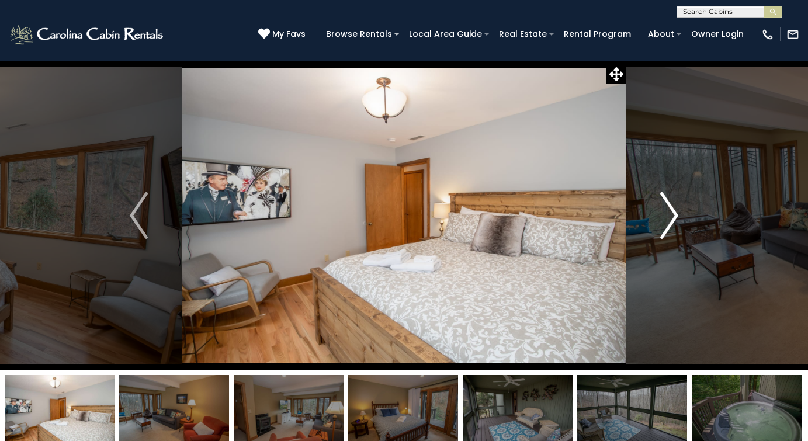
click at [674, 212] on img "Next" at bounding box center [669, 215] width 18 height 47
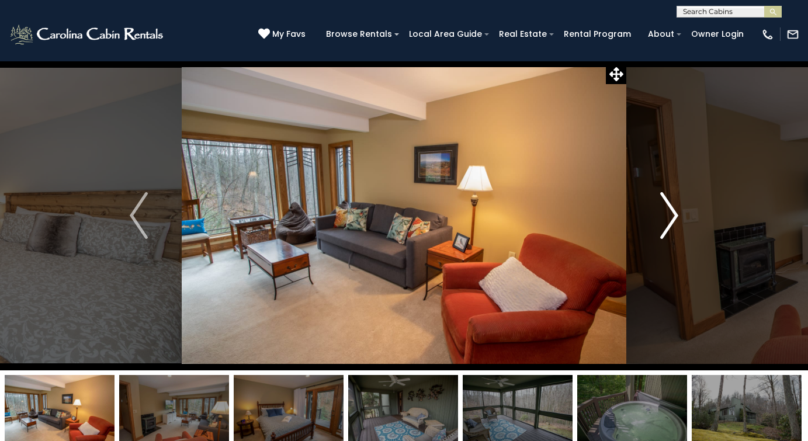
click at [674, 212] on img "Next" at bounding box center [669, 215] width 18 height 47
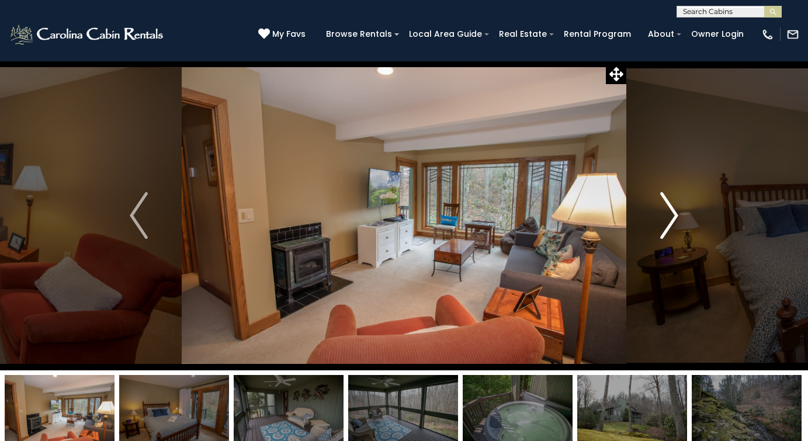
click at [674, 212] on img "Next" at bounding box center [669, 215] width 18 height 47
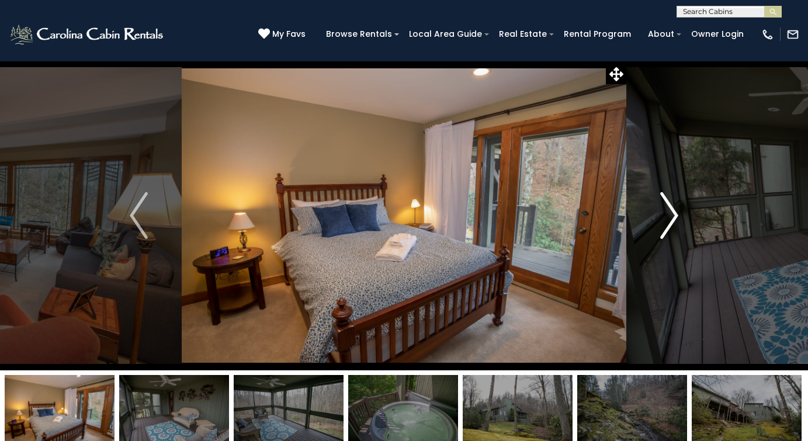
click at [674, 212] on img "Next" at bounding box center [669, 215] width 18 height 47
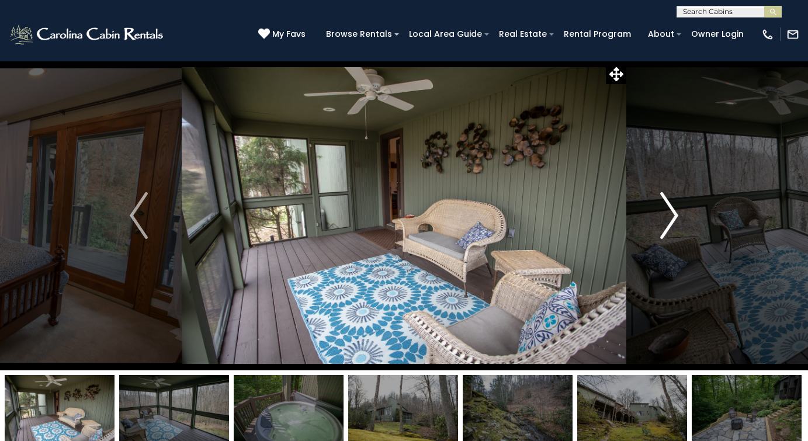
click at [674, 212] on img "Next" at bounding box center [669, 215] width 18 height 47
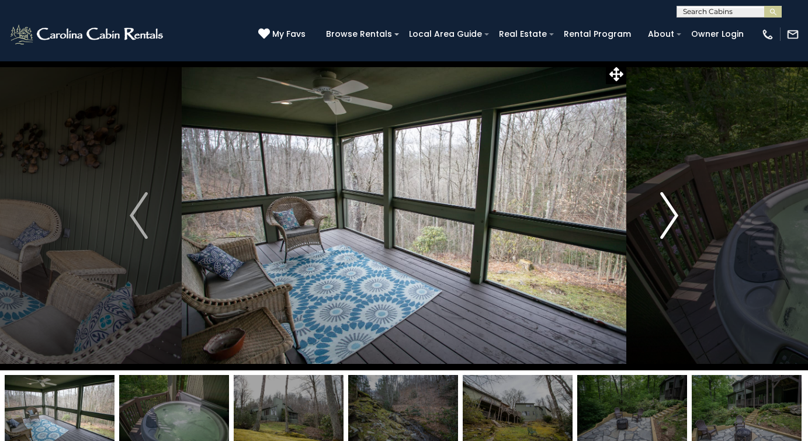
click at [674, 212] on img "Next" at bounding box center [669, 215] width 18 height 47
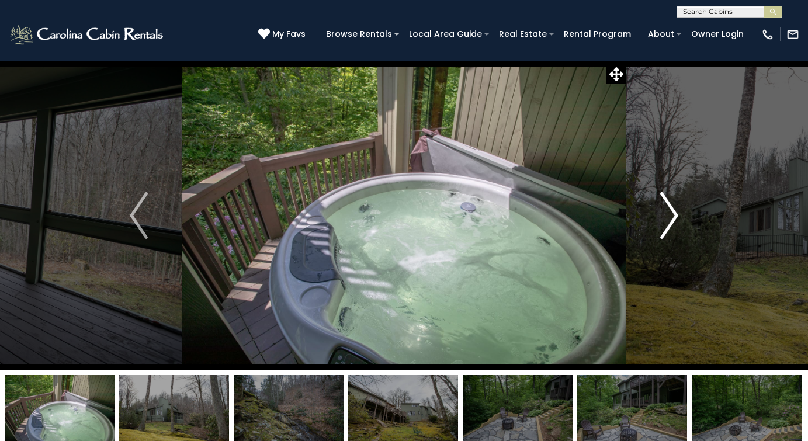
click at [674, 212] on img "Next" at bounding box center [669, 215] width 18 height 47
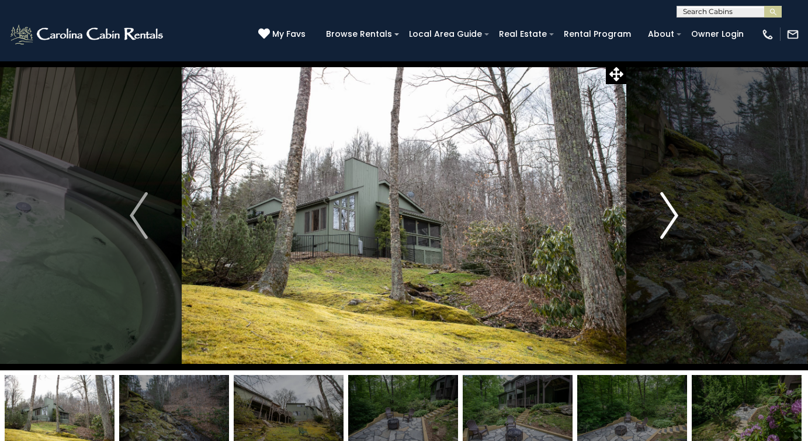
click at [674, 212] on img "Next" at bounding box center [669, 215] width 18 height 47
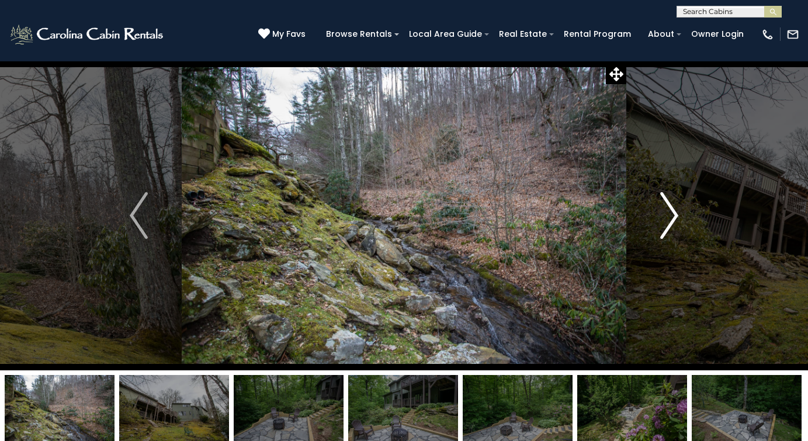
click at [674, 212] on img "Next" at bounding box center [669, 215] width 18 height 47
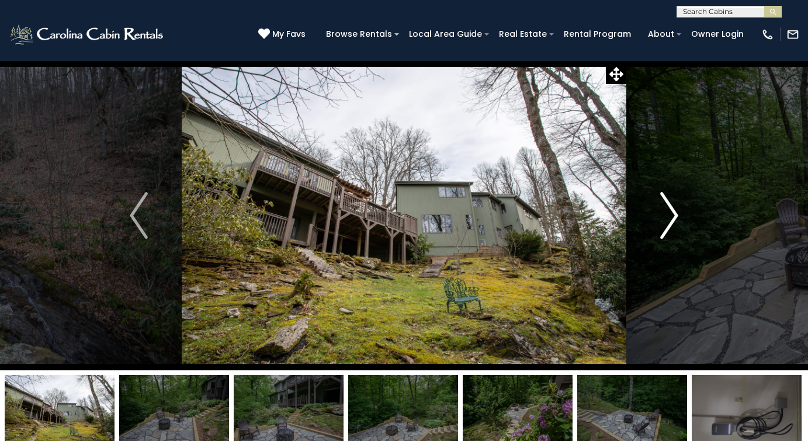
click at [674, 212] on img "Next" at bounding box center [669, 215] width 18 height 47
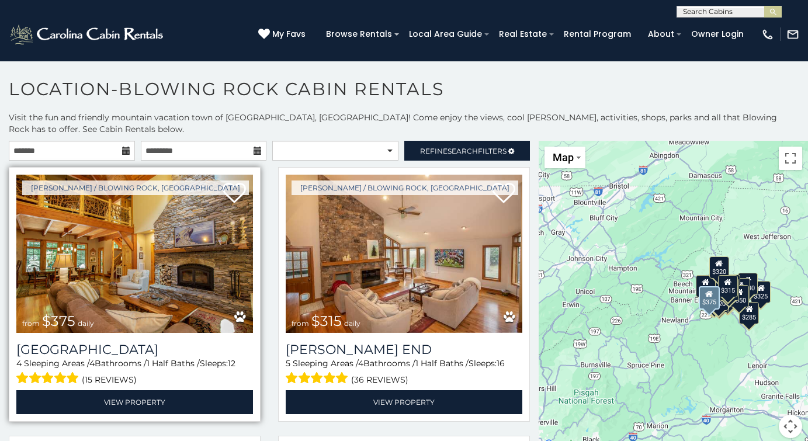
click at [196, 247] on img at bounding box center [134, 254] width 237 height 158
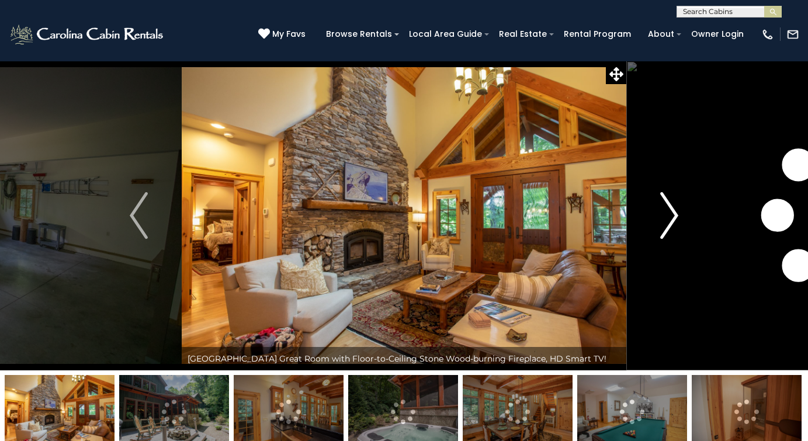
click at [674, 213] on img "Next" at bounding box center [669, 215] width 18 height 47
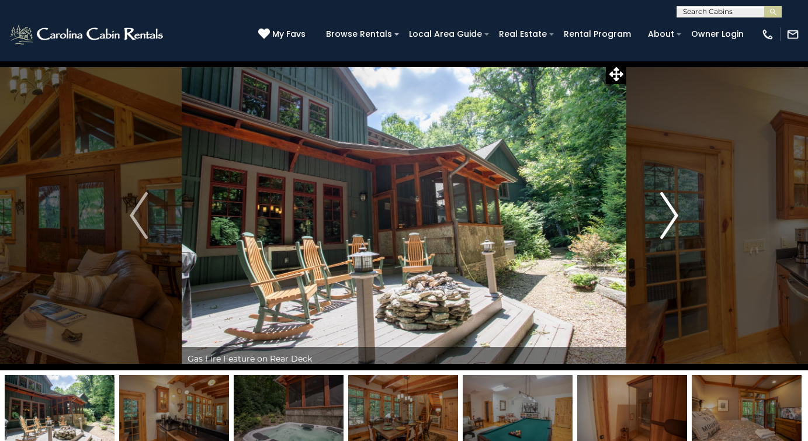
click at [674, 213] on img "Next" at bounding box center [669, 215] width 18 height 47
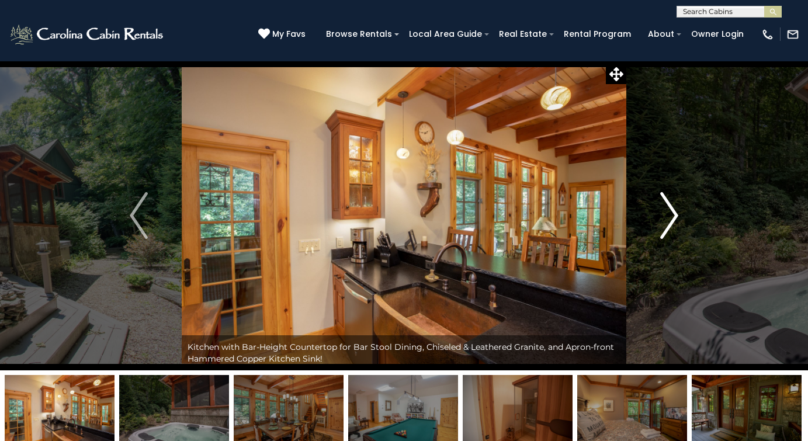
click at [674, 213] on img "Next" at bounding box center [669, 215] width 18 height 47
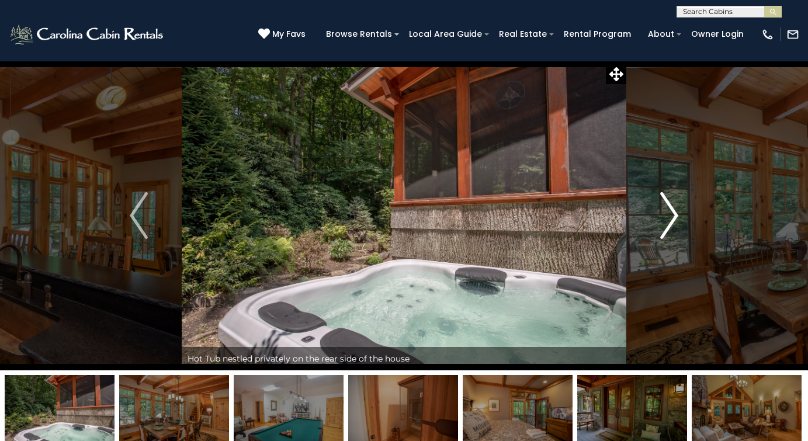
click at [674, 213] on img "Next" at bounding box center [669, 215] width 18 height 47
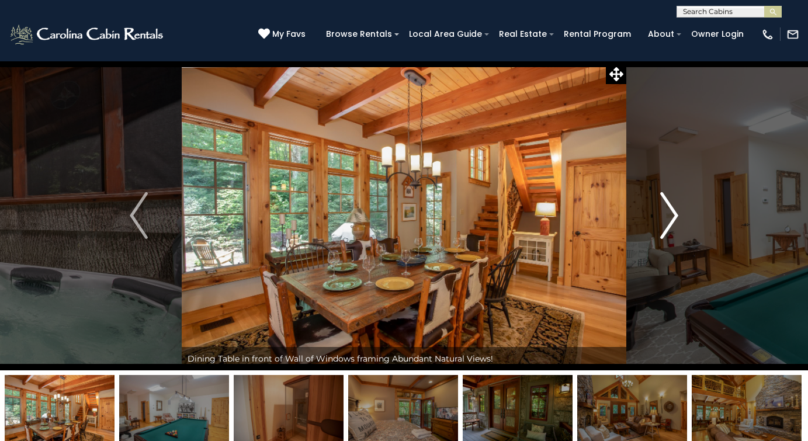
click at [674, 213] on img "Next" at bounding box center [669, 215] width 18 height 47
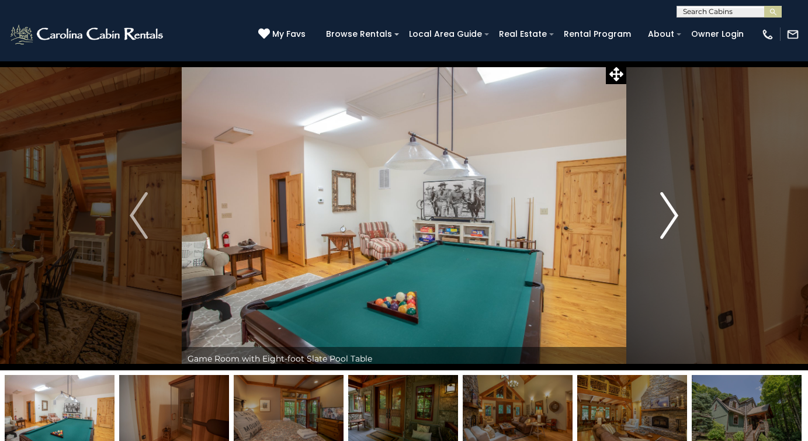
click at [674, 213] on img "Next" at bounding box center [669, 215] width 18 height 47
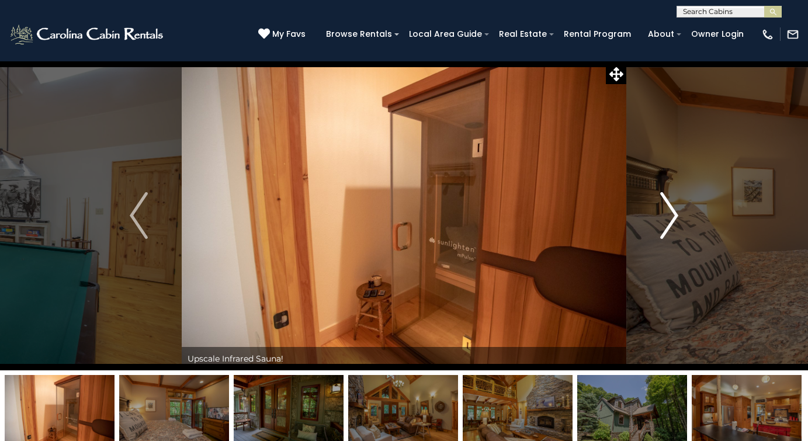
click at [674, 213] on img "Next" at bounding box center [669, 215] width 18 height 47
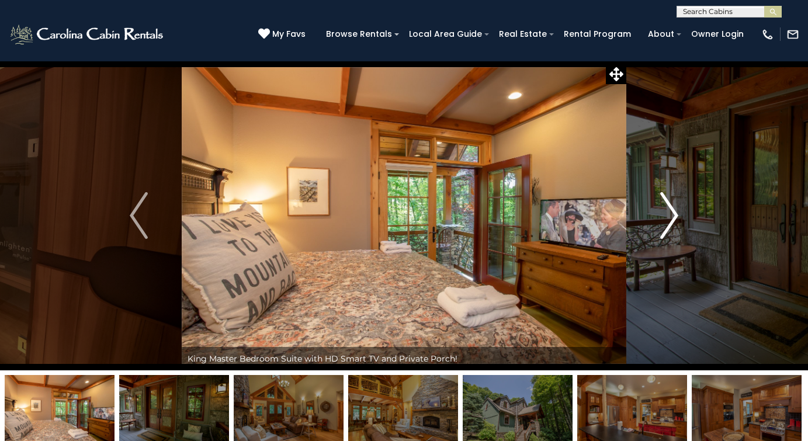
click at [674, 213] on img "Next" at bounding box center [669, 215] width 18 height 47
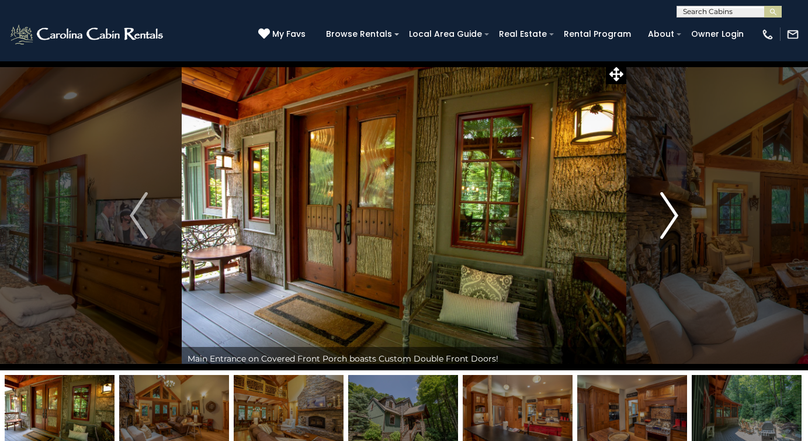
click at [674, 213] on img "Next" at bounding box center [669, 215] width 18 height 47
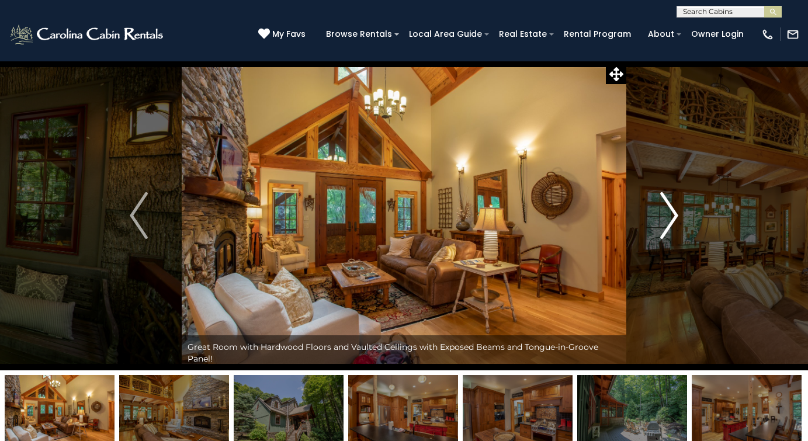
click at [674, 213] on img "Next" at bounding box center [669, 215] width 18 height 47
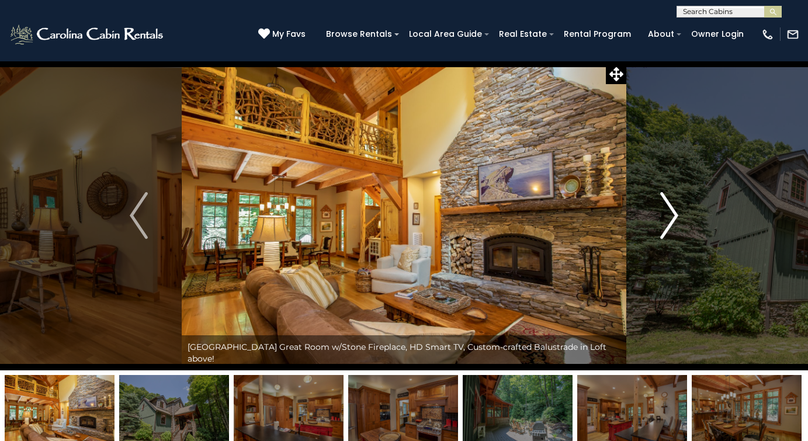
click at [674, 213] on img "Next" at bounding box center [669, 215] width 18 height 47
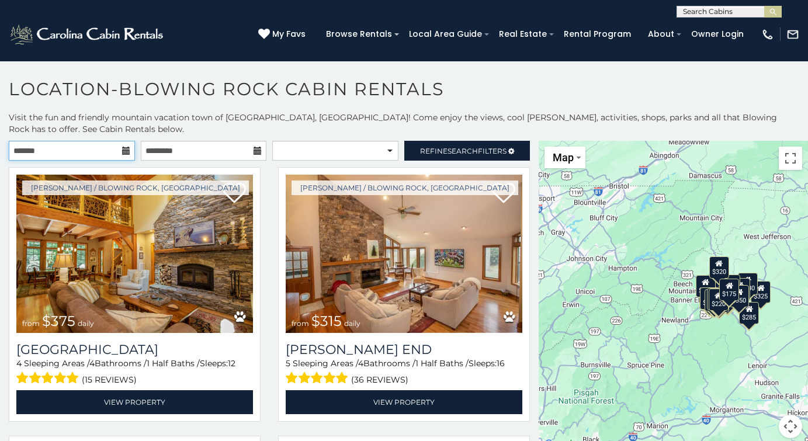
click at [95, 158] on input "text" at bounding box center [72, 151] width 126 height 20
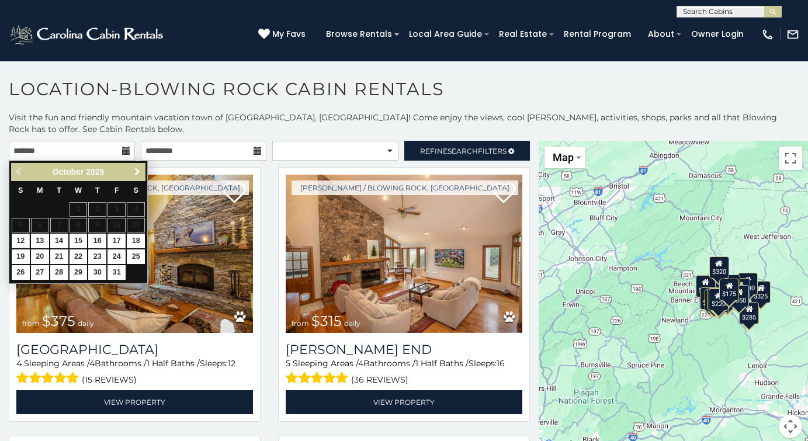
click at [136, 170] on span "Next" at bounding box center [137, 171] width 9 height 9
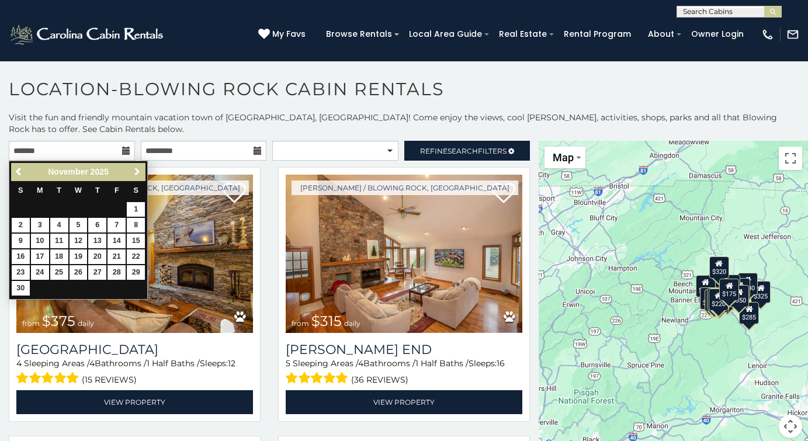
click at [136, 170] on span "Next" at bounding box center [137, 171] width 9 height 9
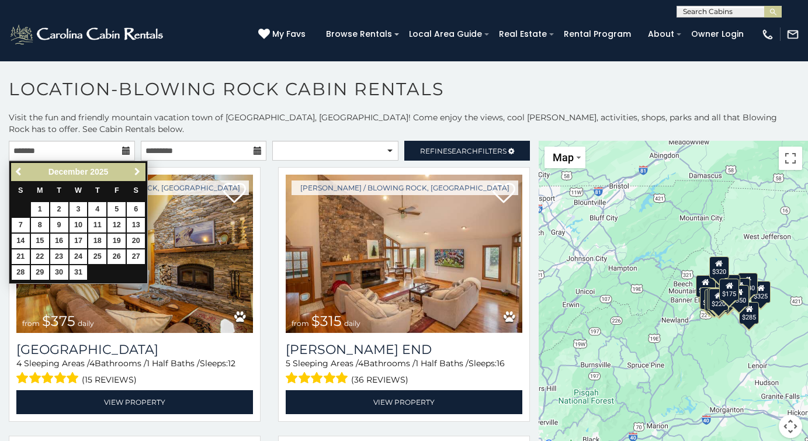
click at [136, 170] on span "Next" at bounding box center [137, 171] width 9 height 9
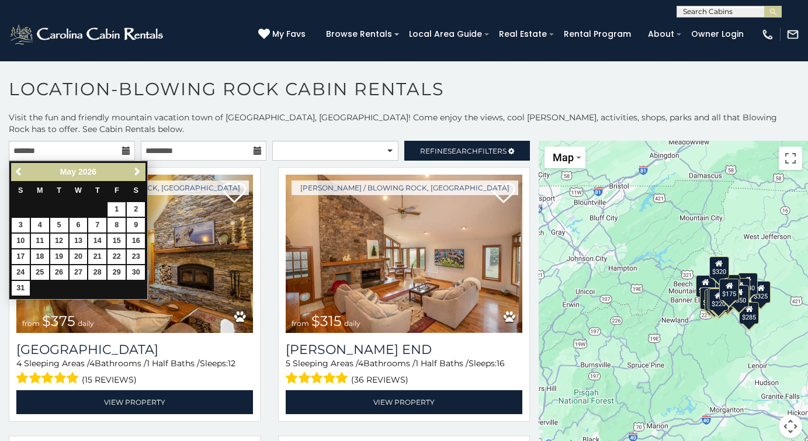
click at [117, 207] on link "1" at bounding box center [117, 209] width 18 height 15
type input "**********"
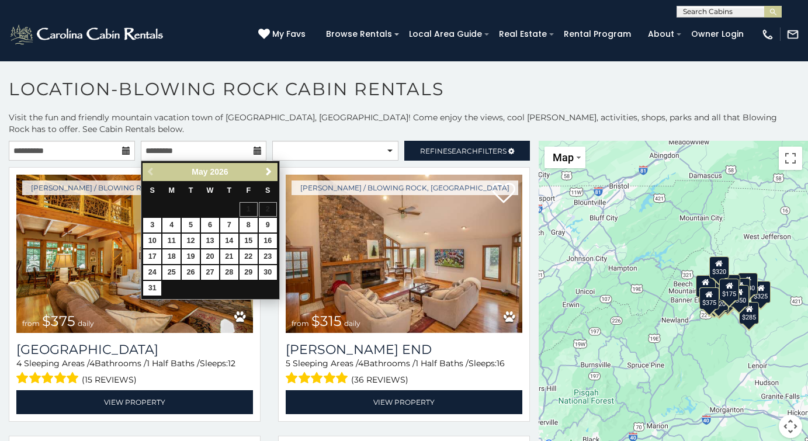
click at [248, 236] on link "15" at bounding box center [249, 241] width 18 height 15
type input "**********"
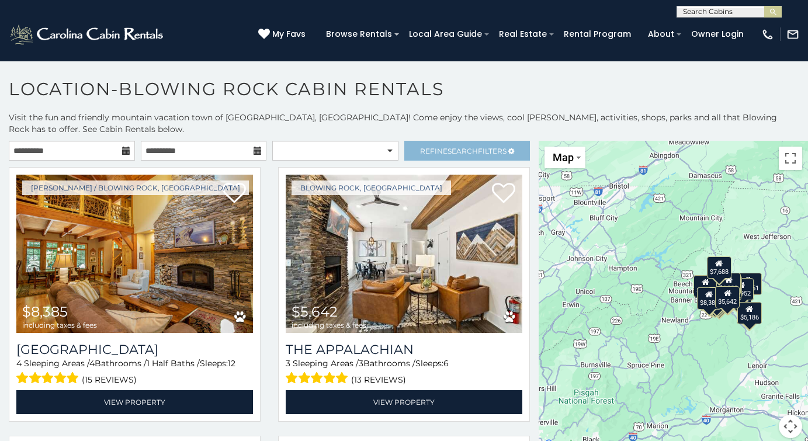
click at [472, 150] on span "Search" at bounding box center [463, 151] width 30 height 9
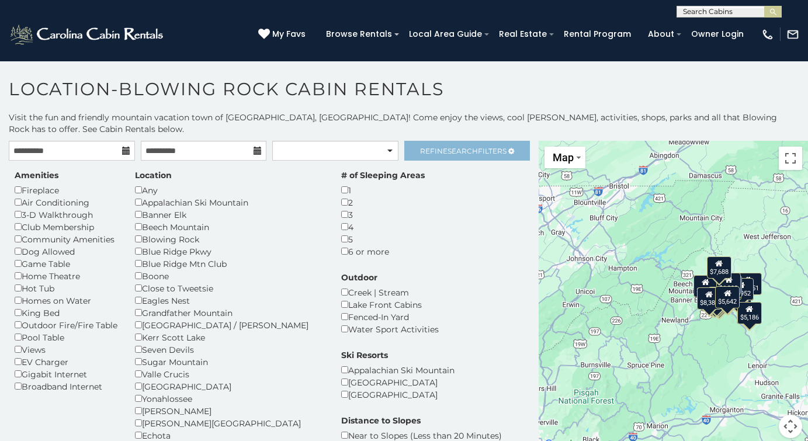
click at [472, 150] on span "Search" at bounding box center [463, 151] width 30 height 9
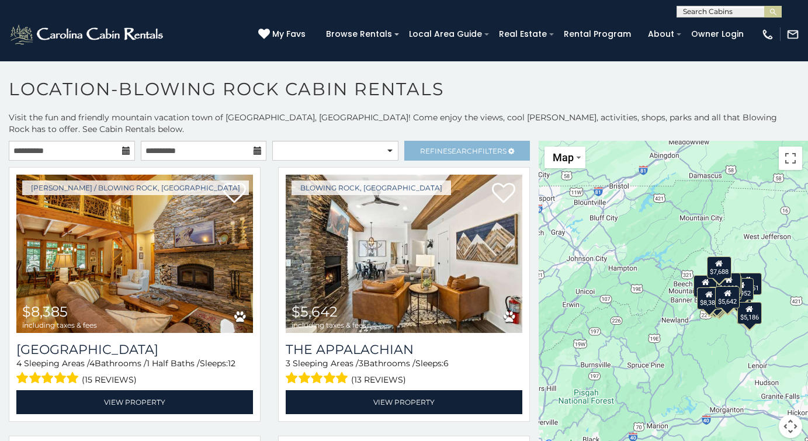
click at [475, 148] on span "Search" at bounding box center [463, 151] width 30 height 9
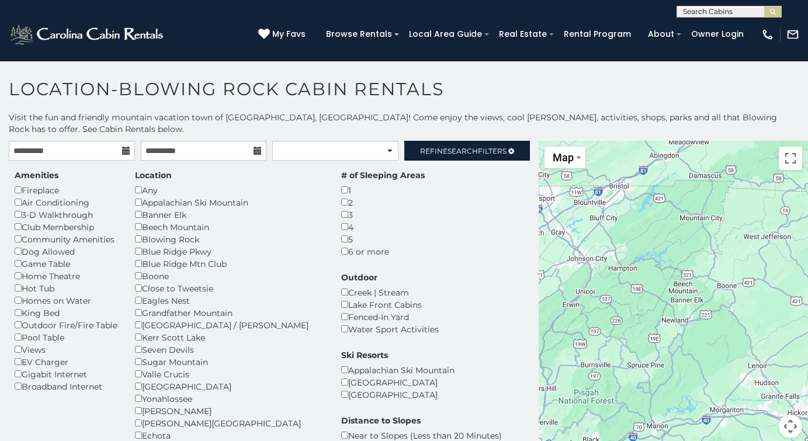
click at [196, 186] on div "Any" at bounding box center [229, 190] width 189 height 12
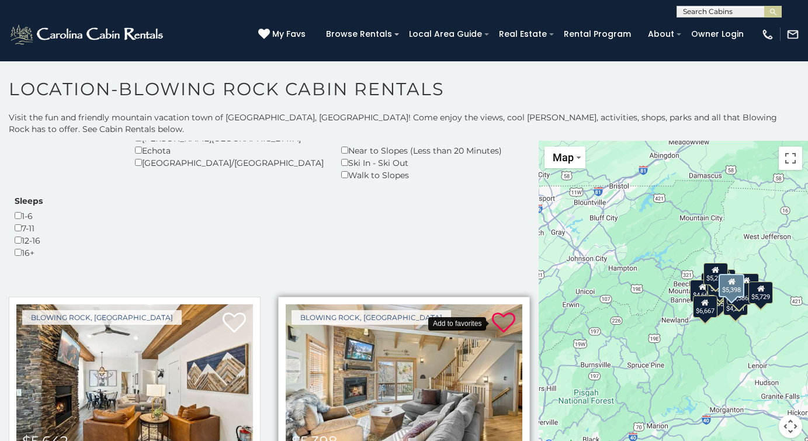
scroll to position [289, 0]
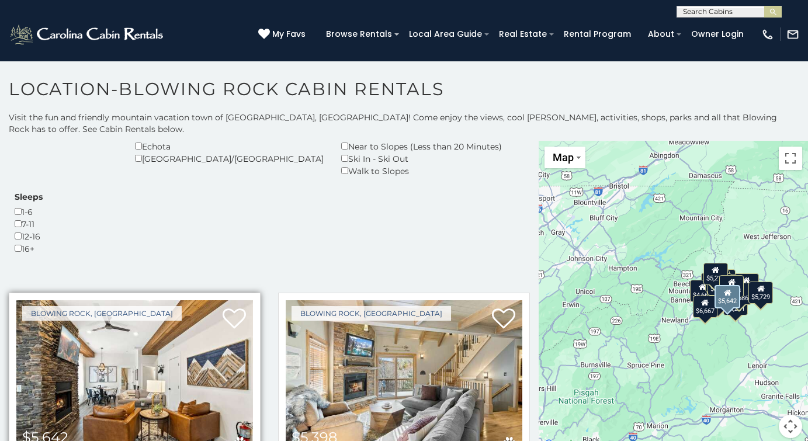
click at [136, 300] on img at bounding box center [134, 379] width 237 height 158
click at [120, 323] on img at bounding box center [134, 379] width 237 height 158
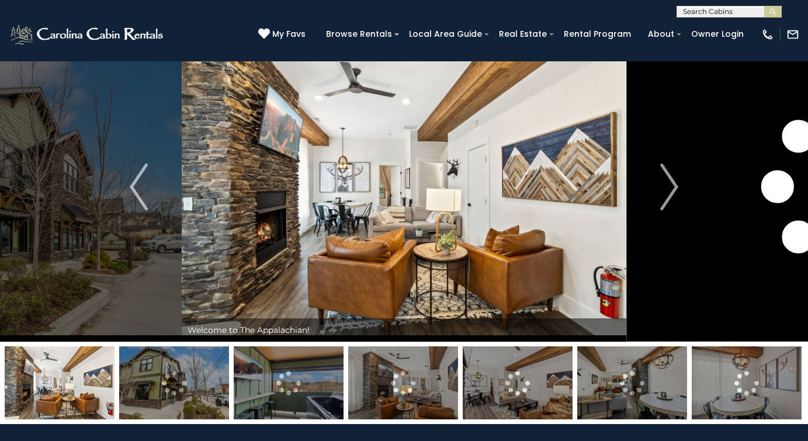
scroll to position [25, 0]
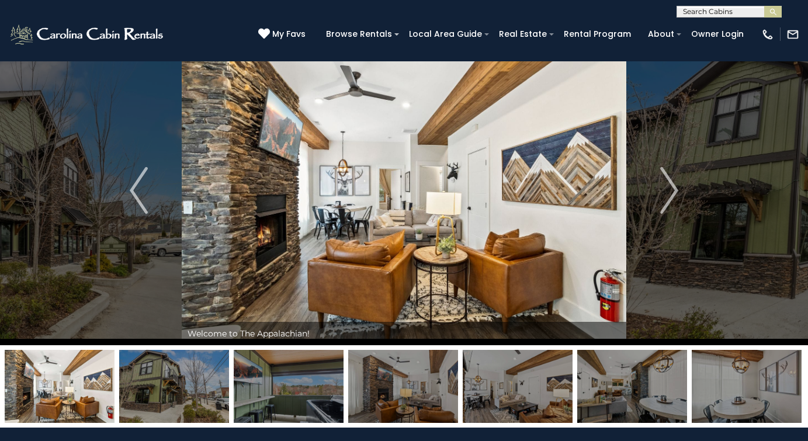
click at [155, 391] on img at bounding box center [174, 386] width 110 height 73
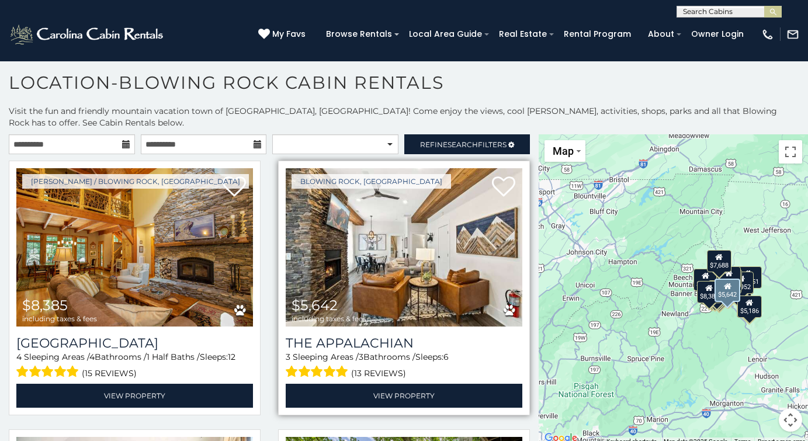
scroll to position [6, 0]
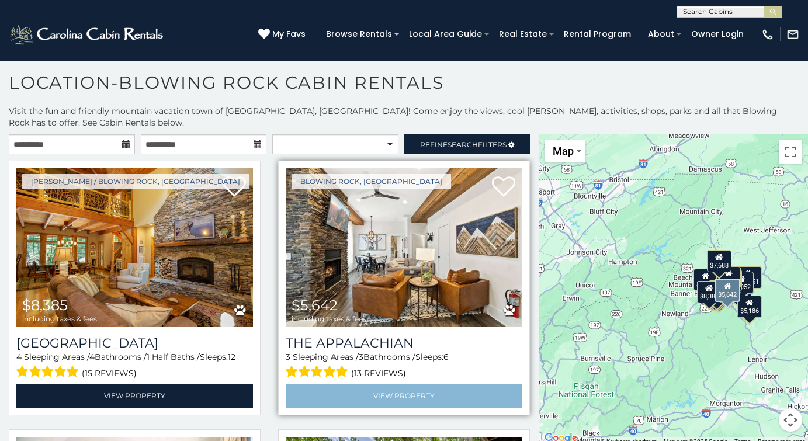
click at [397, 393] on link "View Property" at bounding box center [404, 396] width 237 height 24
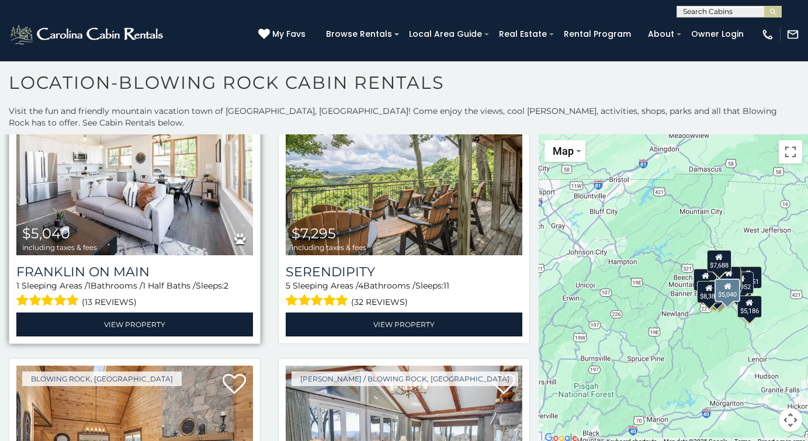
scroll to position [342, 0]
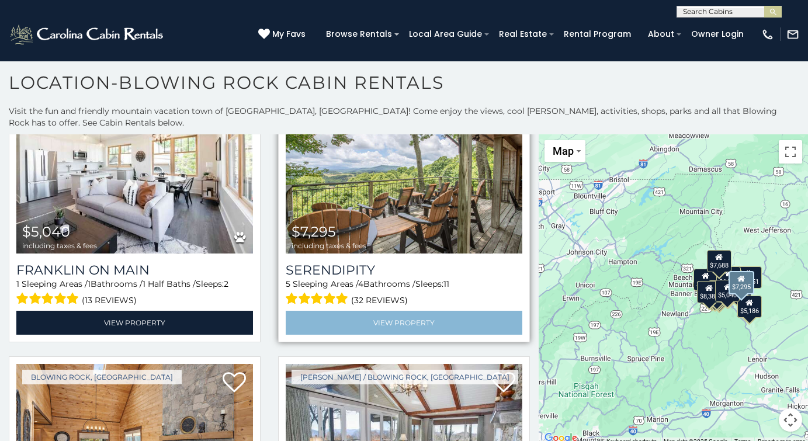
click at [425, 320] on link "View Property" at bounding box center [404, 323] width 237 height 24
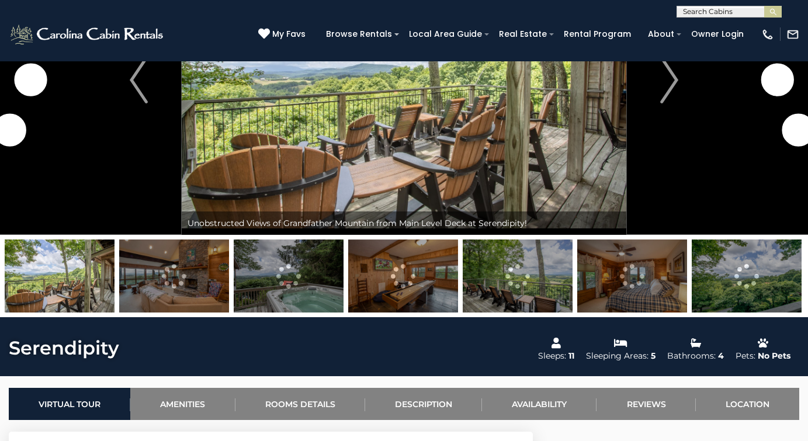
scroll to position [15, 0]
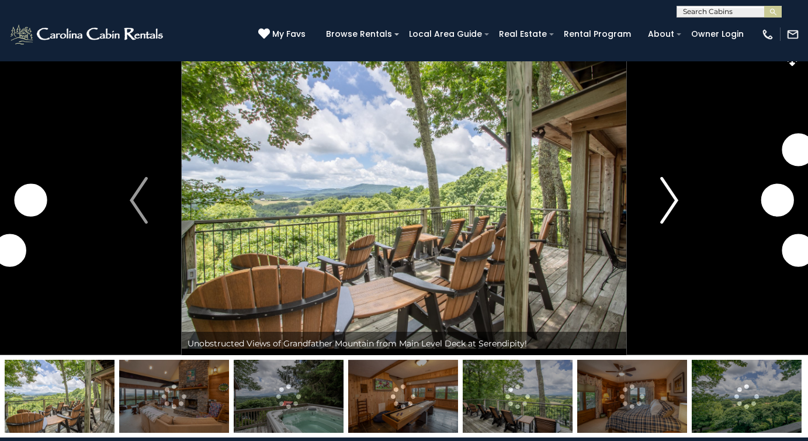
click at [672, 195] on img "Next" at bounding box center [669, 200] width 18 height 47
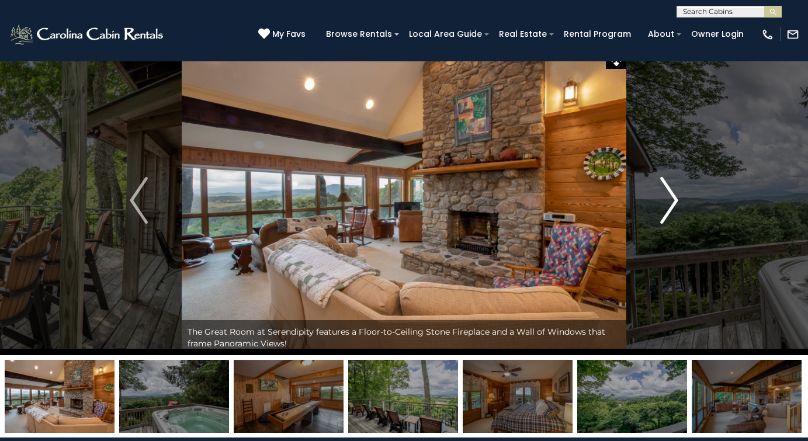
click at [672, 195] on img "Next" at bounding box center [669, 200] width 18 height 47
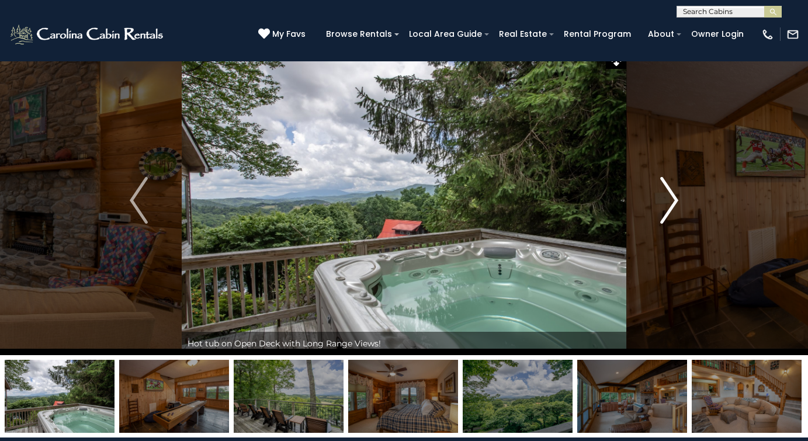
click at [672, 195] on img "Next" at bounding box center [669, 200] width 18 height 47
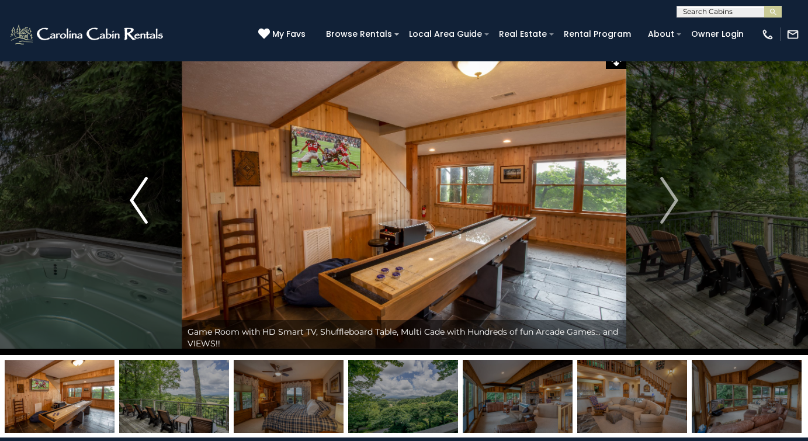
click at [137, 200] on img "Previous" at bounding box center [139, 200] width 18 height 47
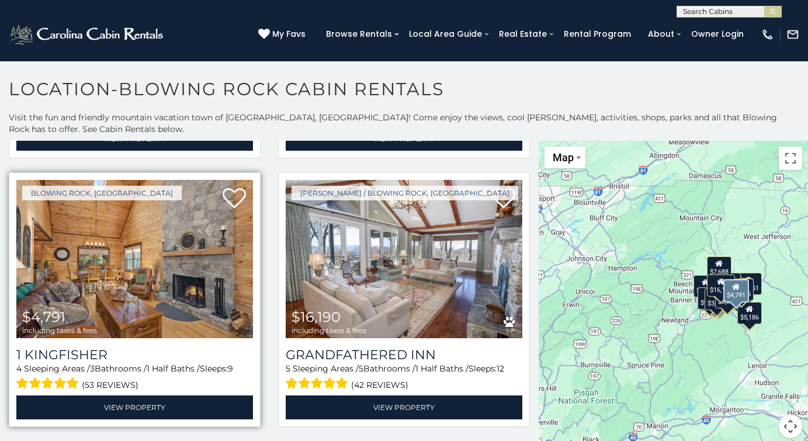
scroll to position [533, 0]
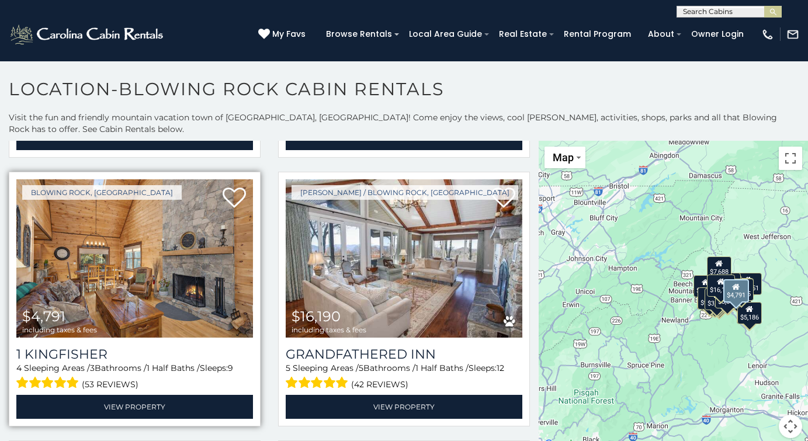
click at [169, 271] on img at bounding box center [134, 258] width 237 height 158
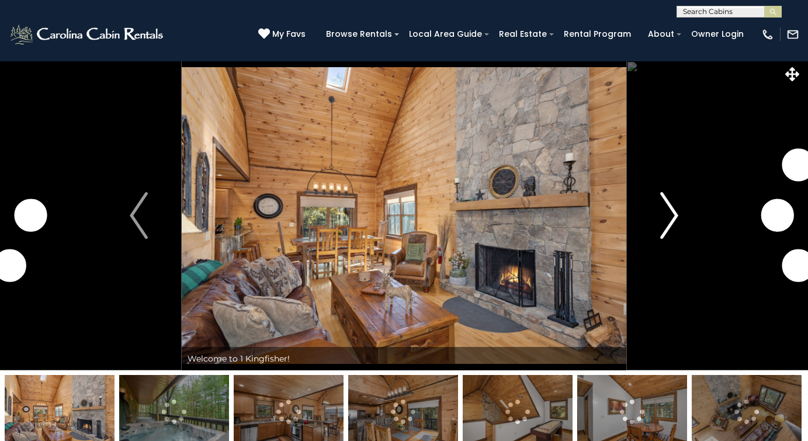
click at [677, 213] on img "Next" at bounding box center [669, 215] width 18 height 47
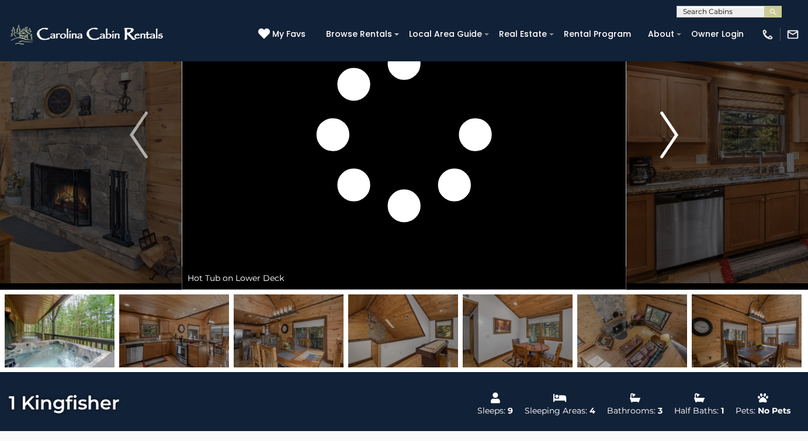
scroll to position [91, 0]
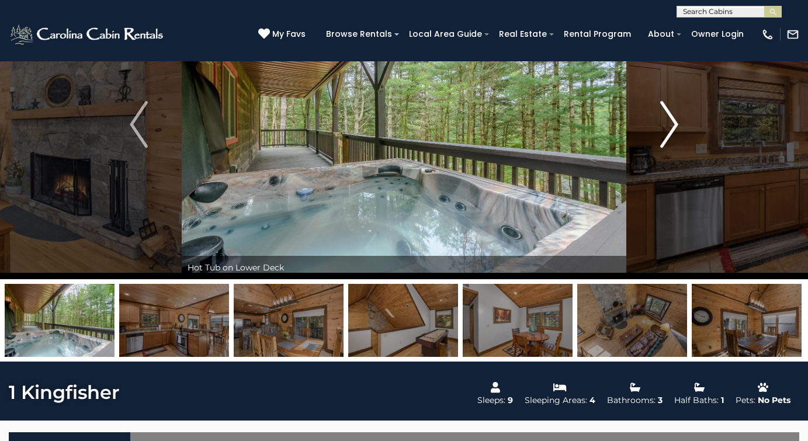
click at [674, 120] on img "Next" at bounding box center [669, 124] width 18 height 47
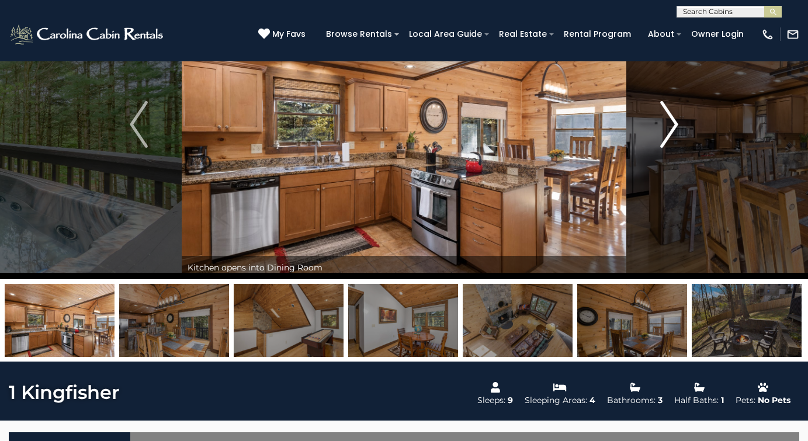
click at [674, 120] on img "Next" at bounding box center [669, 124] width 18 height 47
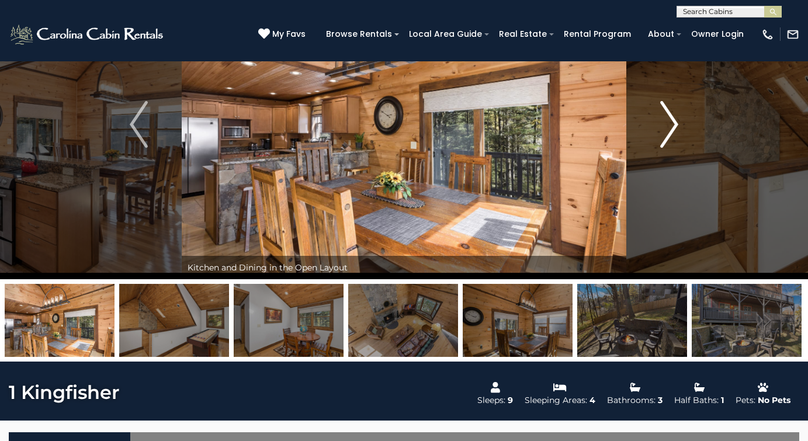
click at [674, 120] on img "Next" at bounding box center [669, 124] width 18 height 47
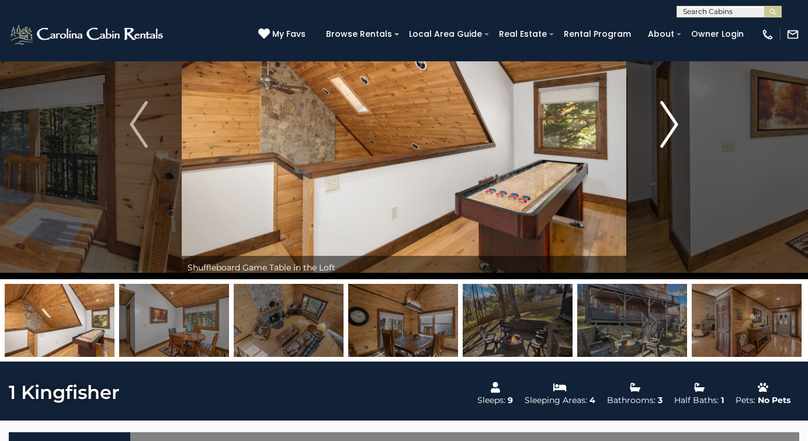
click at [674, 120] on img "Next" at bounding box center [669, 124] width 18 height 47
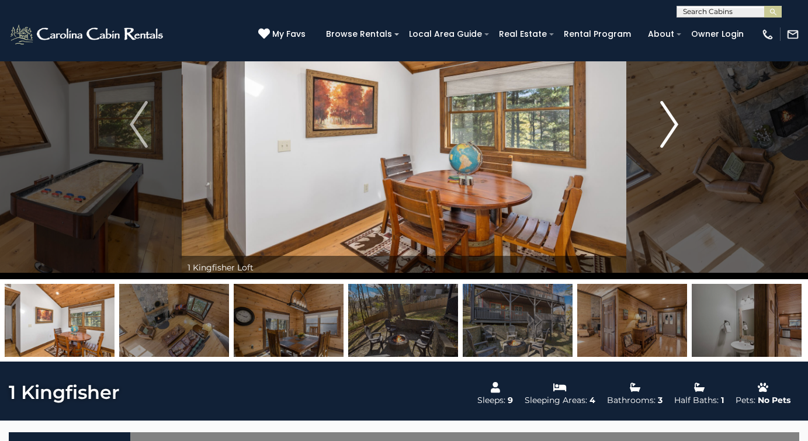
click at [674, 120] on img "Next" at bounding box center [669, 124] width 18 height 47
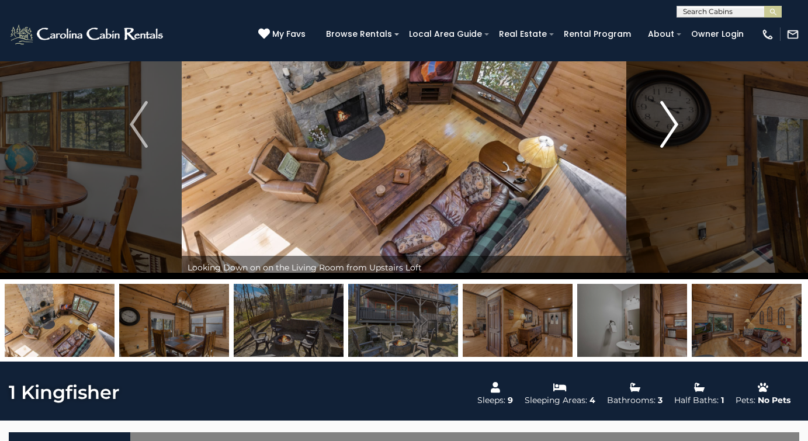
click at [674, 120] on img "Next" at bounding box center [669, 124] width 18 height 47
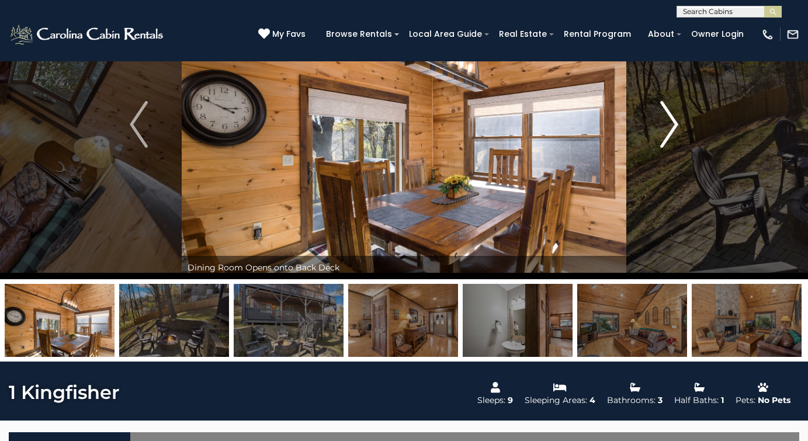
click at [674, 120] on img "Next" at bounding box center [669, 124] width 18 height 47
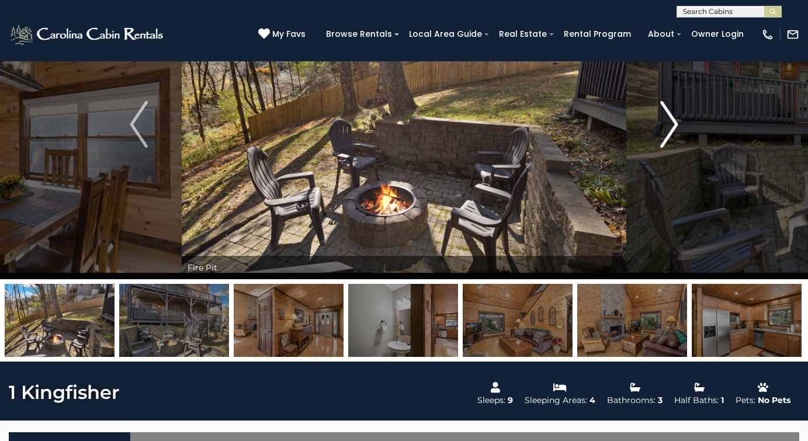
click at [674, 120] on img "Next" at bounding box center [669, 124] width 18 height 47
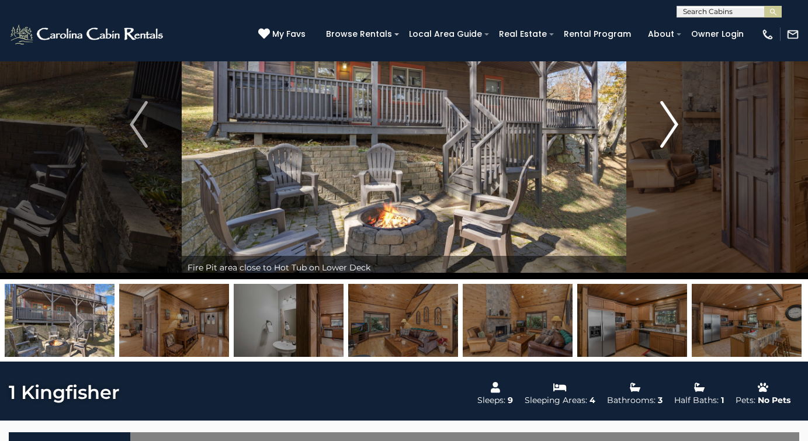
click at [674, 120] on img "Next" at bounding box center [669, 124] width 18 height 47
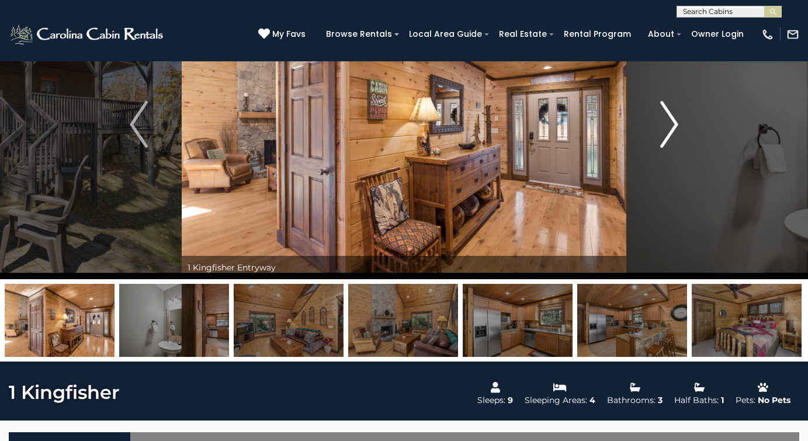
click at [674, 120] on img "Next" at bounding box center [669, 124] width 18 height 47
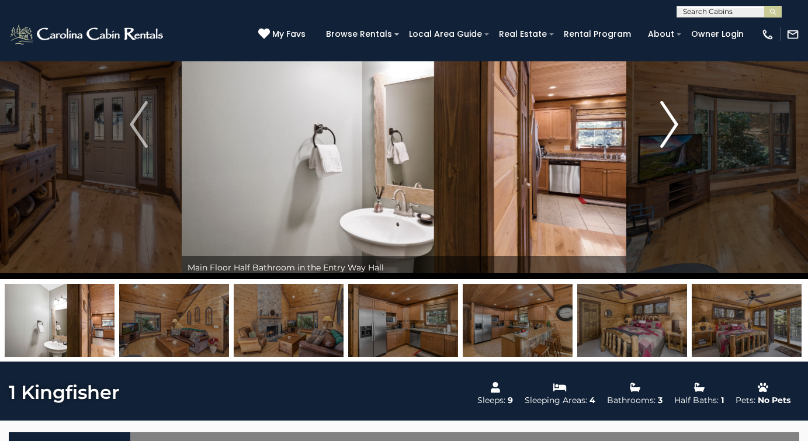
click at [674, 120] on img "Next" at bounding box center [669, 124] width 18 height 47
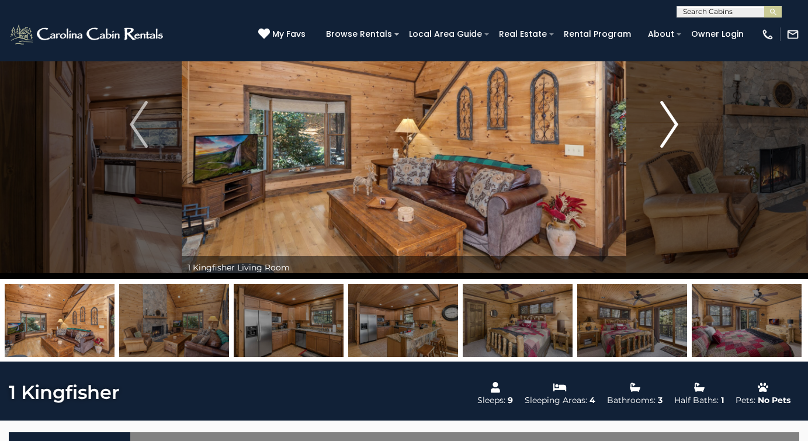
click at [674, 120] on img "Next" at bounding box center [669, 124] width 18 height 47
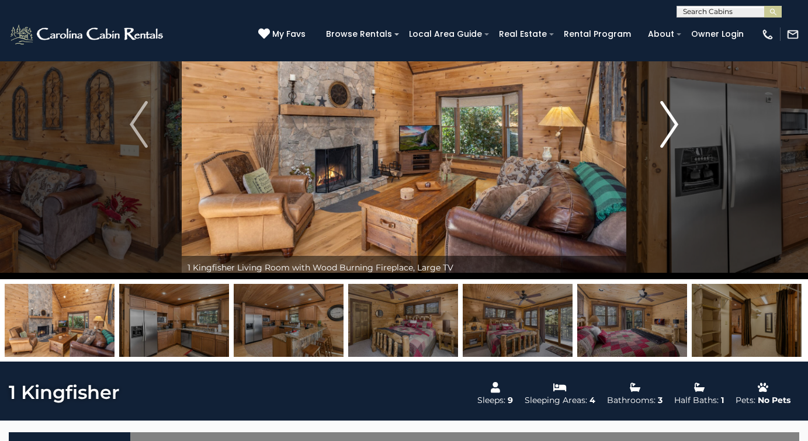
click at [674, 120] on img "Next" at bounding box center [669, 124] width 18 height 47
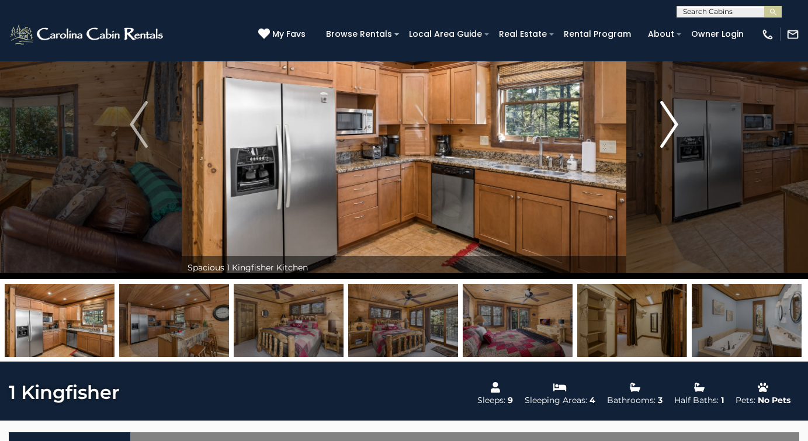
click at [674, 120] on img "Next" at bounding box center [669, 124] width 18 height 47
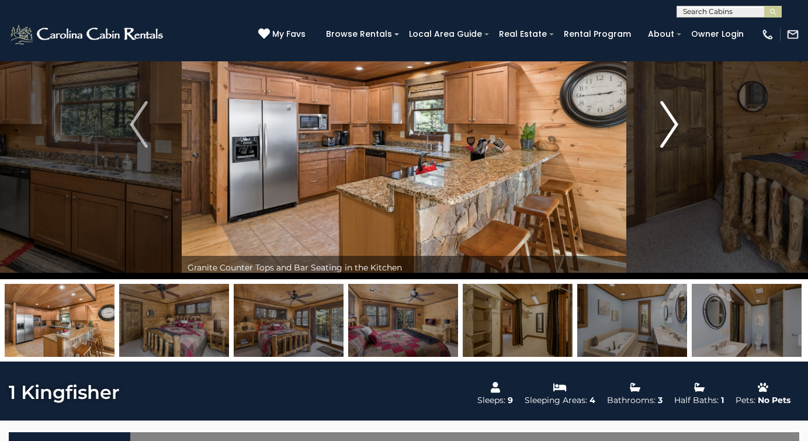
click at [674, 120] on img "Next" at bounding box center [669, 124] width 18 height 47
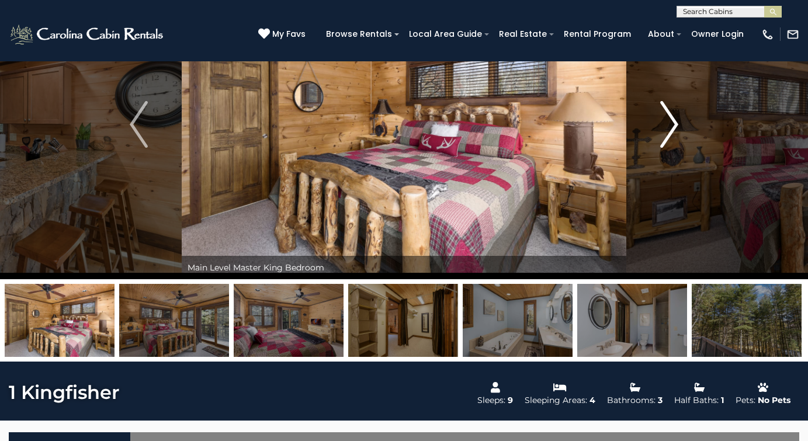
click at [674, 120] on img "Next" at bounding box center [669, 124] width 18 height 47
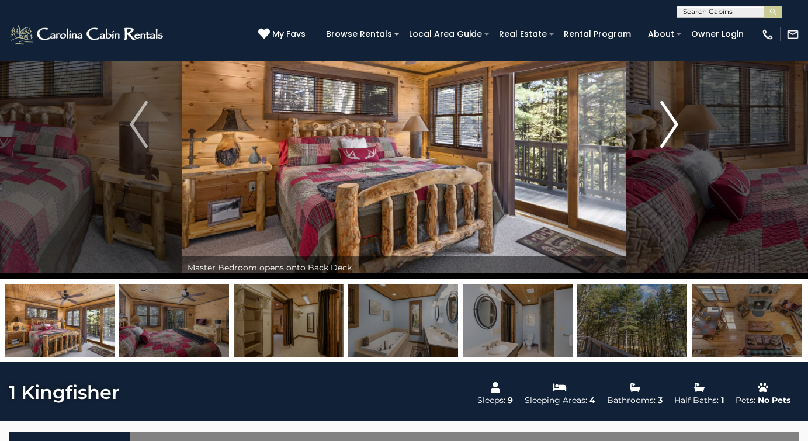
click at [674, 120] on img "Next" at bounding box center [669, 124] width 18 height 47
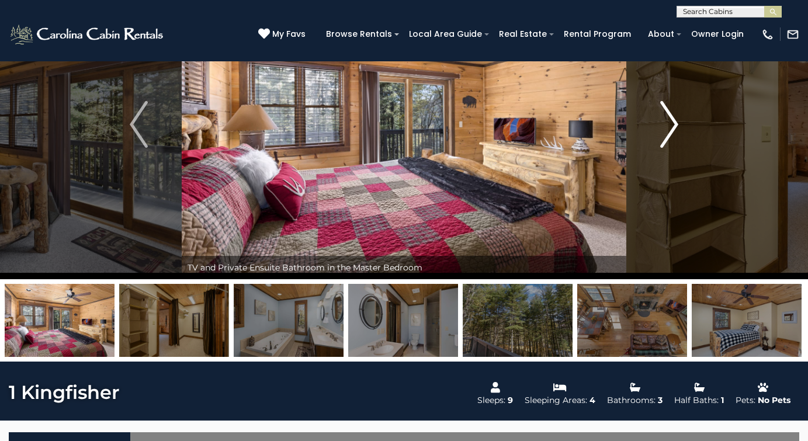
click at [674, 120] on img "Next" at bounding box center [669, 124] width 18 height 47
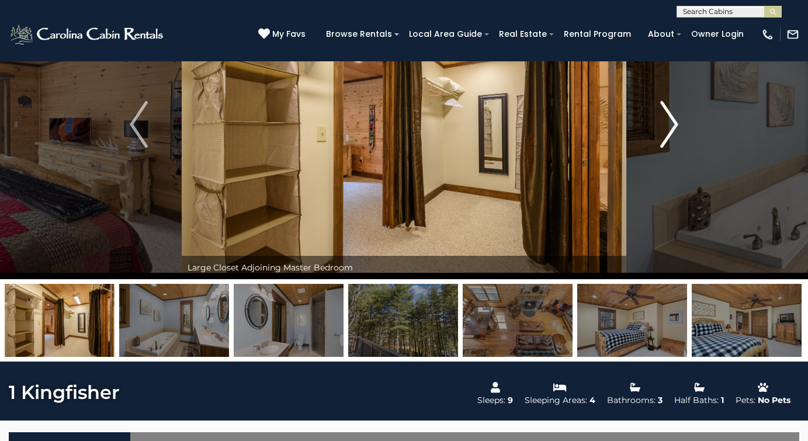
click at [674, 120] on img "Next" at bounding box center [669, 124] width 18 height 47
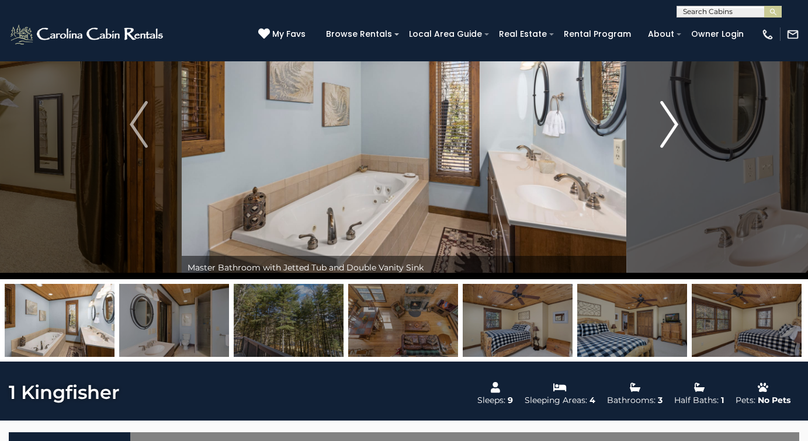
click at [674, 120] on img "Next" at bounding box center [669, 124] width 18 height 47
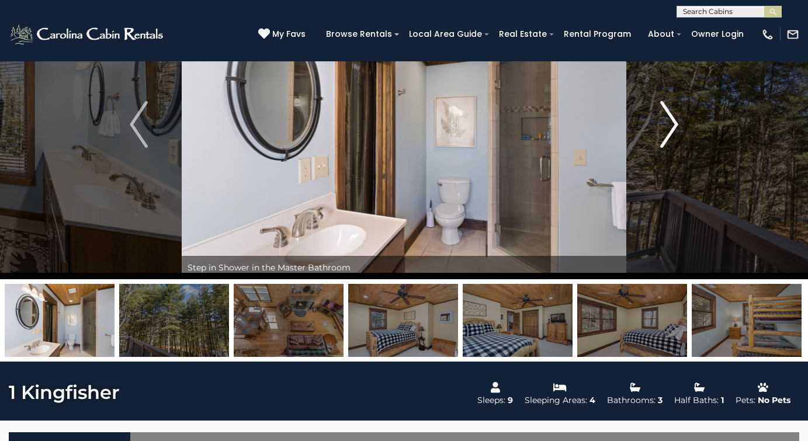
click at [674, 120] on img "Next" at bounding box center [669, 124] width 18 height 47
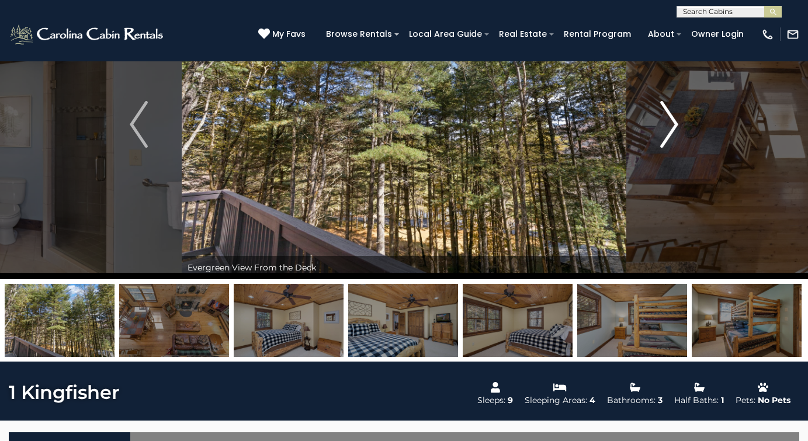
click at [674, 120] on img "Next" at bounding box center [669, 124] width 18 height 47
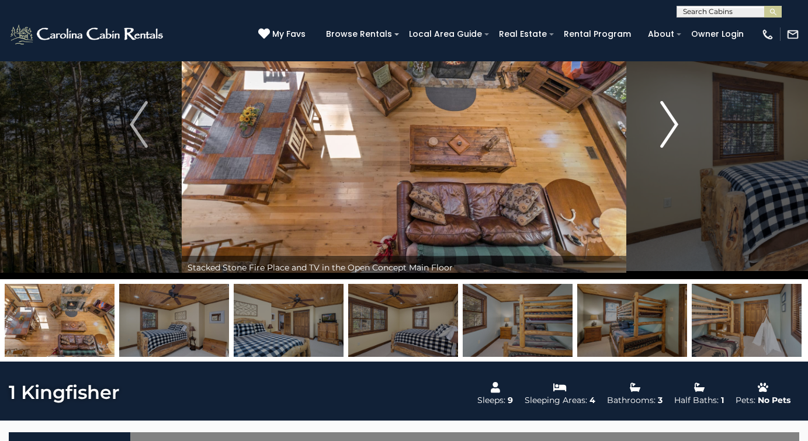
click at [674, 120] on img "Next" at bounding box center [669, 124] width 18 height 47
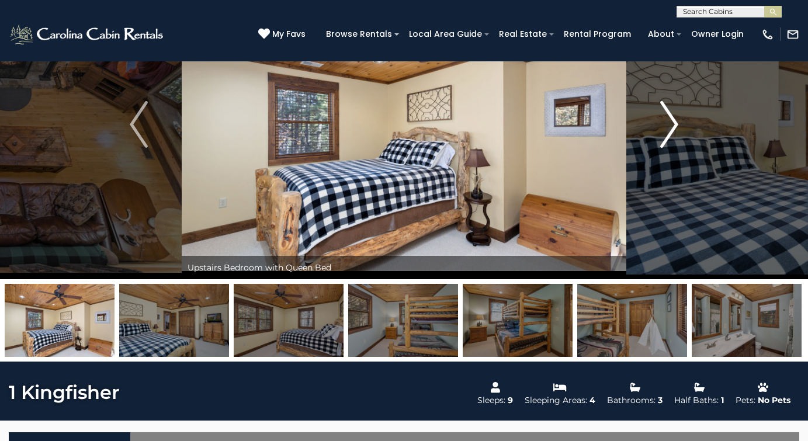
click at [674, 120] on img "Next" at bounding box center [669, 124] width 18 height 47
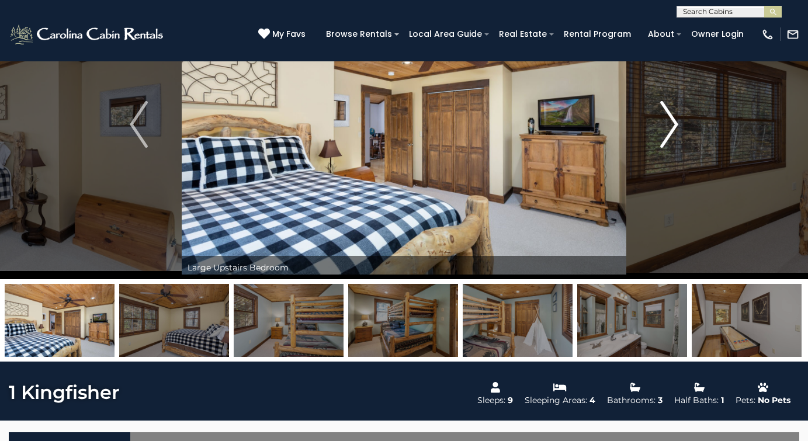
click at [674, 120] on img "Next" at bounding box center [669, 124] width 18 height 47
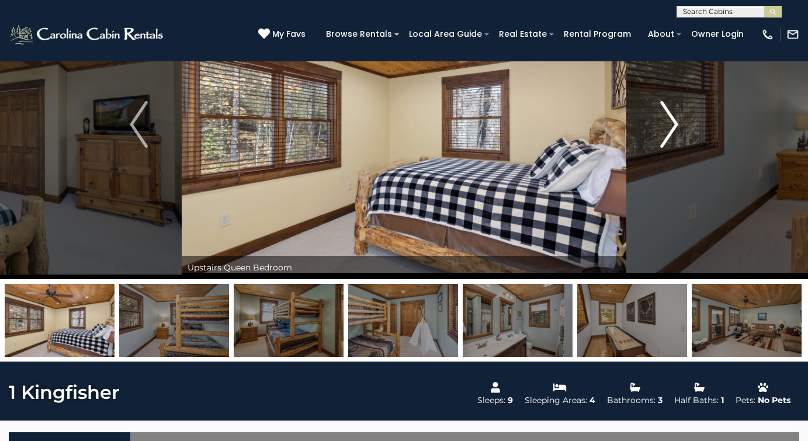
click at [674, 119] on img "Next" at bounding box center [669, 124] width 18 height 47
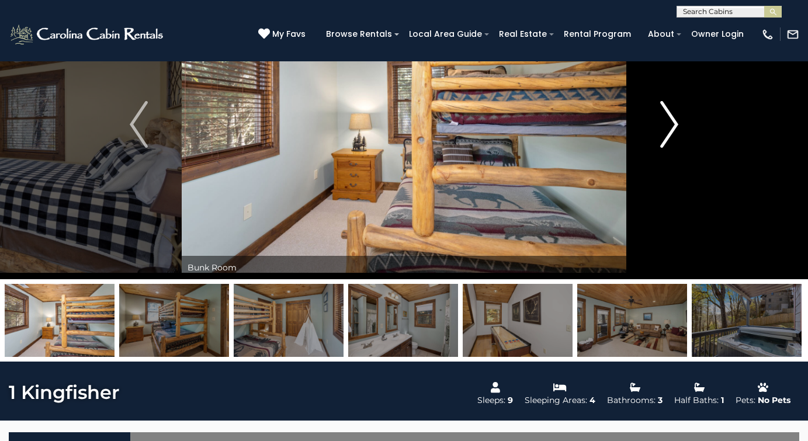
click at [674, 117] on img "Next" at bounding box center [669, 124] width 18 height 47
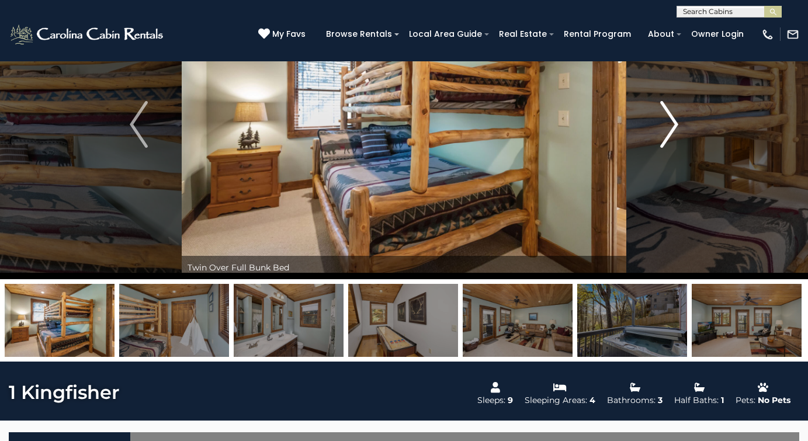
click at [674, 116] on img "Next" at bounding box center [669, 124] width 18 height 47
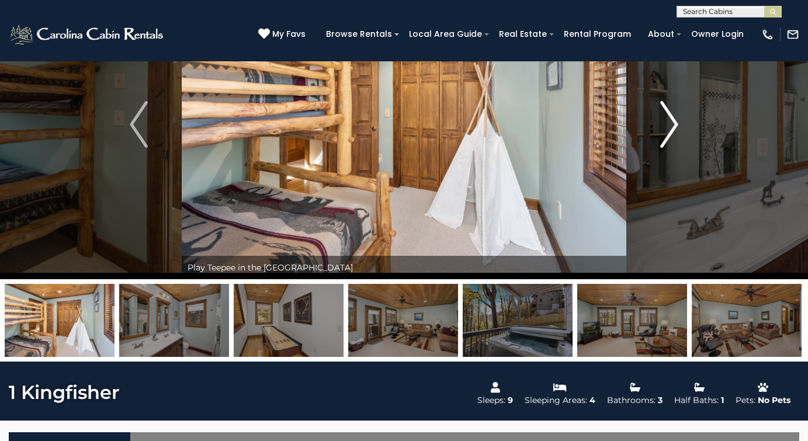
click at [674, 115] on img "Next" at bounding box center [669, 124] width 18 height 47
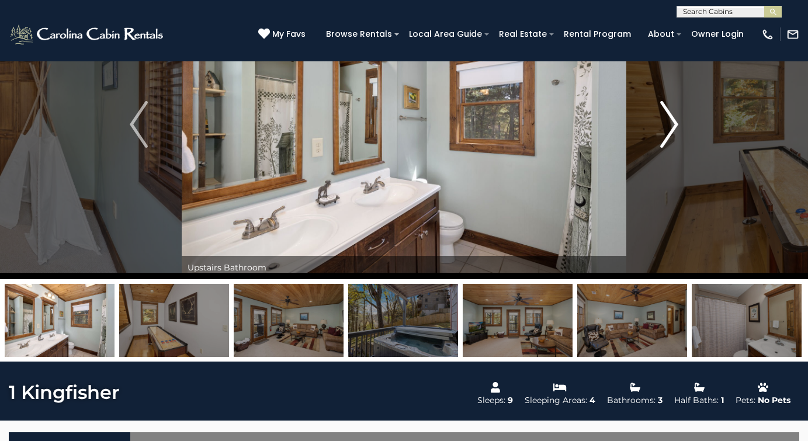
click at [674, 115] on img "Next" at bounding box center [669, 124] width 18 height 47
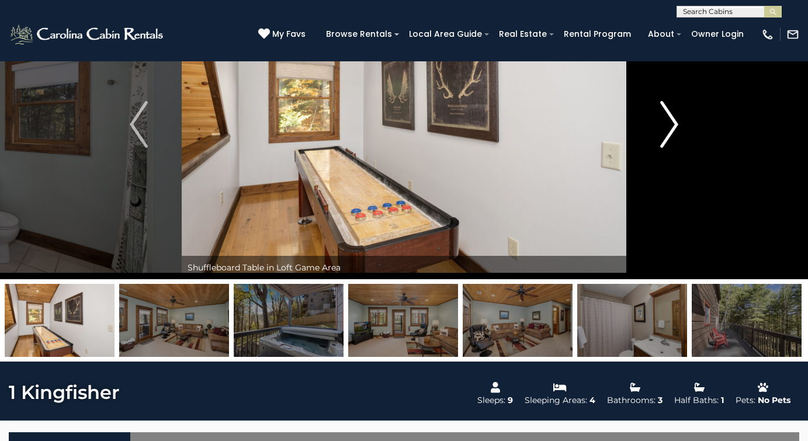
click at [674, 115] on img "Next" at bounding box center [669, 124] width 18 height 47
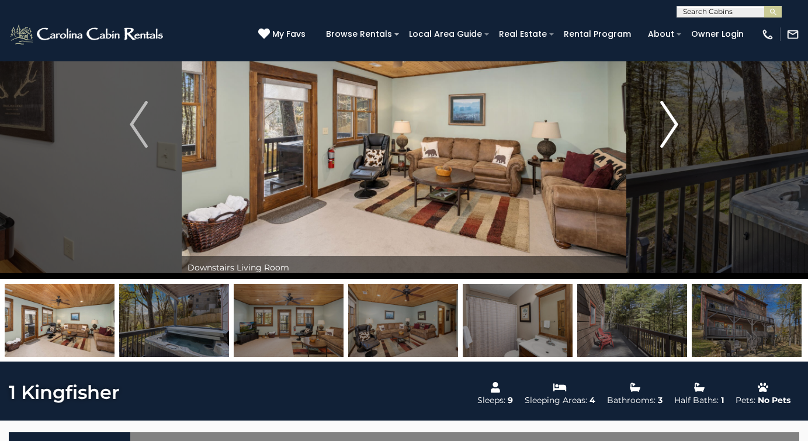
click at [673, 112] on img "Next" at bounding box center [669, 124] width 18 height 47
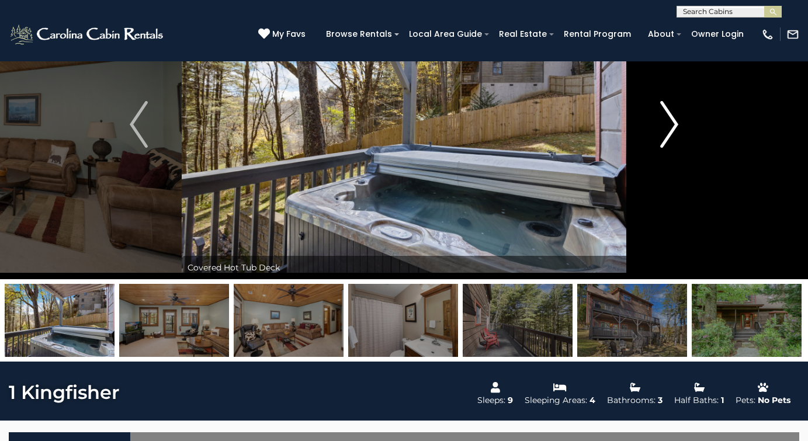
click at [673, 112] on img "Next" at bounding box center [669, 124] width 18 height 47
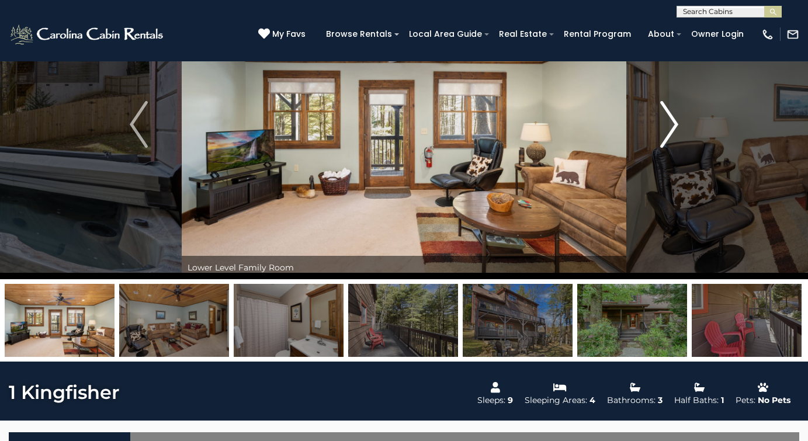
click at [673, 112] on img "Next" at bounding box center [669, 124] width 18 height 47
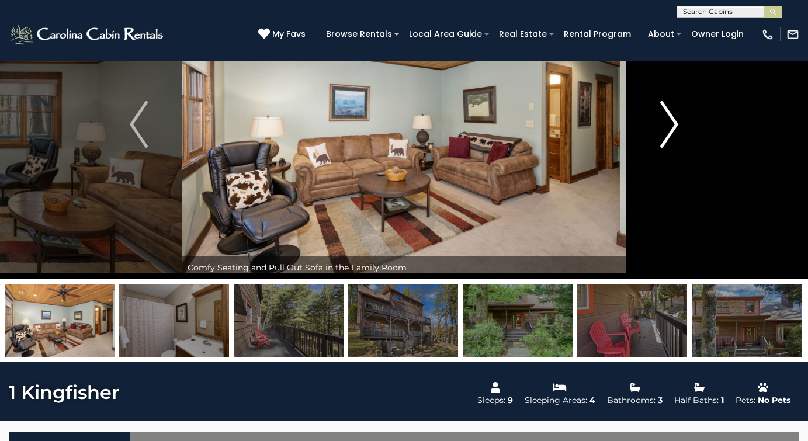
click at [673, 110] on img "Next" at bounding box center [669, 124] width 18 height 47
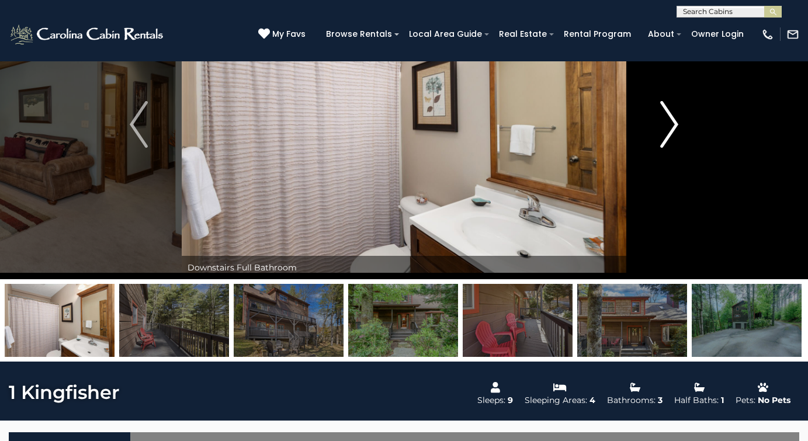
click at [672, 108] on img "Next" at bounding box center [669, 124] width 18 height 47
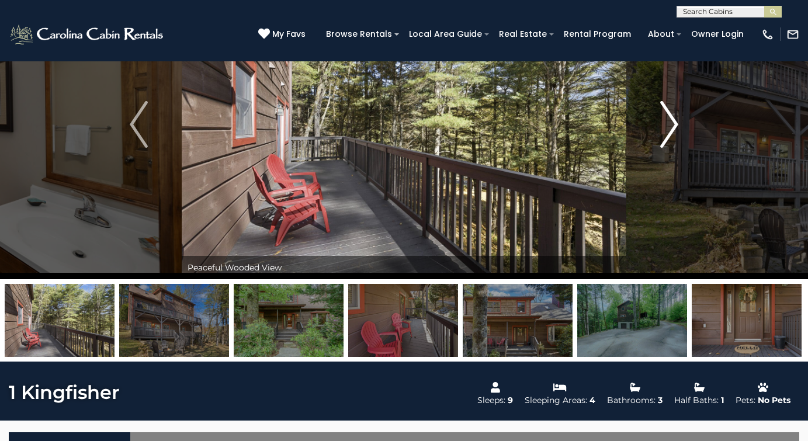
click at [672, 108] on img "Next" at bounding box center [669, 124] width 18 height 47
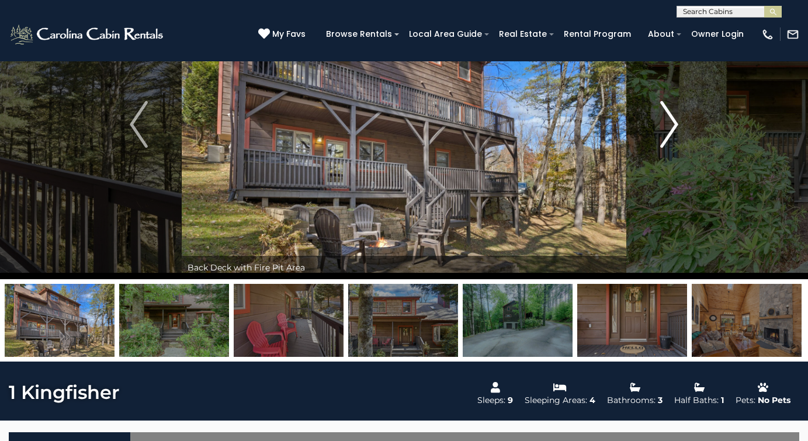
click at [672, 107] on img "Next" at bounding box center [669, 124] width 18 height 47
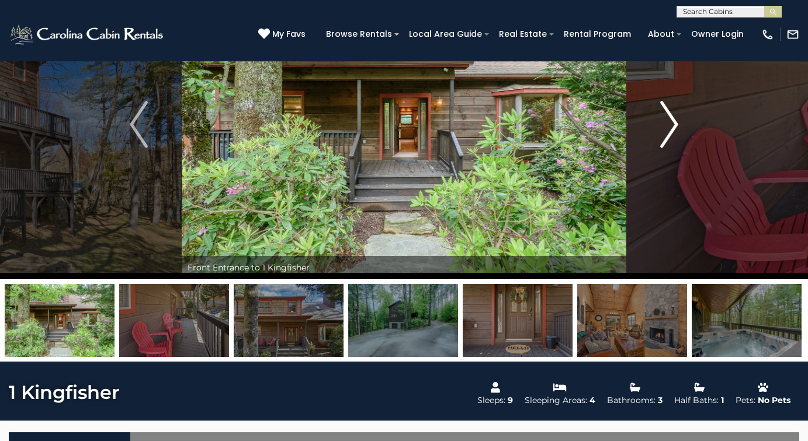
click at [672, 122] on img "Next" at bounding box center [669, 124] width 18 height 47
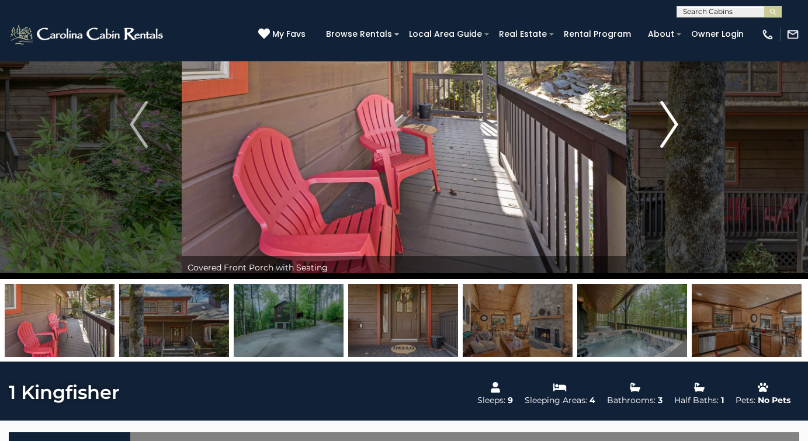
click at [672, 122] on img "Next" at bounding box center [669, 124] width 18 height 47
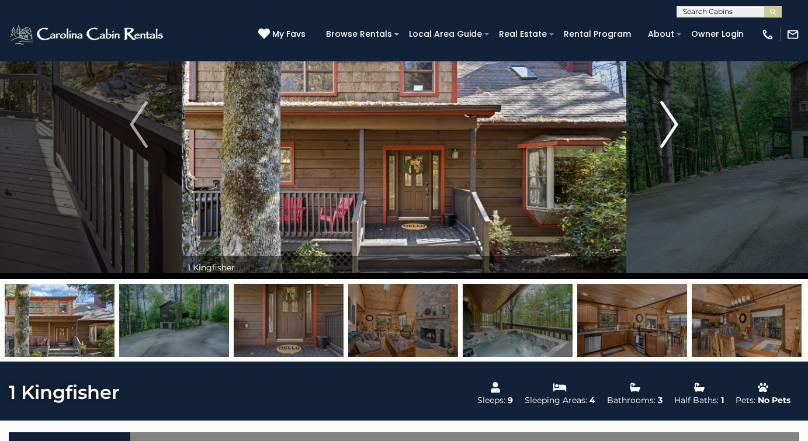
click at [672, 122] on img "Next" at bounding box center [669, 124] width 18 height 47
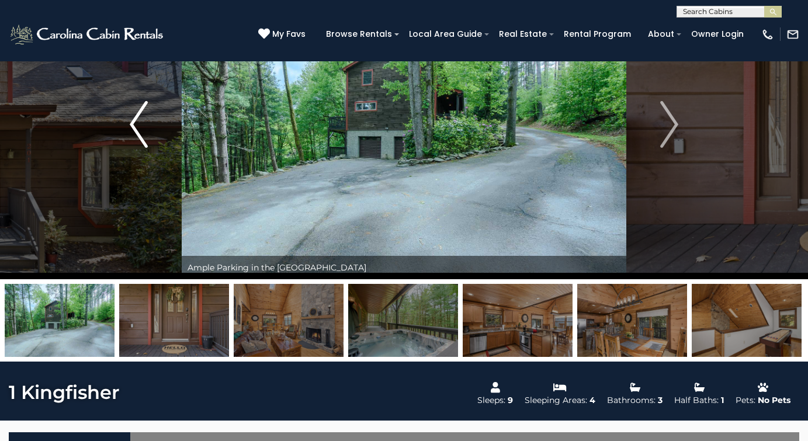
click at [134, 122] on img "Previous" at bounding box center [139, 124] width 18 height 47
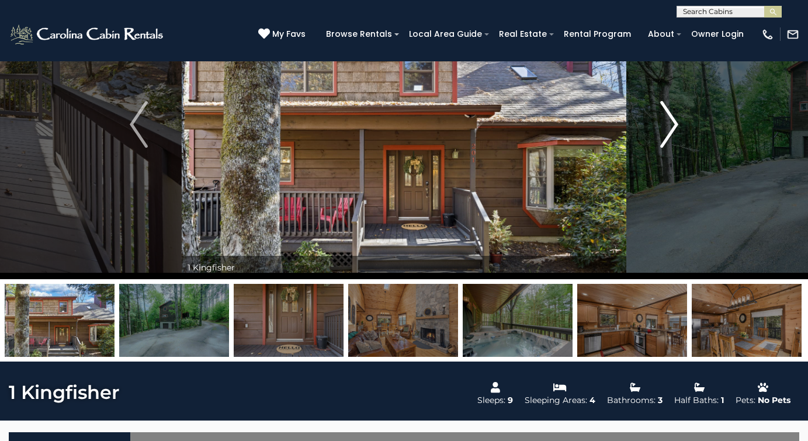
click at [674, 121] on img "Next" at bounding box center [669, 124] width 18 height 47
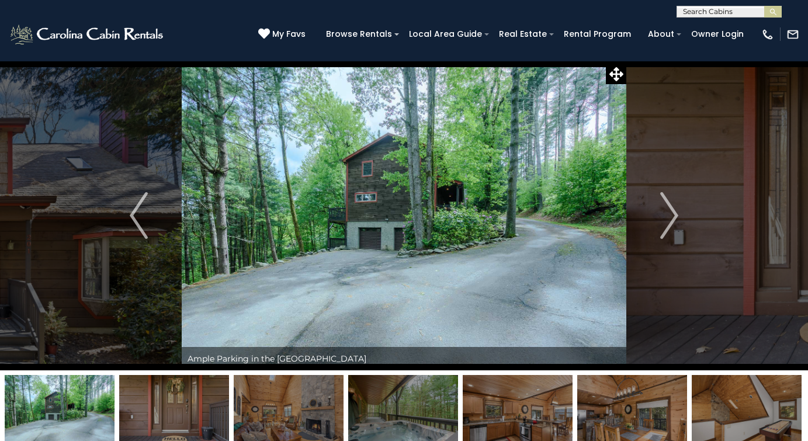
scroll to position [0, 0]
